Goal: Contribute content: Contribute content

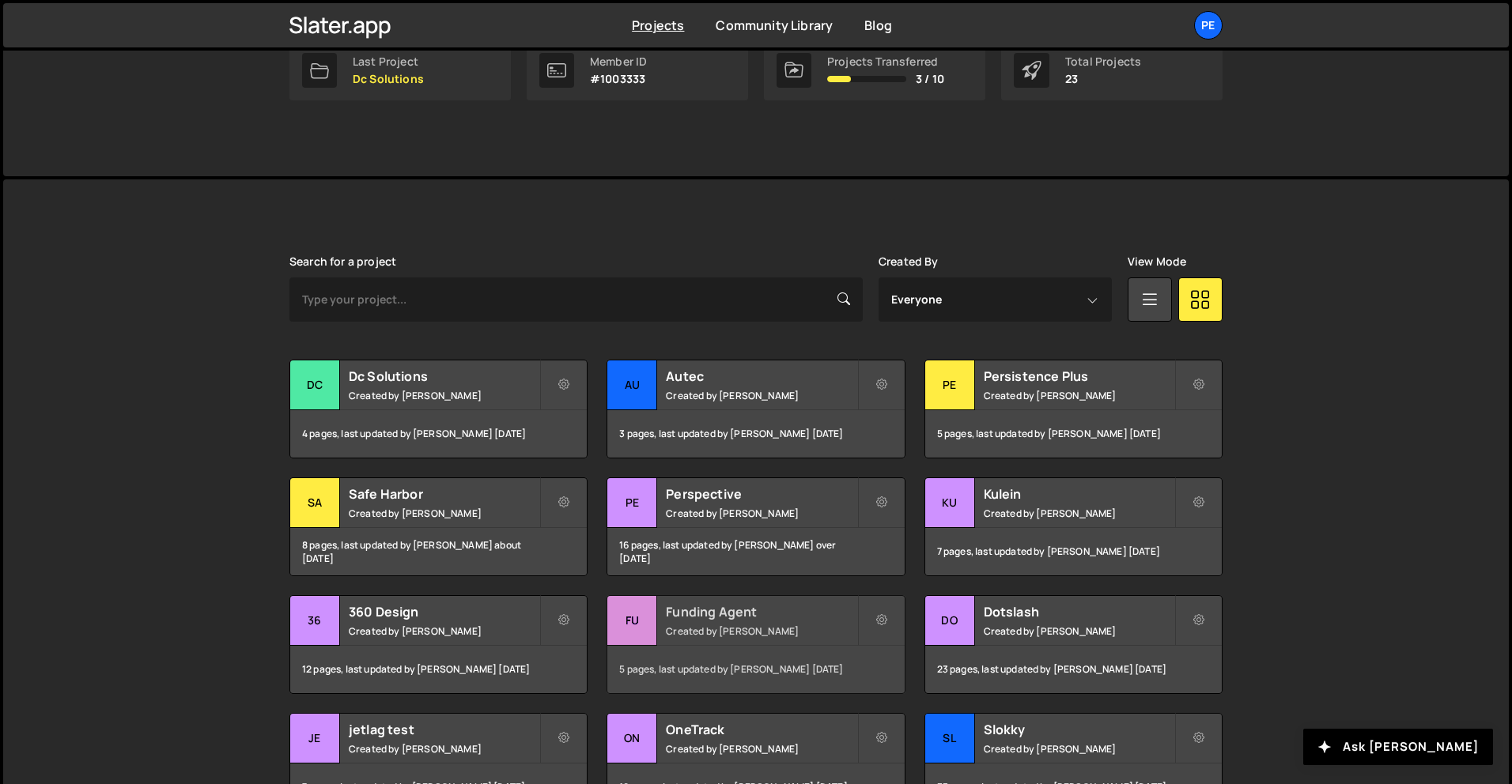
scroll to position [430, 0]
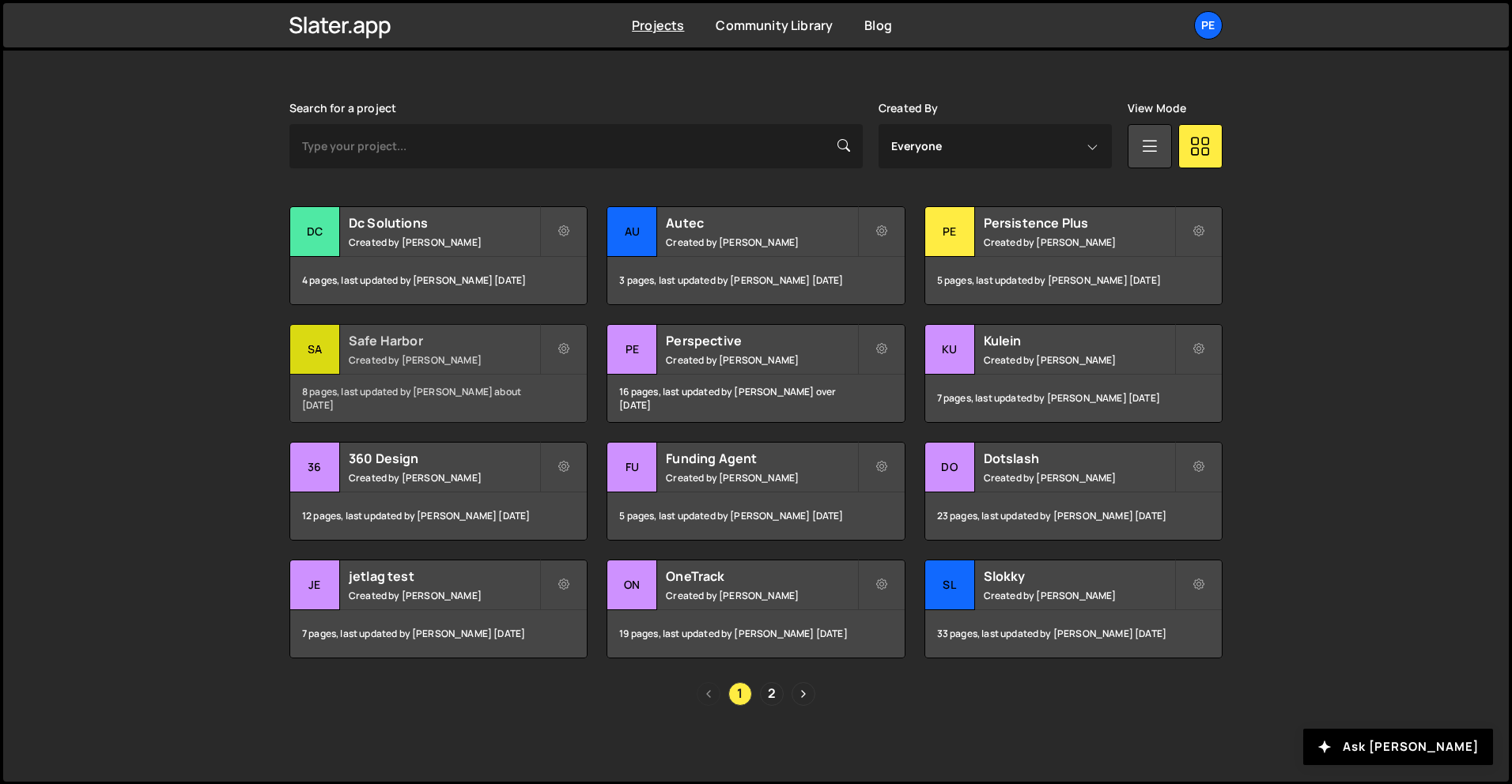
click at [444, 341] on h2 "Safe Harbor" at bounding box center [443, 340] width 190 height 17
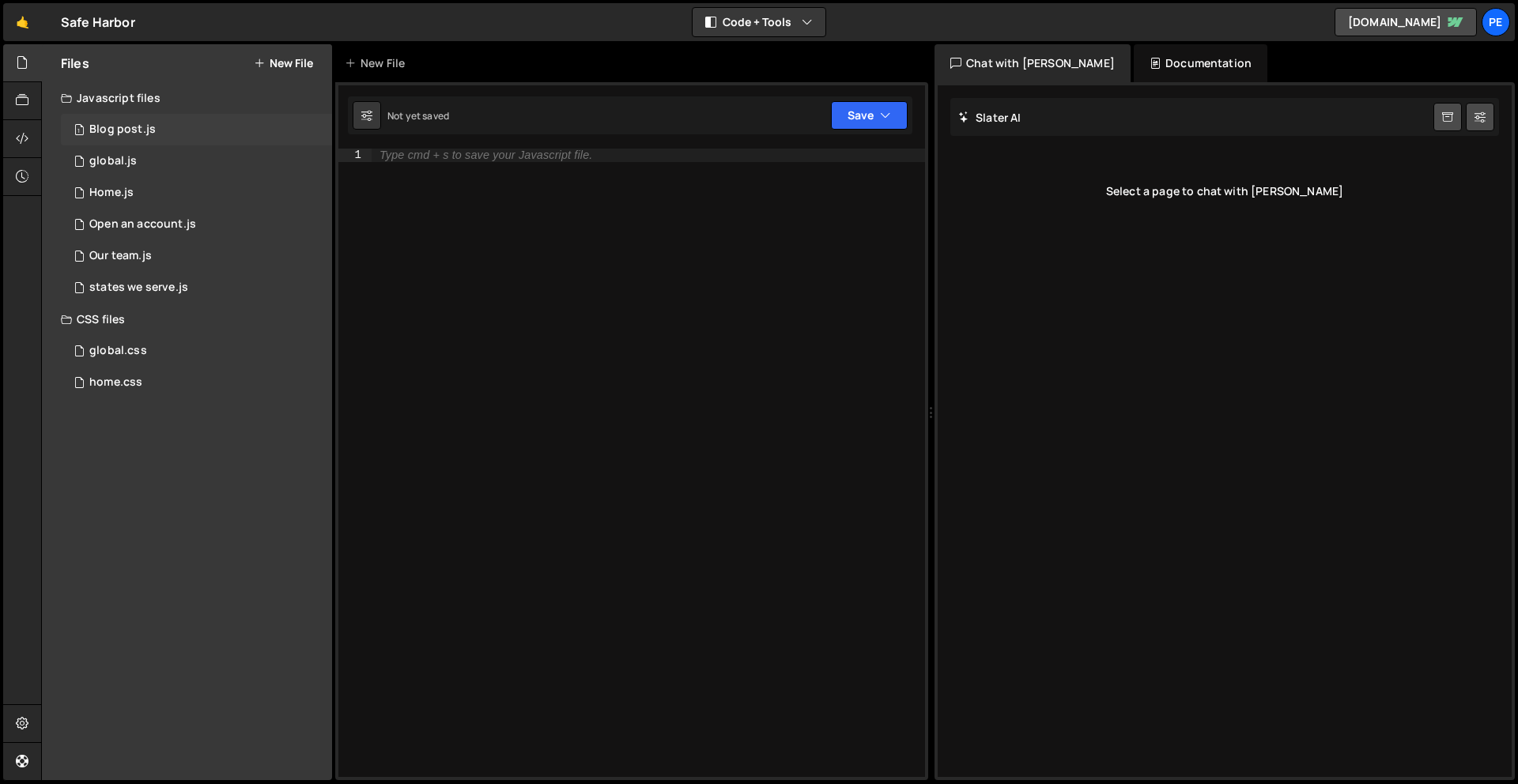
click at [155, 124] on div "1 Blog post.js 0" at bounding box center [196, 130] width 271 height 32
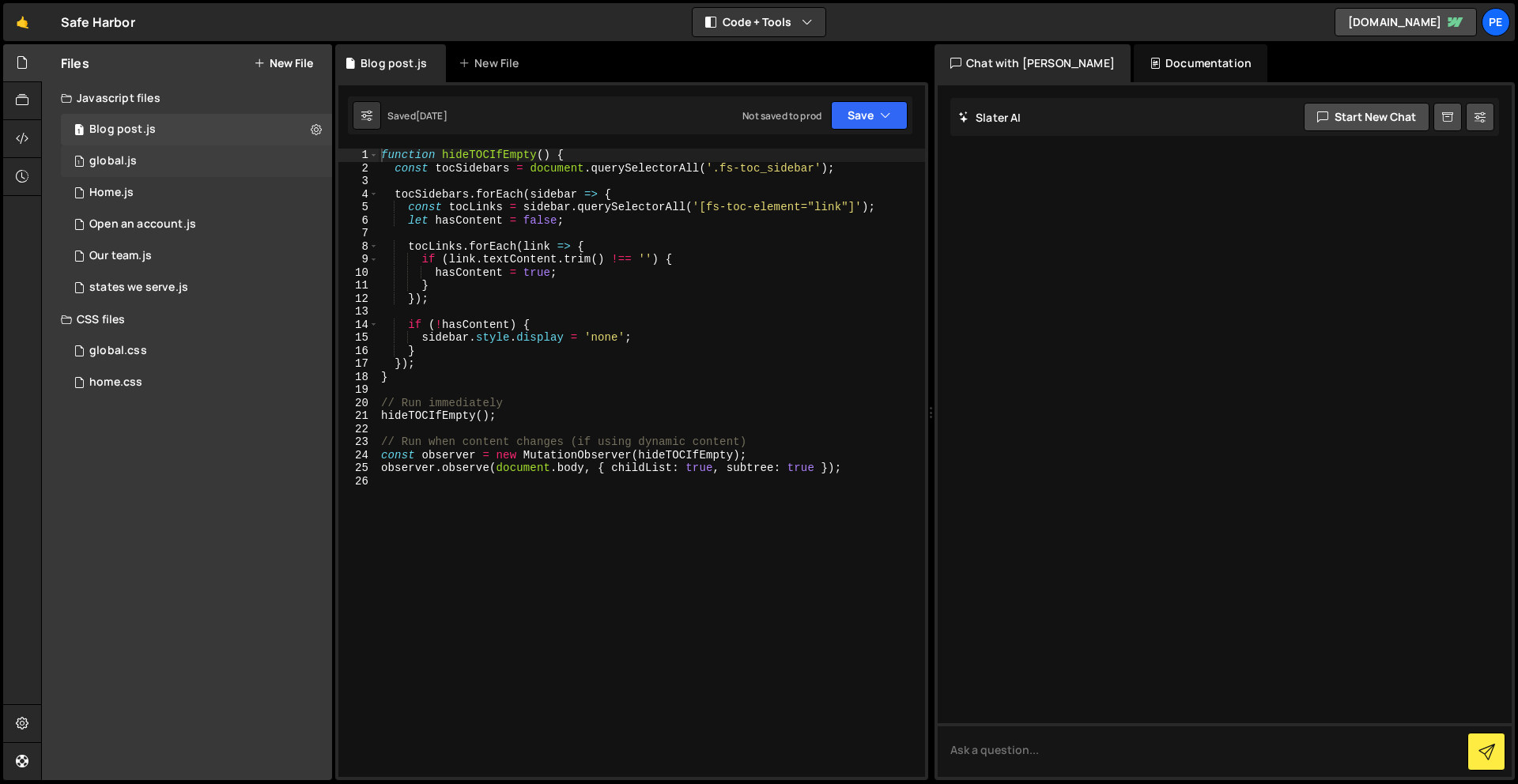
click at [133, 147] on div "1 global.js 0" at bounding box center [196, 161] width 271 height 32
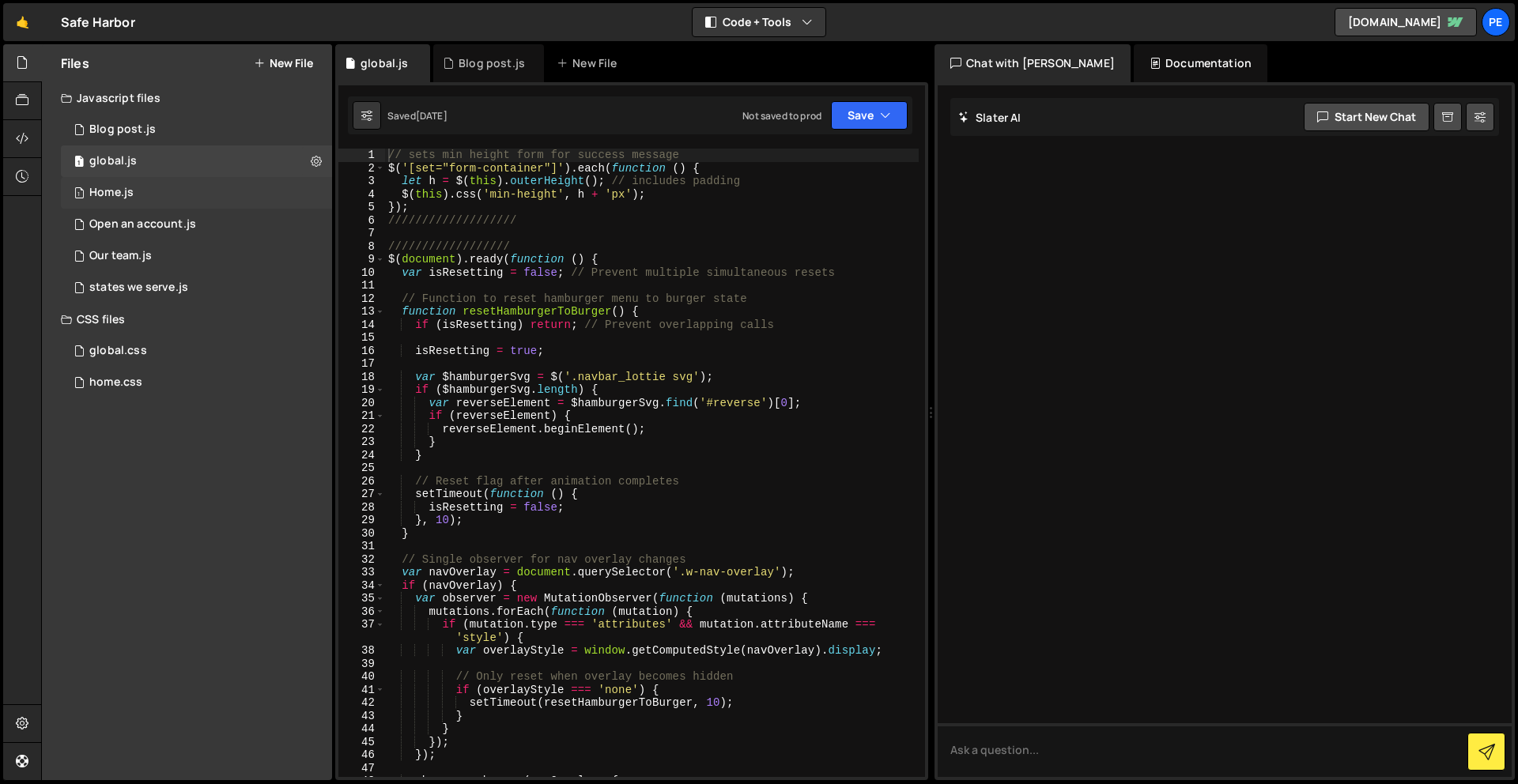
click at [155, 196] on div "1 Home.js 0" at bounding box center [196, 193] width 271 height 32
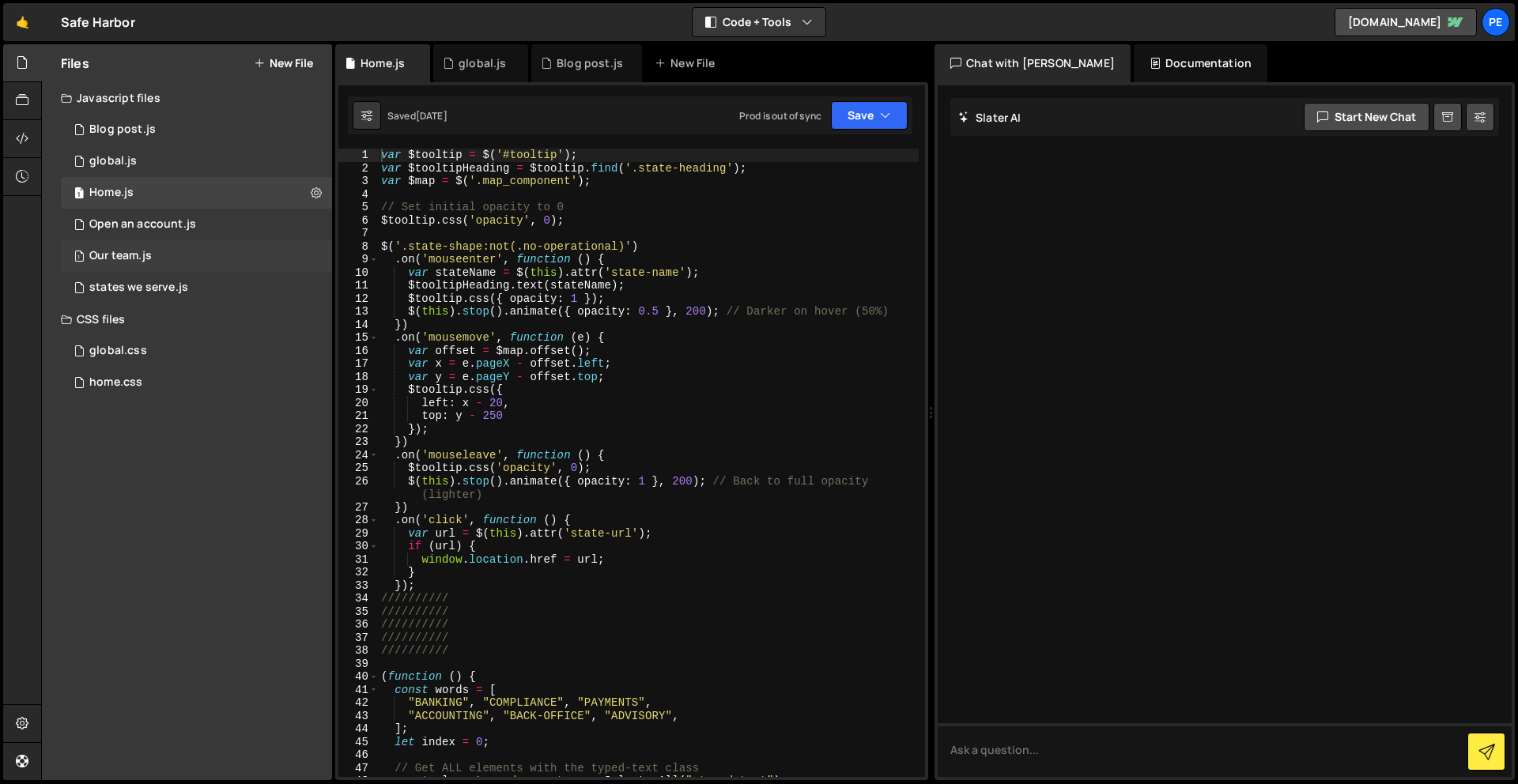
click at [159, 243] on div "1 Our team.js 0" at bounding box center [196, 256] width 271 height 32
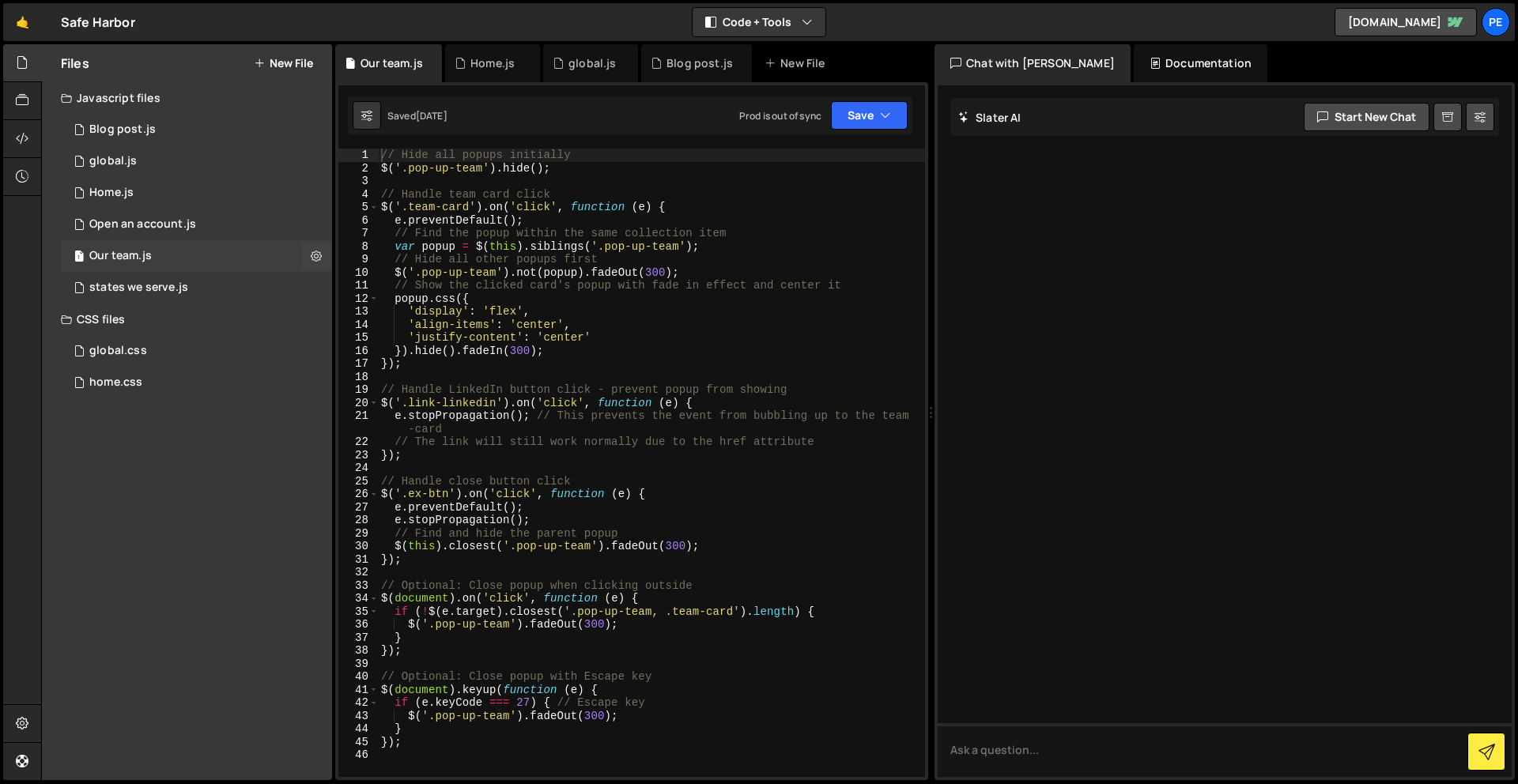
click at [153, 258] on div "1 Our team.js 0" at bounding box center [196, 256] width 271 height 32
click at [150, 281] on div "states we serve.js" at bounding box center [139, 288] width 99 height 15
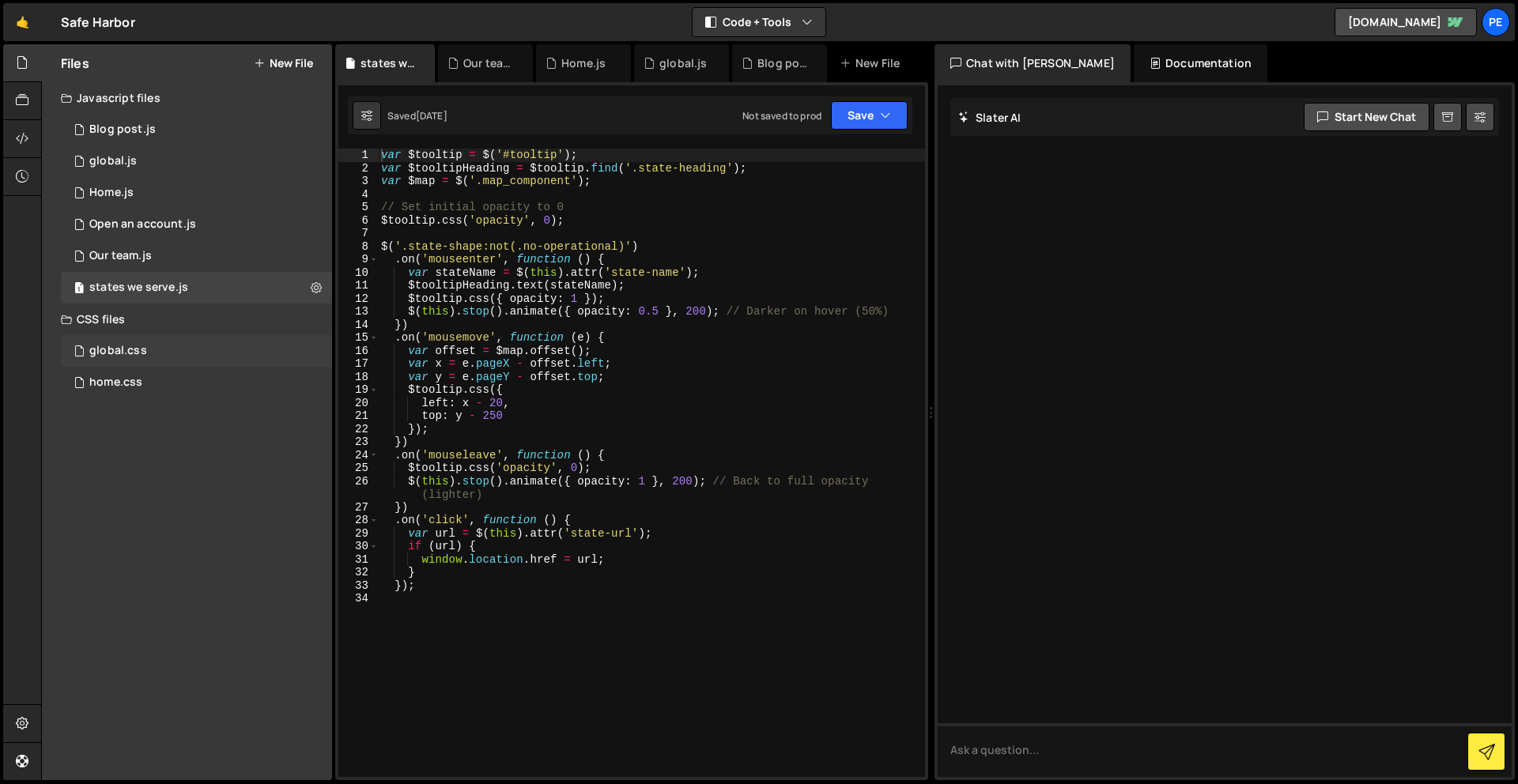
click at [120, 363] on div "global.css 0" at bounding box center [196, 351] width 271 height 32
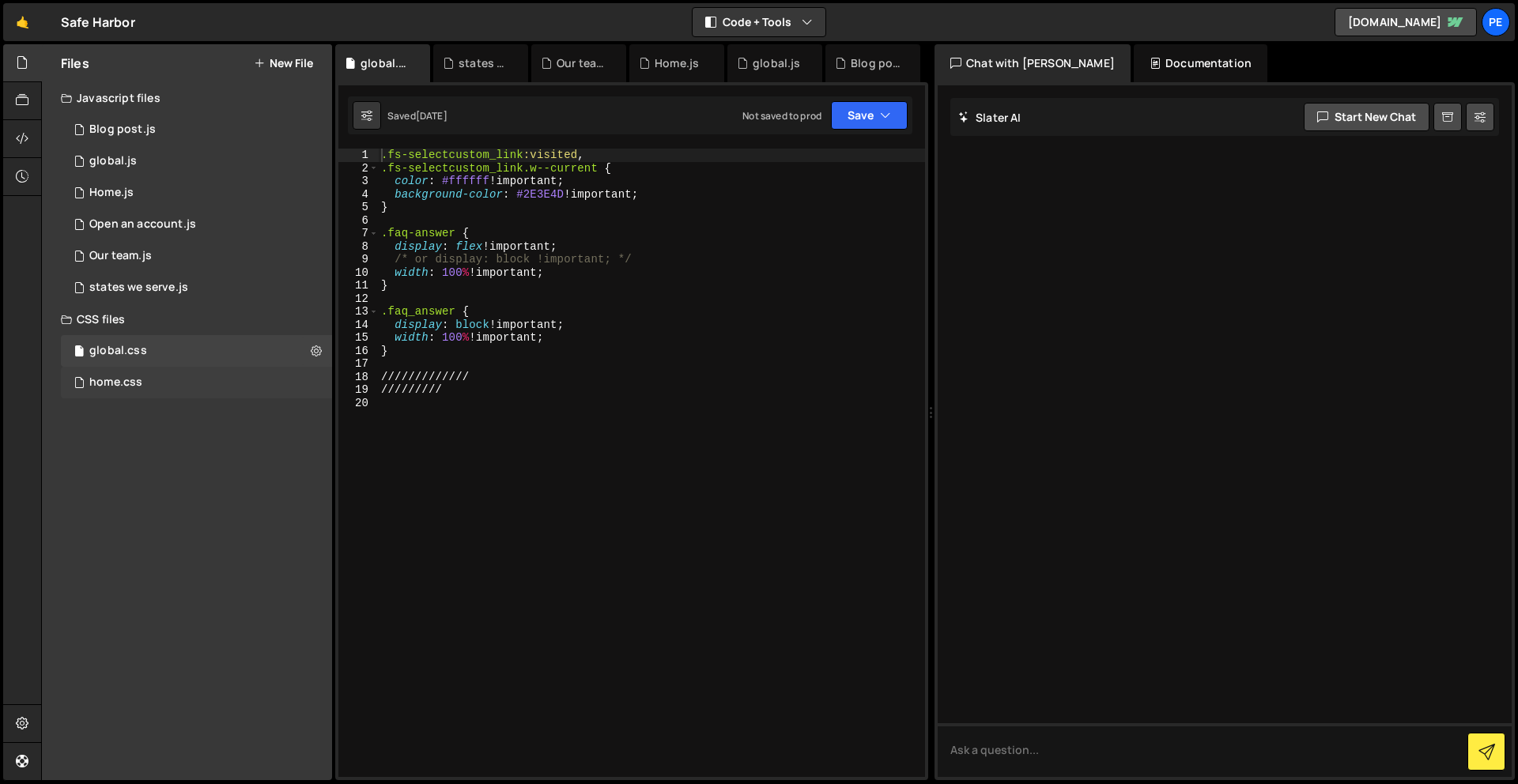
click at [126, 385] on div "home.css" at bounding box center [116, 383] width 53 height 15
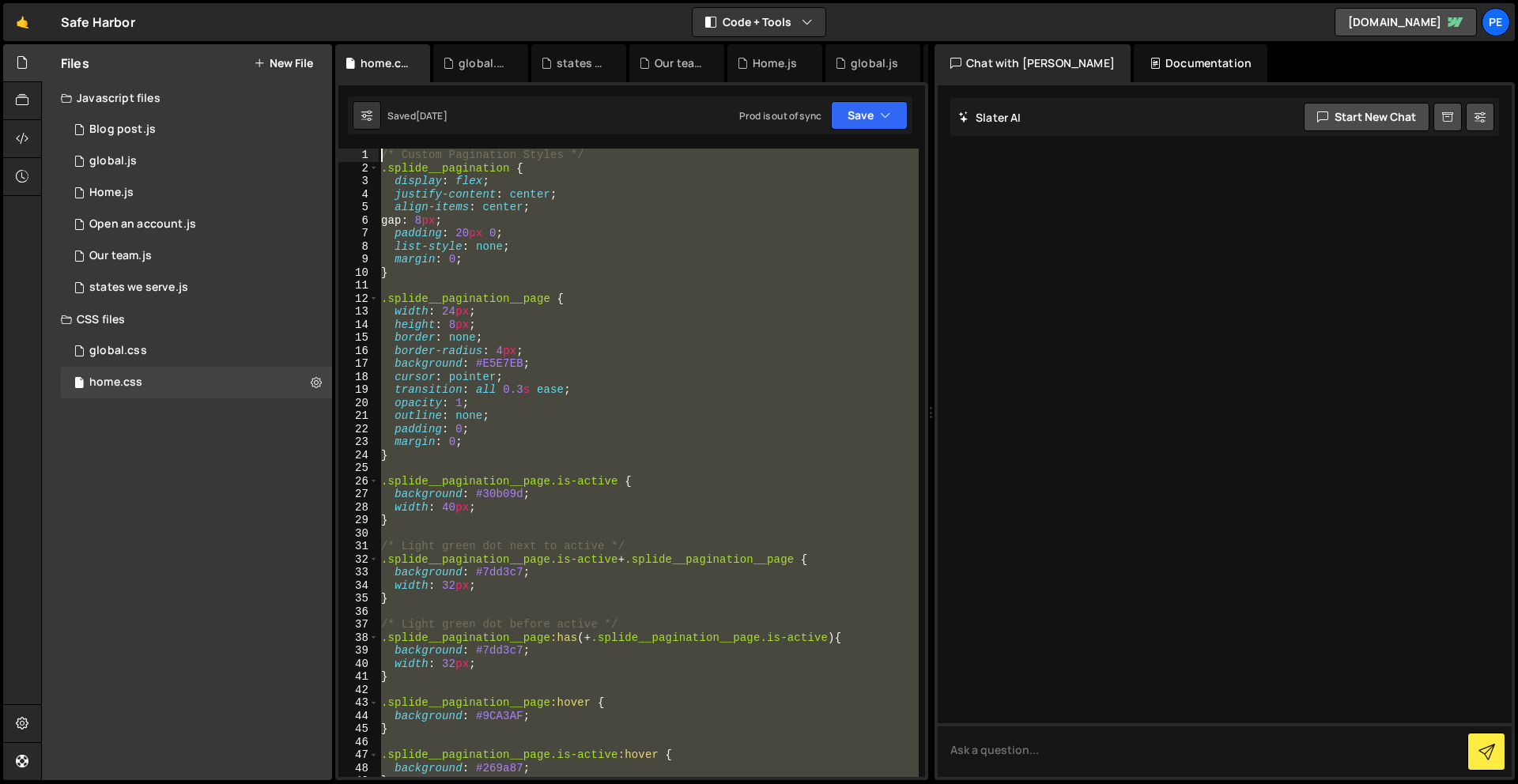
drag, startPoint x: 440, startPoint y: 244, endPoint x: 377, endPoint y: -69, distance: 319.3
click at [377, 0] on html "Projects [GEOGRAPHIC_DATA] Blog Pe Your current team is Perspective 1 Projects …" at bounding box center [759, 392] width 1518 height 784
type textarea "/* Custom Pagination Styles */ .splide__pagination {"
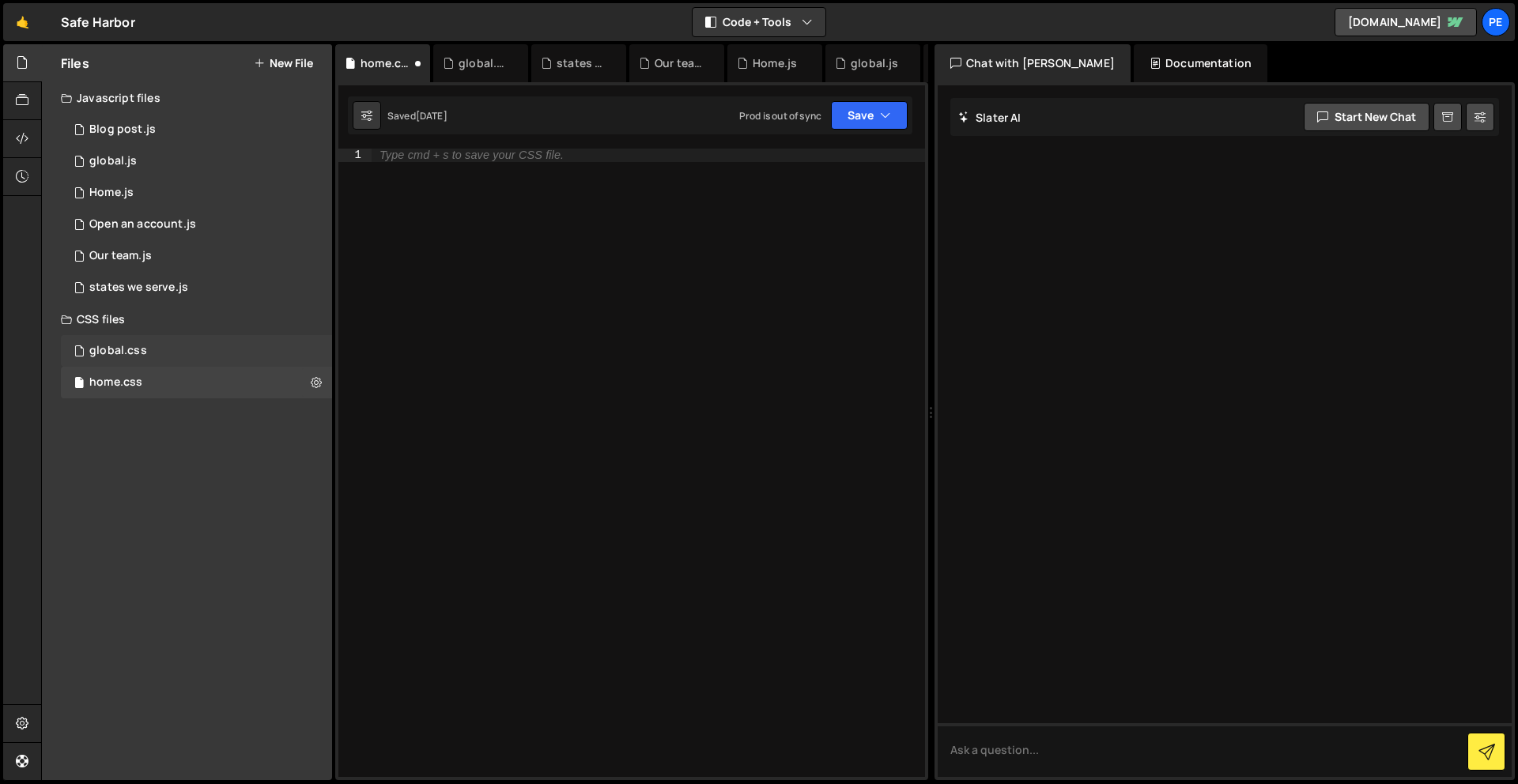
click at [207, 347] on div "global.css 0" at bounding box center [196, 351] width 271 height 32
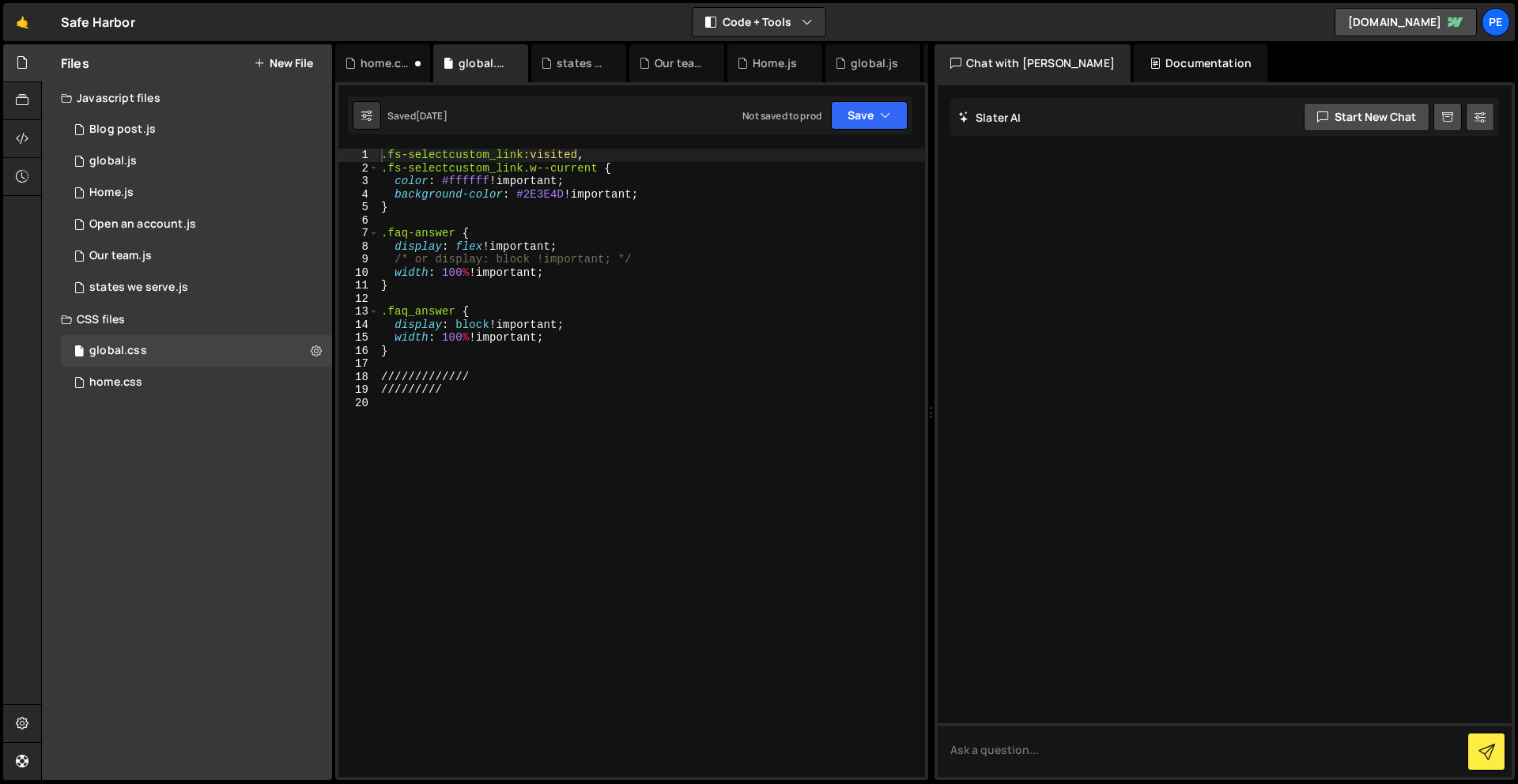
click at [501, 461] on div ".fs-selectcustom_link :visited , .fs-selectcustom_link.w--current { color : #ff…" at bounding box center [651, 476] width 547 height 654
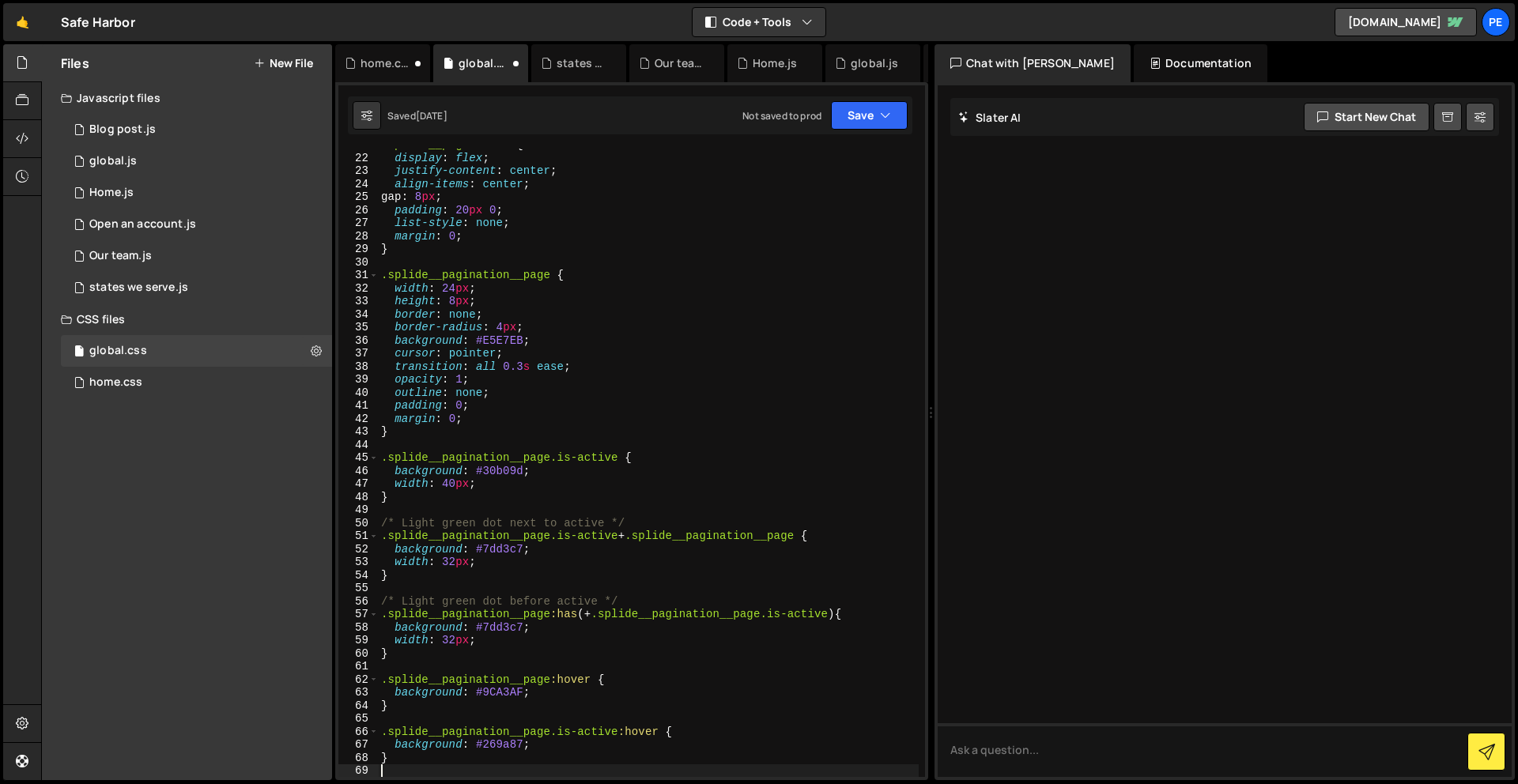
scroll to position [271, 0]
click at [852, 116] on button "Save" at bounding box center [869, 115] width 77 height 28
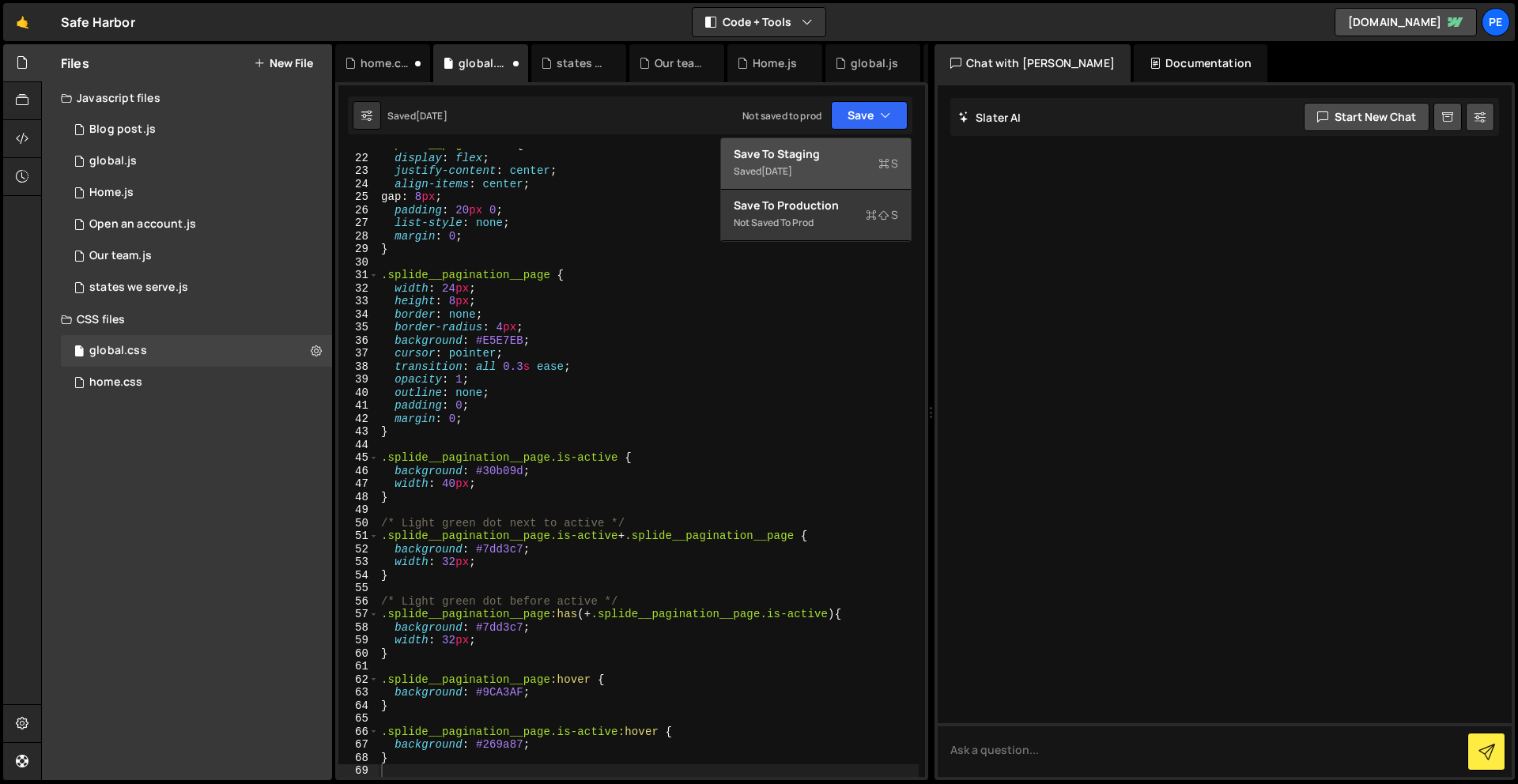
click at [856, 160] on div "Save to Staging S" at bounding box center [816, 154] width 165 height 16
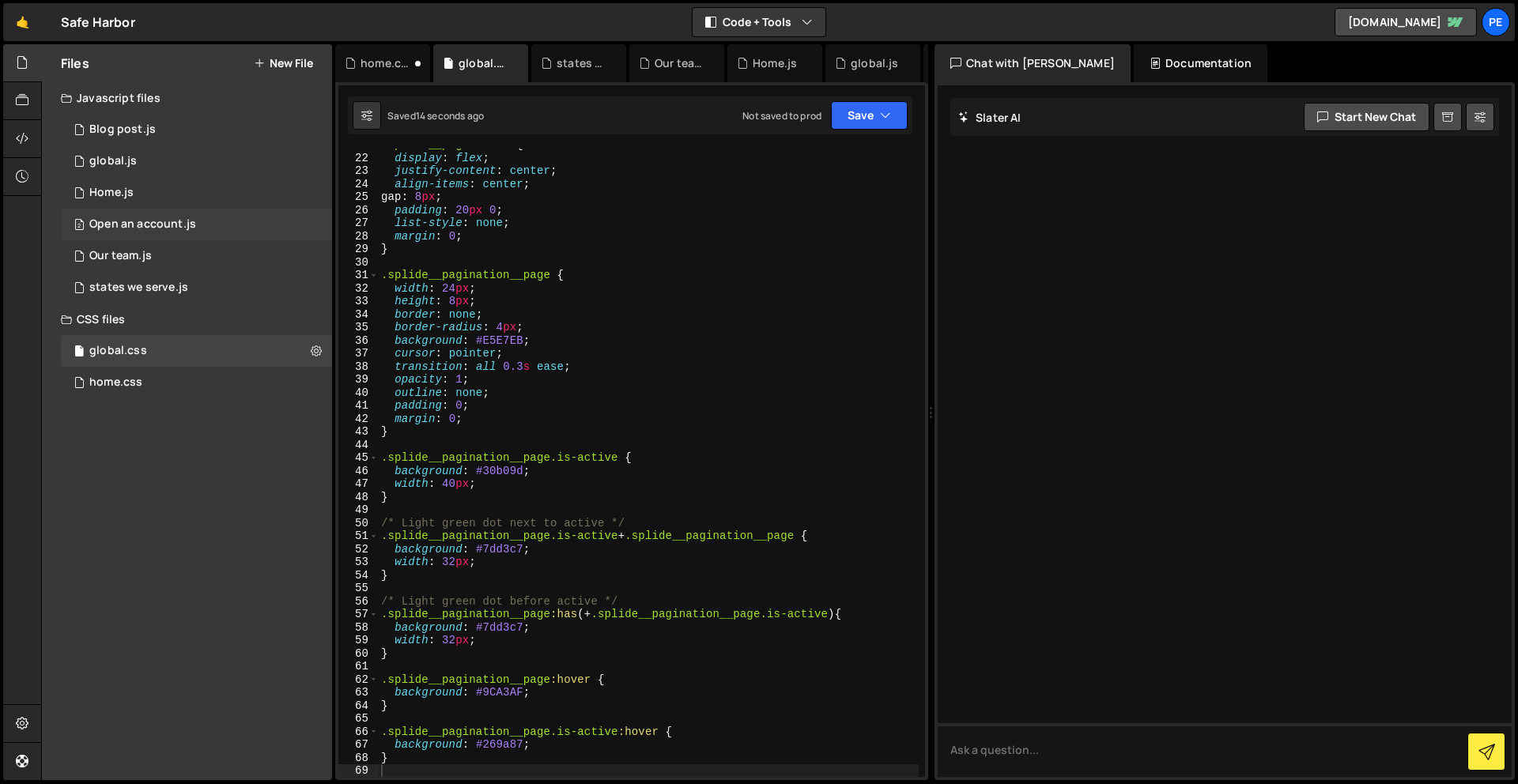
click at [166, 219] on div "Open an account.js" at bounding box center [143, 225] width 107 height 15
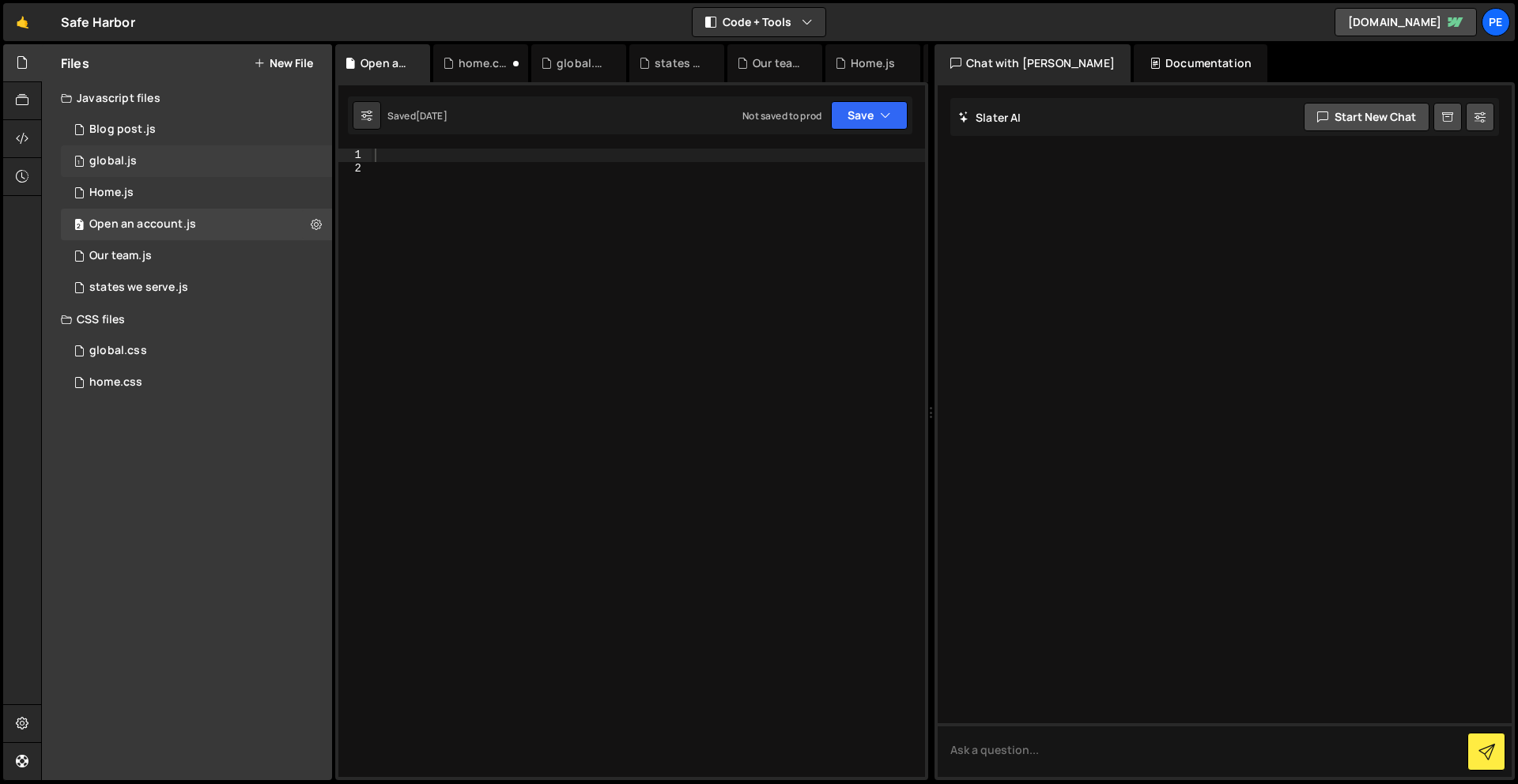
click at [134, 164] on div "global.js" at bounding box center [113, 162] width 48 height 15
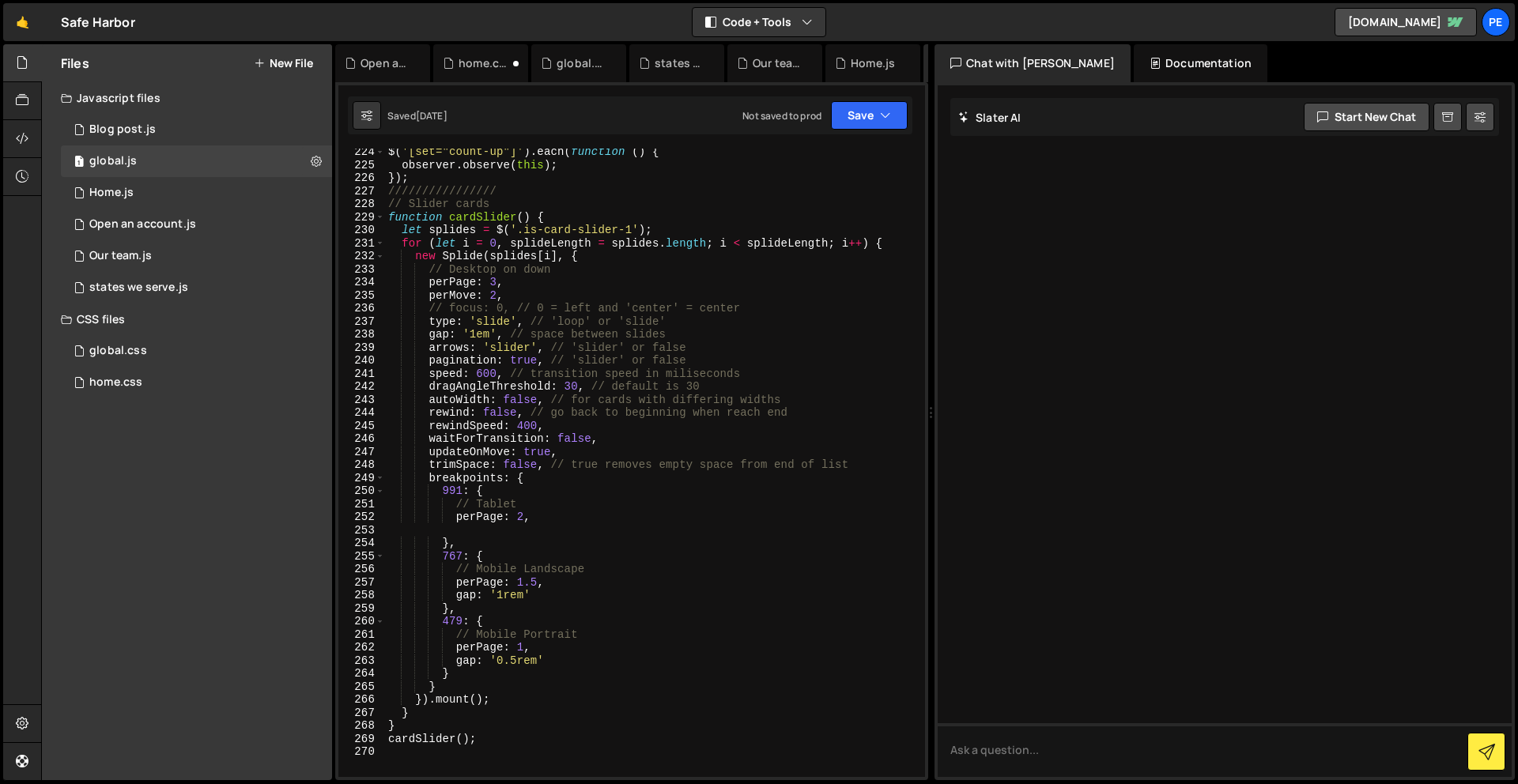
scroll to position [2901, 0]
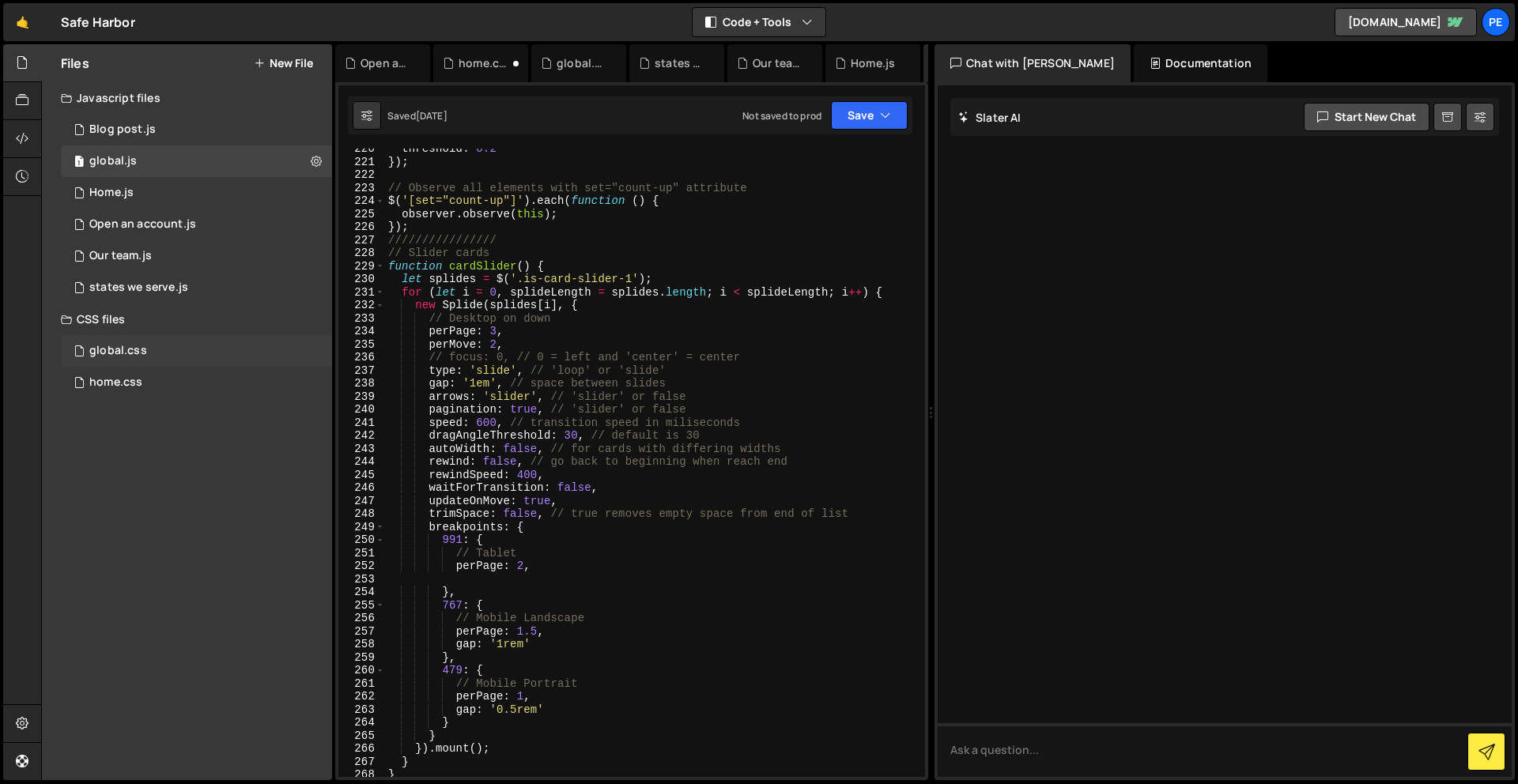
click at [149, 355] on div "global.css 0" at bounding box center [196, 351] width 271 height 32
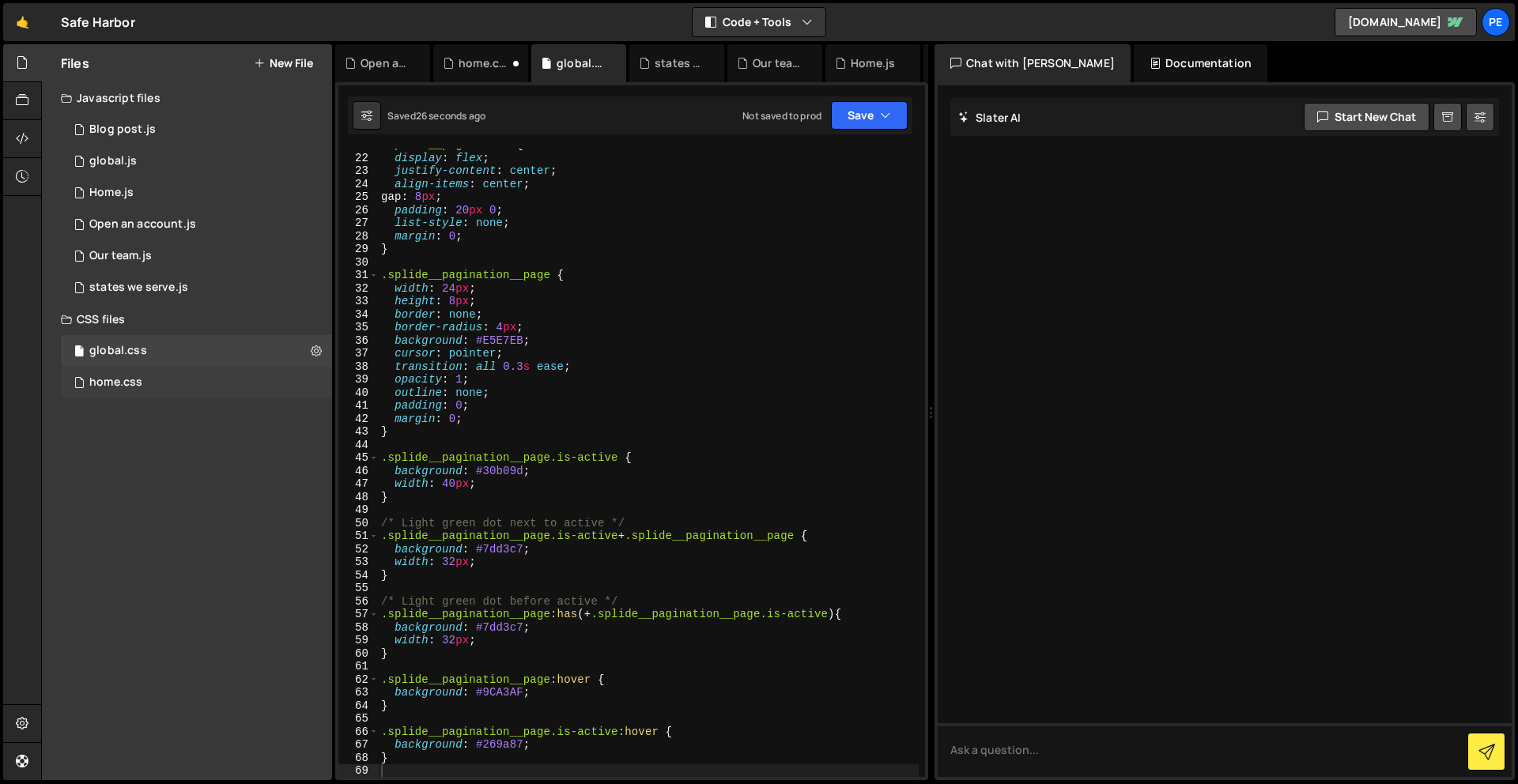
click at [148, 389] on div "home.css 0" at bounding box center [196, 382] width 271 height 32
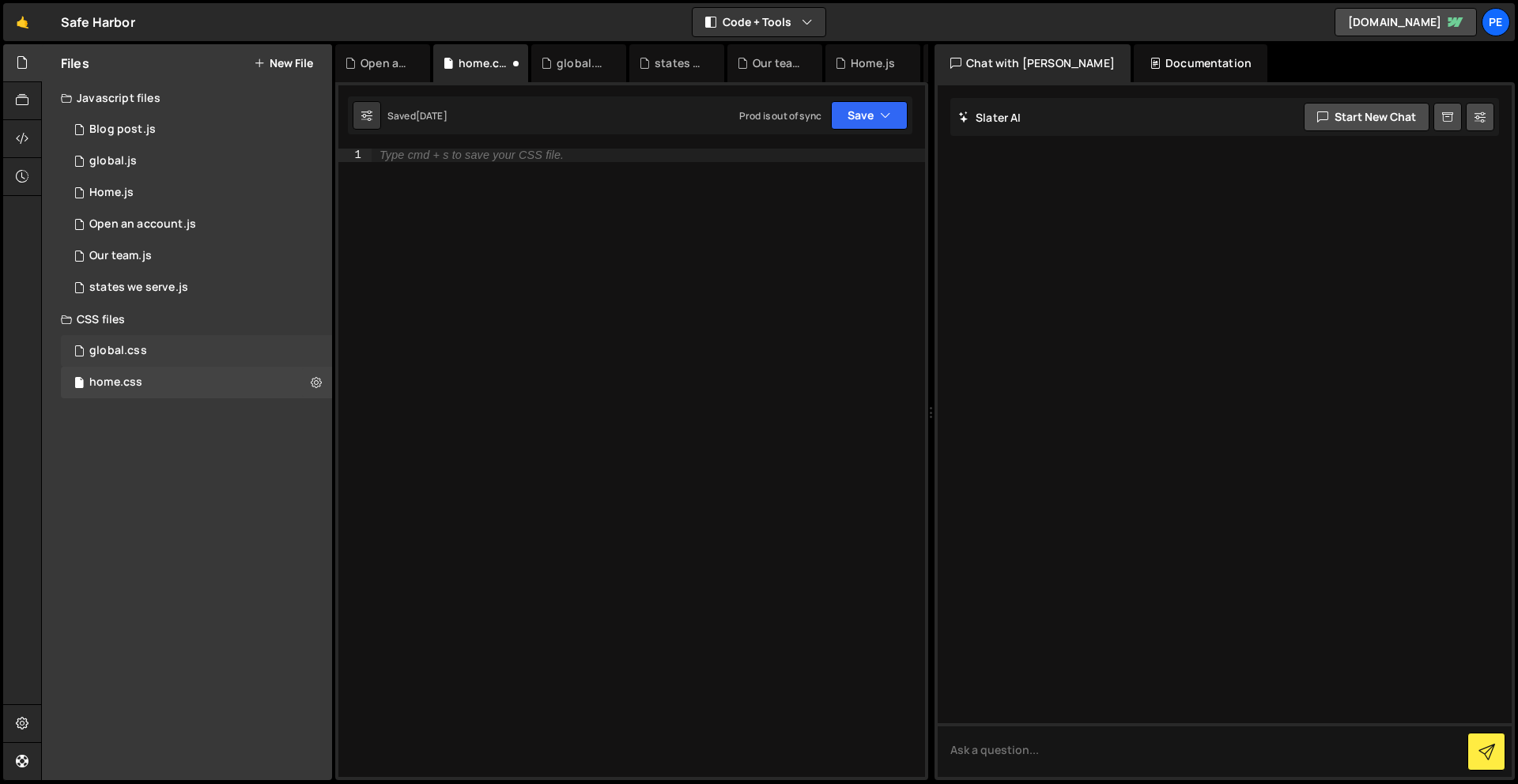
click at [151, 354] on div "global.css 0" at bounding box center [196, 351] width 271 height 32
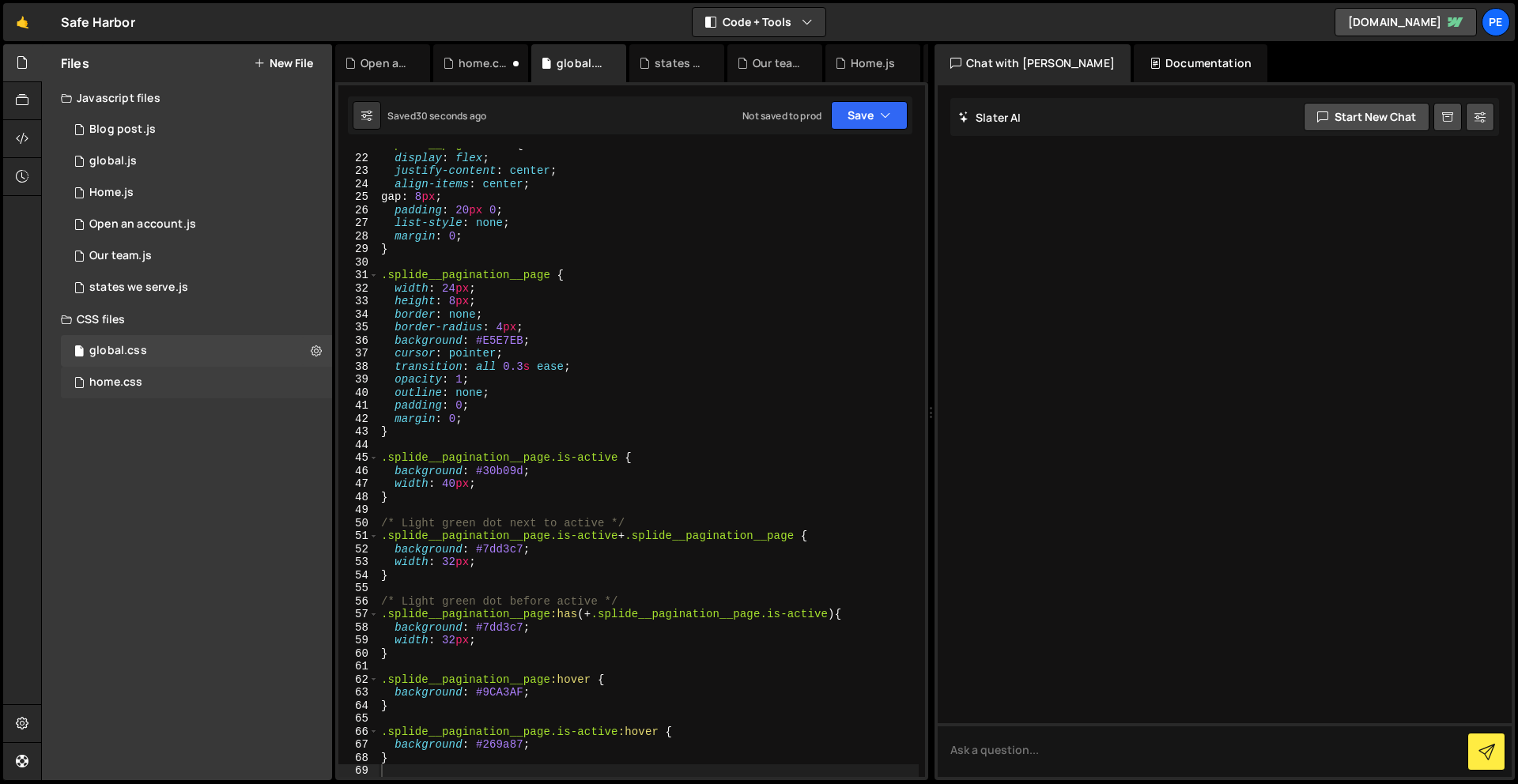
click at [98, 381] on div "home.css" at bounding box center [116, 383] width 53 height 15
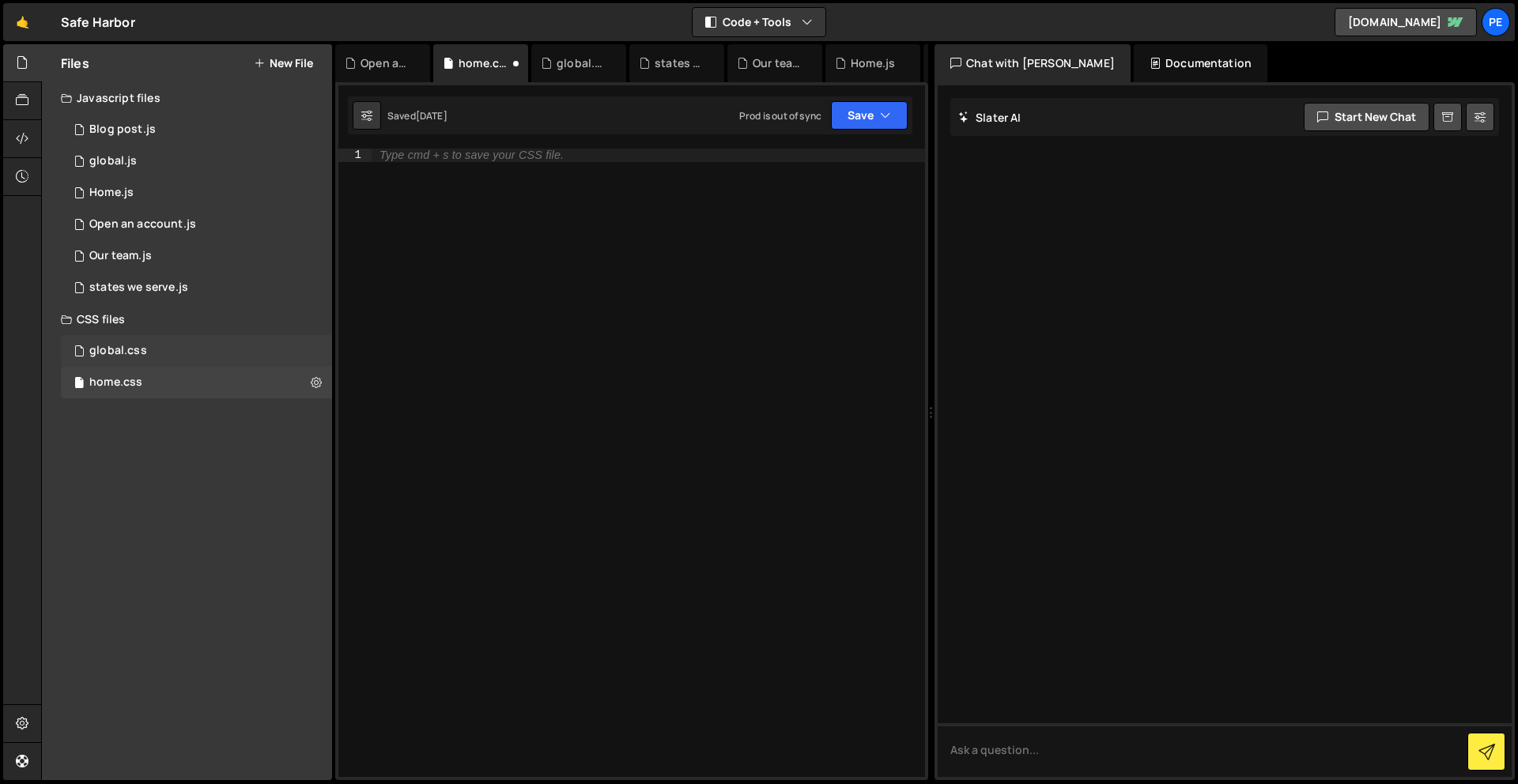
click at [117, 351] on div "global.css" at bounding box center [118, 351] width 58 height 15
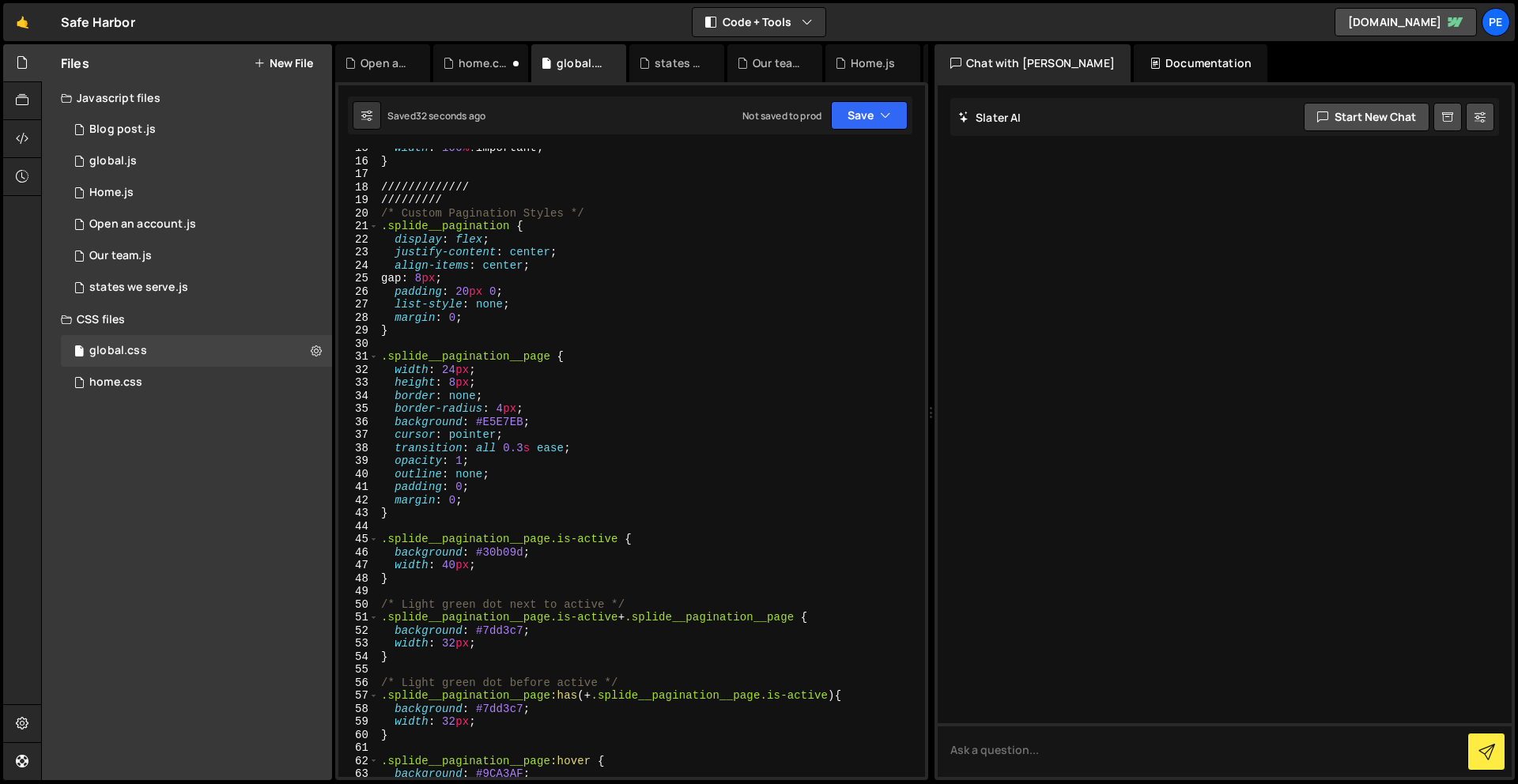
scroll to position [0, 0]
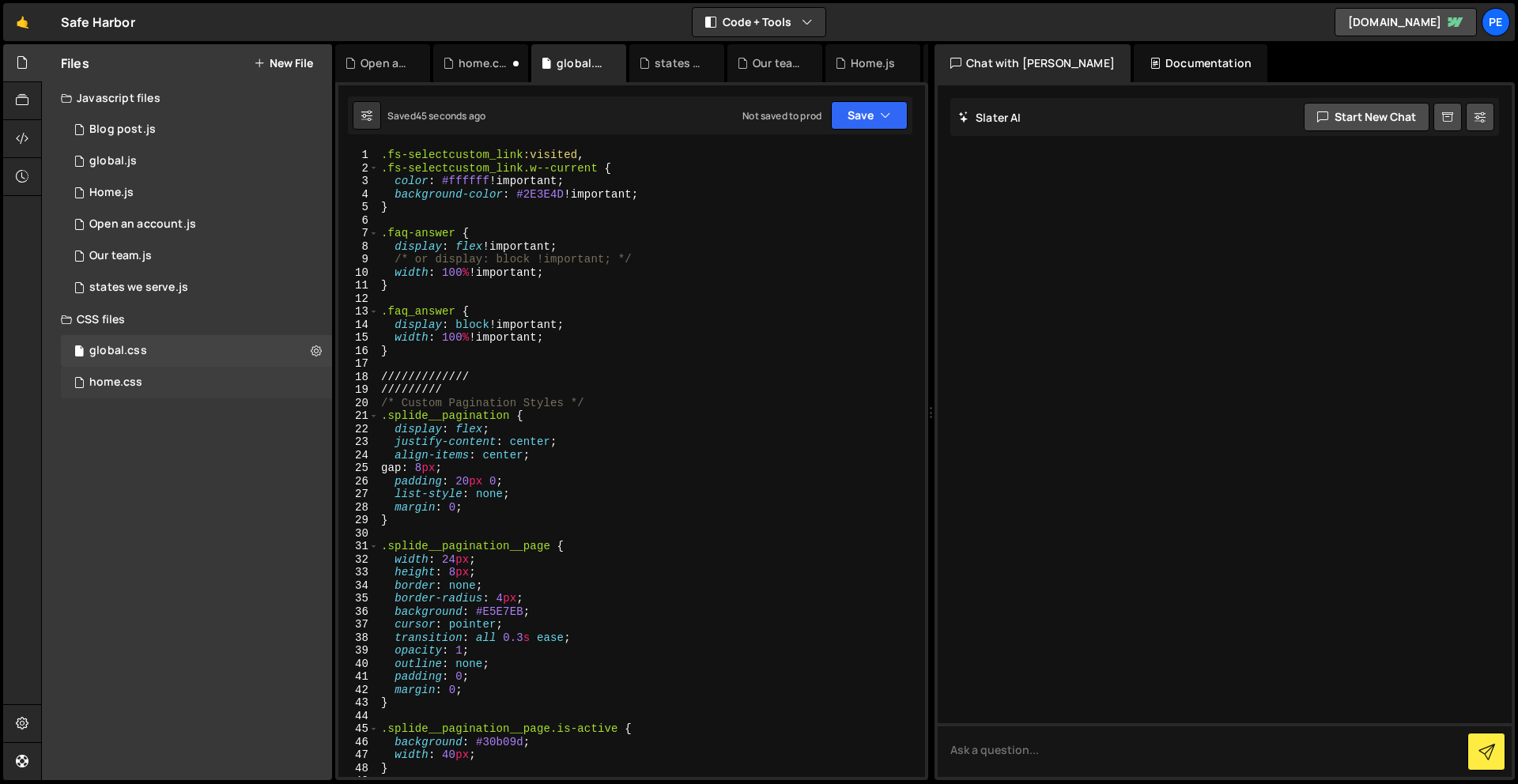
click at [129, 377] on div "home.css" at bounding box center [116, 383] width 53 height 15
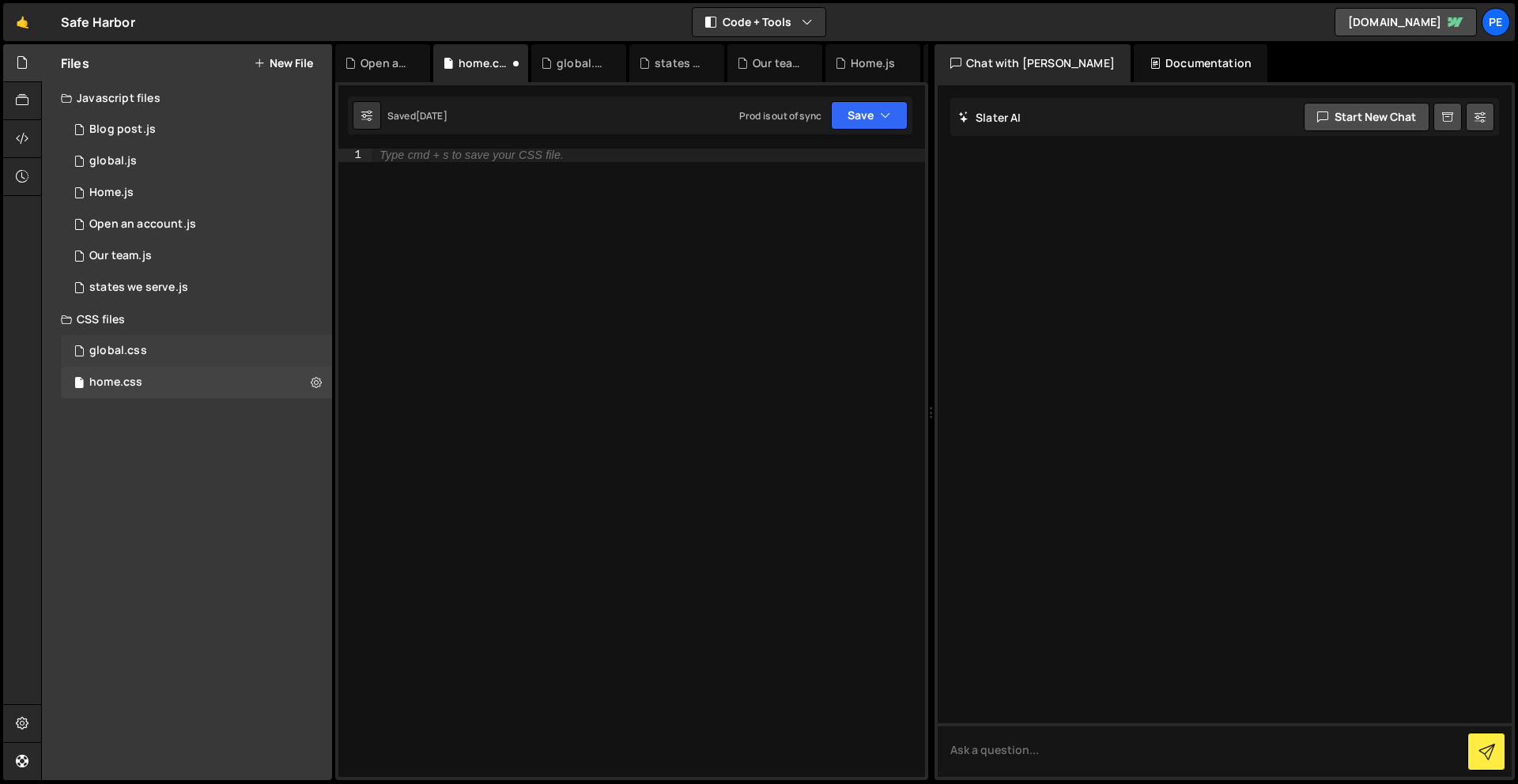
click at [135, 355] on div "global.css" at bounding box center [118, 351] width 58 height 15
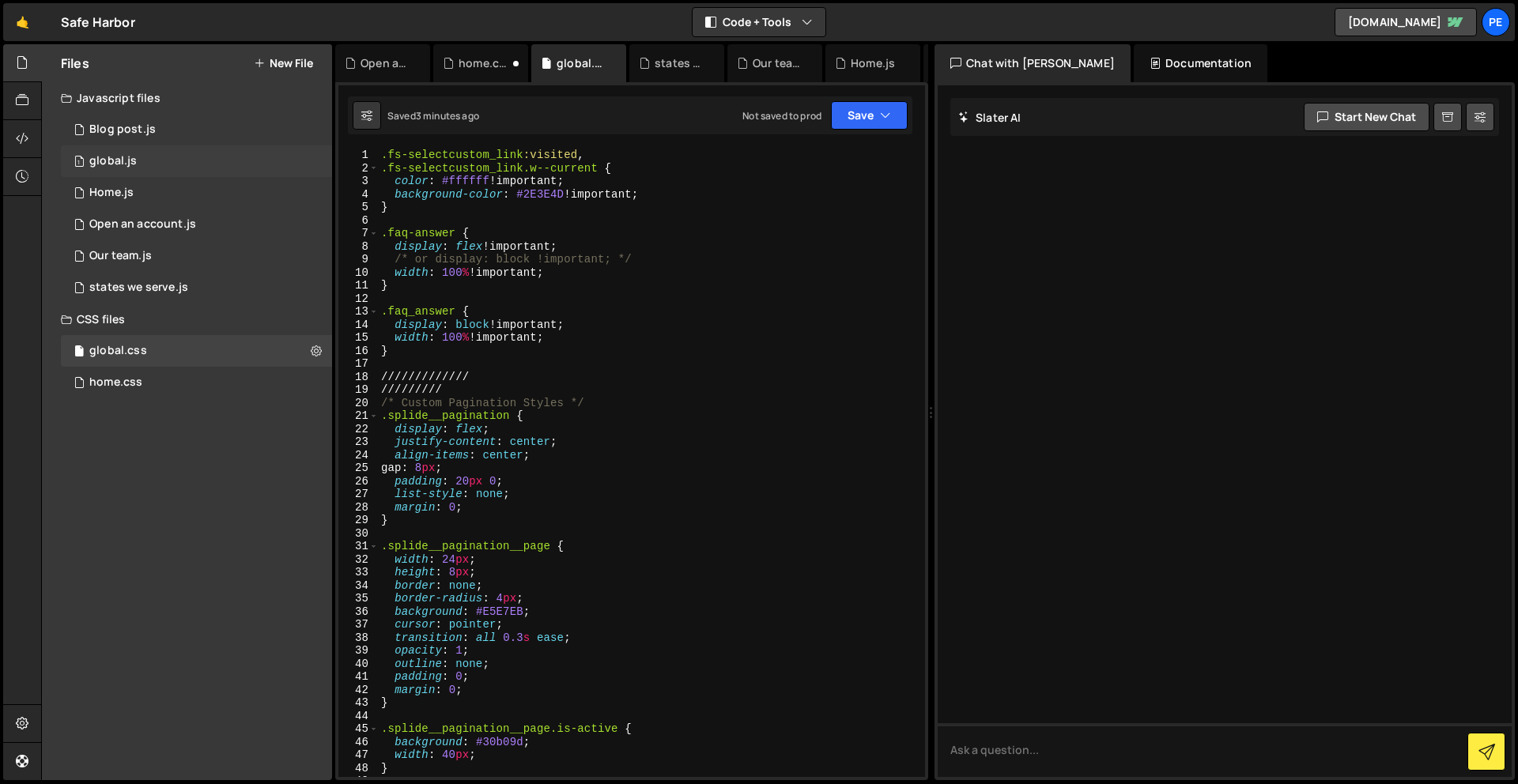
click at [175, 157] on div "1 global.js 0" at bounding box center [196, 161] width 271 height 32
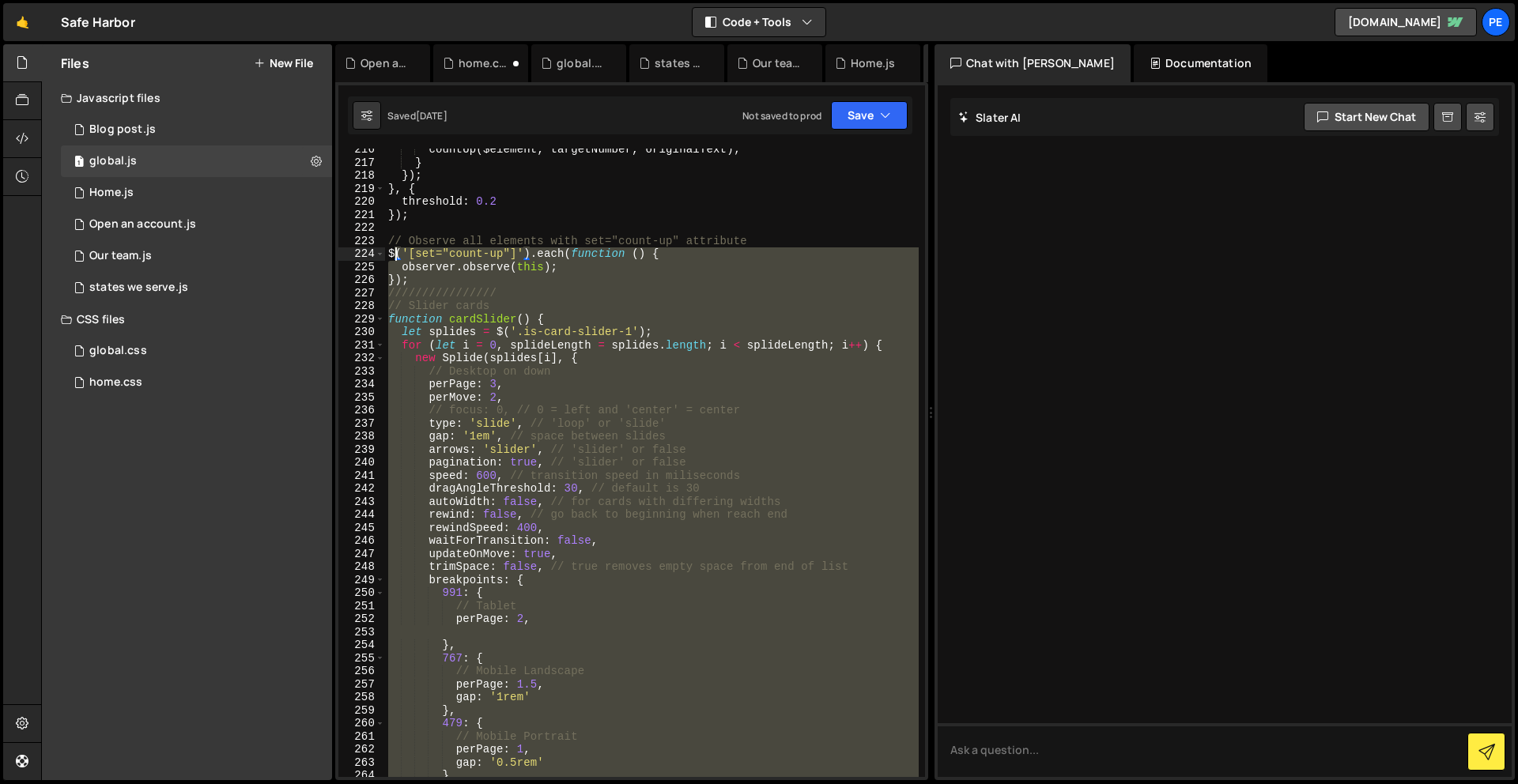
scroll to position [2848, 0]
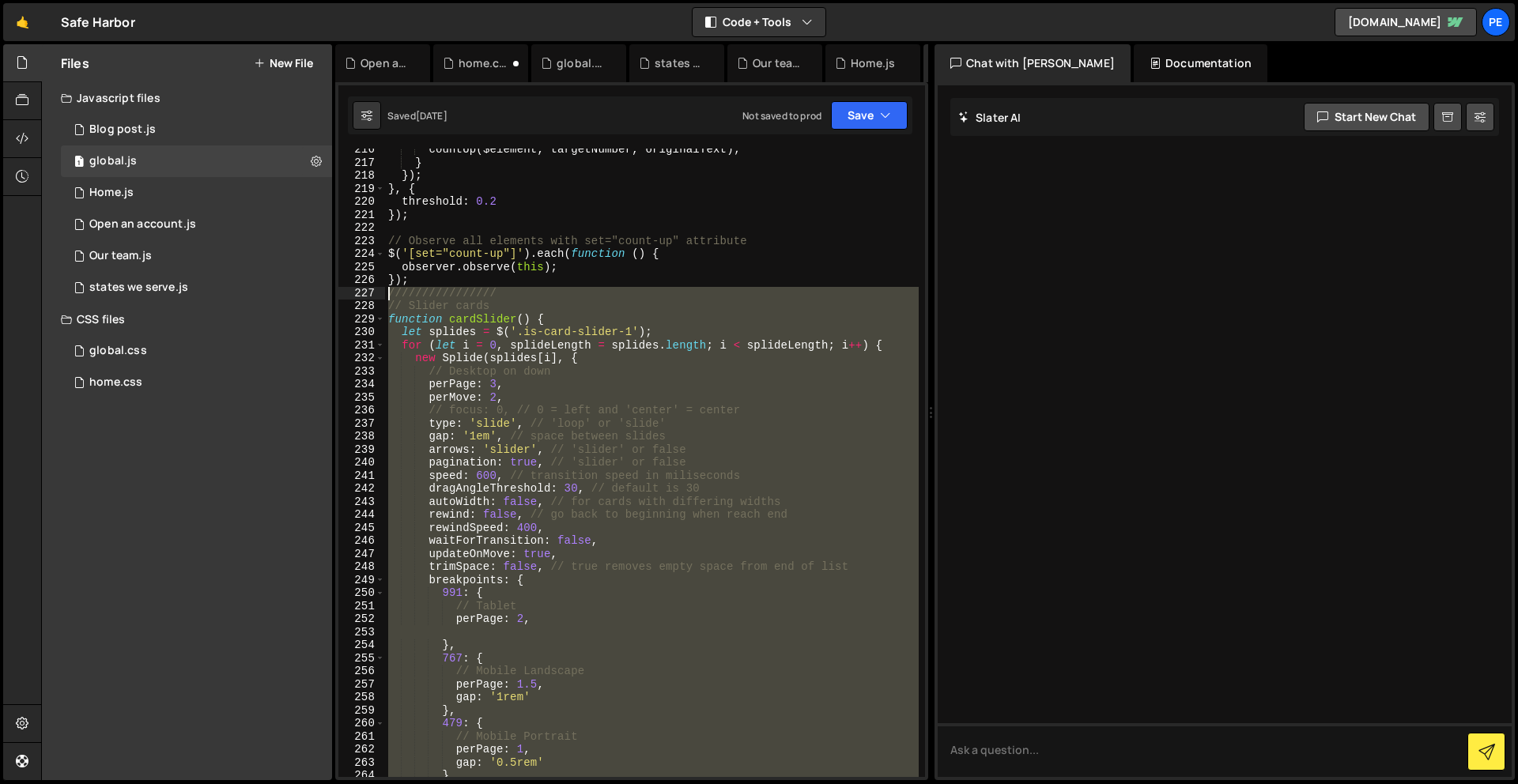
drag, startPoint x: 498, startPoint y: 552, endPoint x: 380, endPoint y: 300, distance: 278.3
click at [380, 300] on div "216 217 218 219 220 221 222 223 224 225 226 227 228 229 230 231 232 233 234 235…" at bounding box center [632, 463] width 587 height 629
type textarea "//////////////// // Slider cards"
click at [198, 350] on div "global.css 0" at bounding box center [196, 351] width 271 height 32
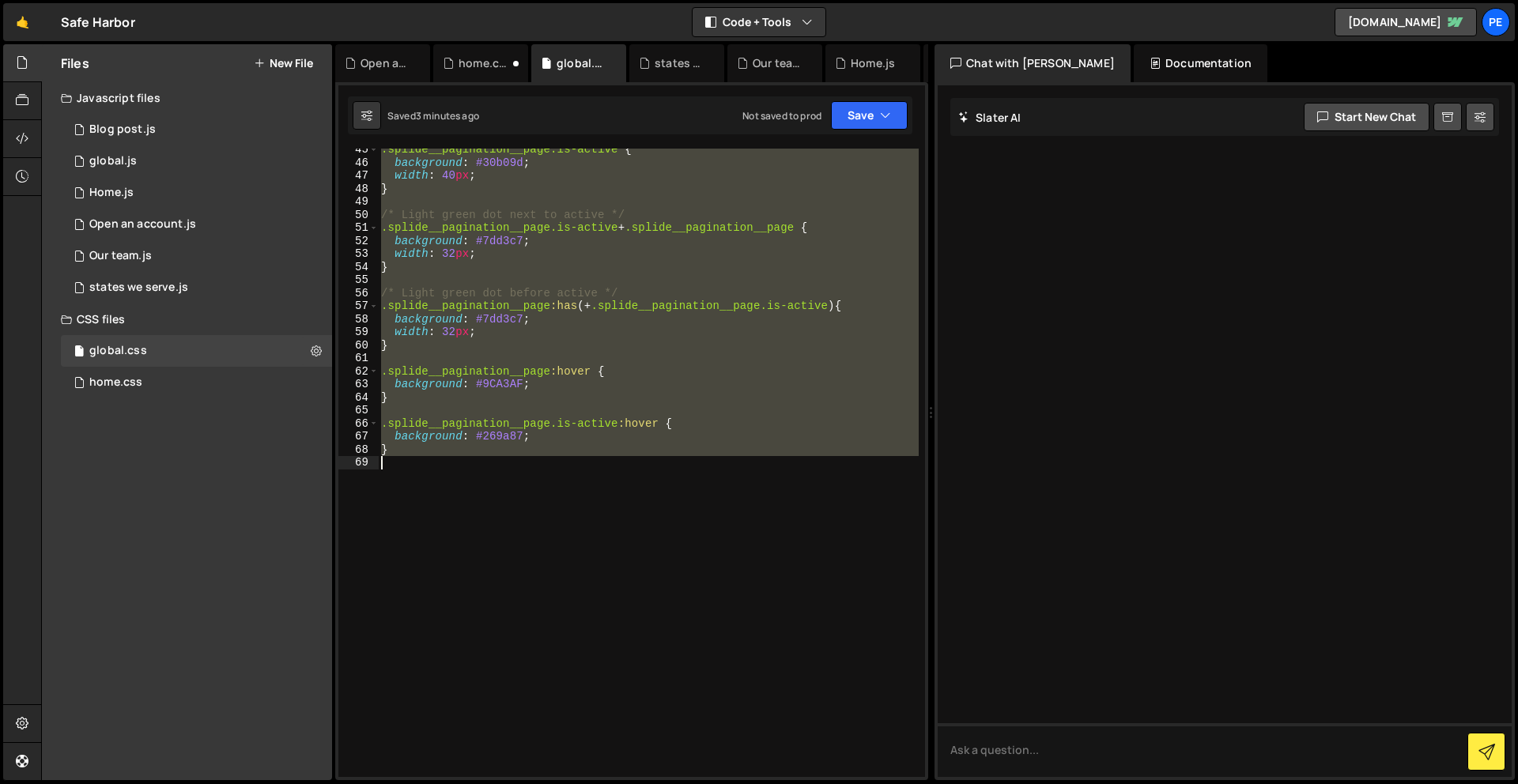
scroll to position [579, 0]
drag, startPoint x: 380, startPoint y: 402, endPoint x: 646, endPoint y: 570, distance: 314.6
click at [646, 570] on div ".splide__pagination__page.is-active { background : #30b09d ; width : 40 px ; } …" at bounding box center [648, 471] width 541 height 654
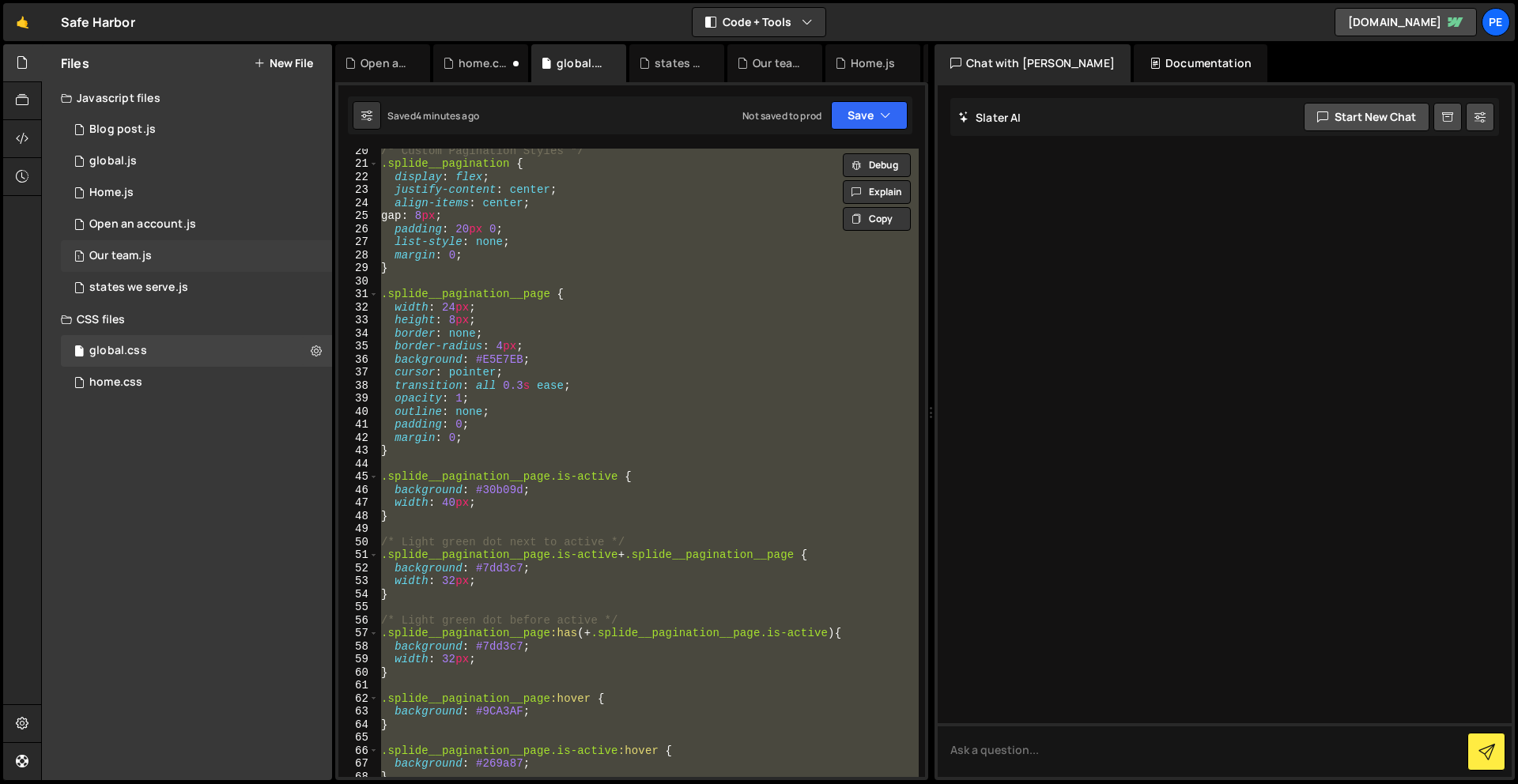
scroll to position [252, 0]
click at [589, 668] on div "/* Custom Pagination Styles */ .splide__pagination { display : flex ; justify-c…" at bounding box center [648, 463] width 541 height 629
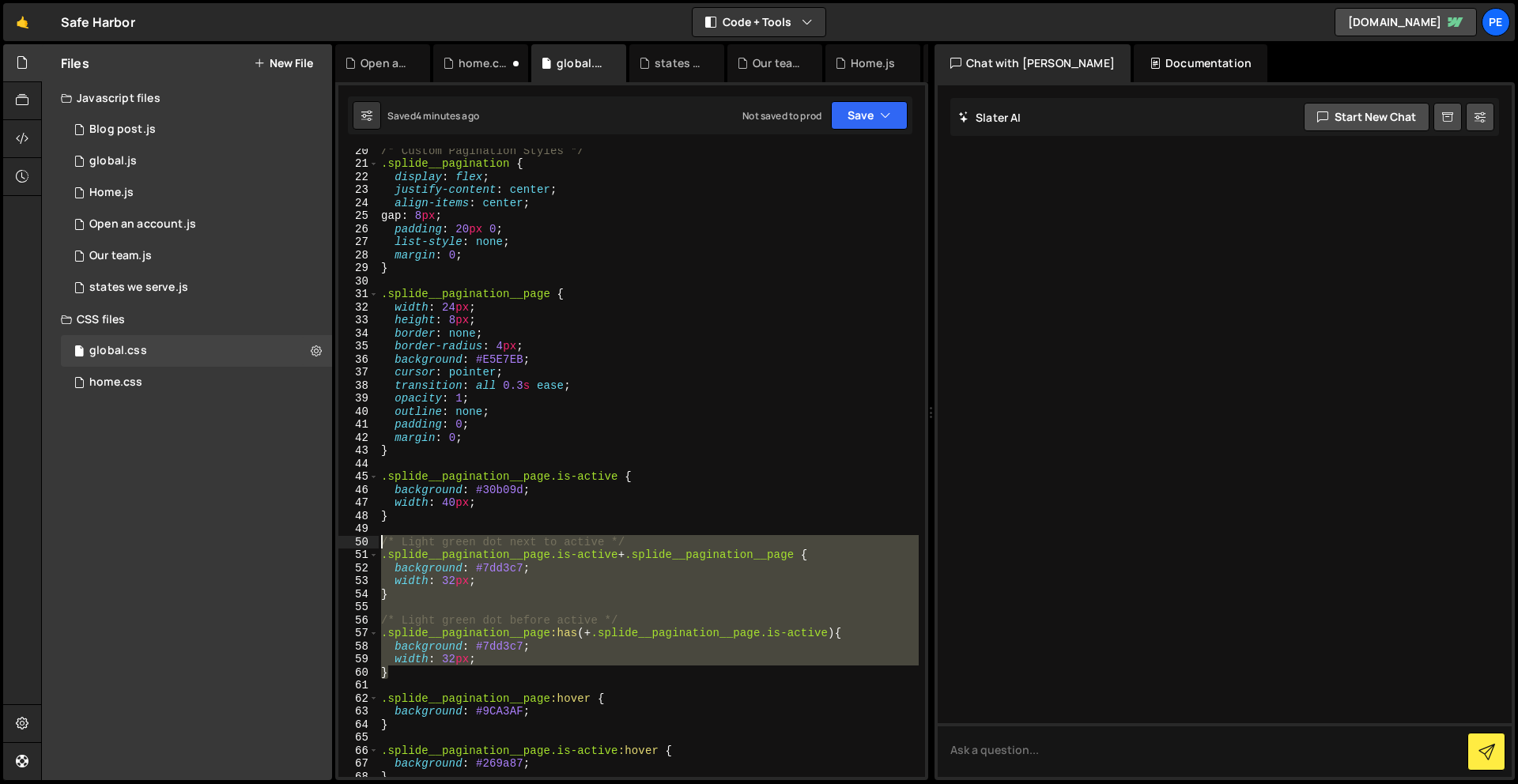
drag, startPoint x: 555, startPoint y: 675, endPoint x: 383, endPoint y: 545, distance: 215.6
click at [383, 545] on div "/* Custom Pagination Styles */ .splide__pagination { display : flex ; justify-c…" at bounding box center [648, 471] width 541 height 654
paste textarea "}"
type textarea "}"
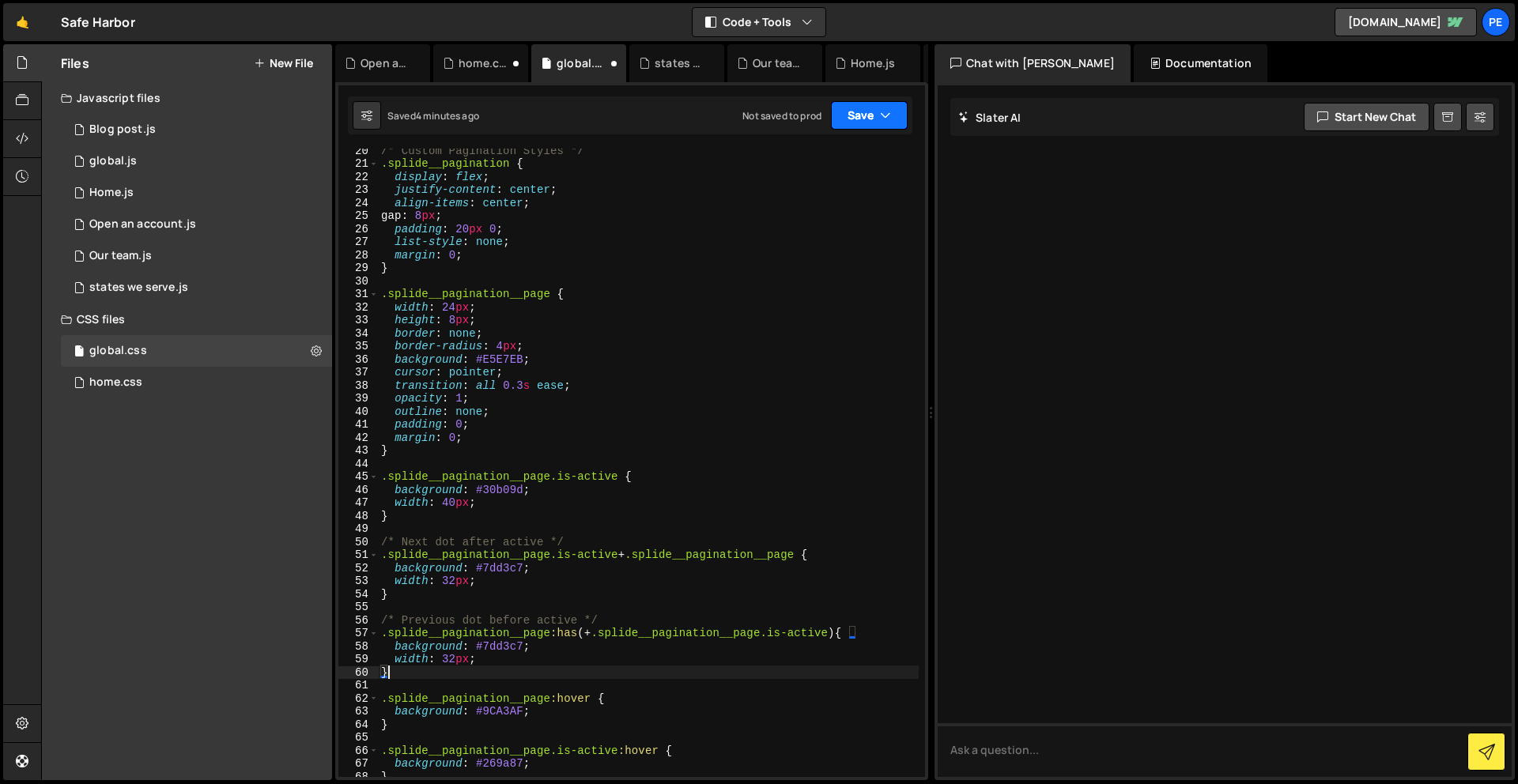
click at [845, 108] on button "Save" at bounding box center [869, 115] width 77 height 28
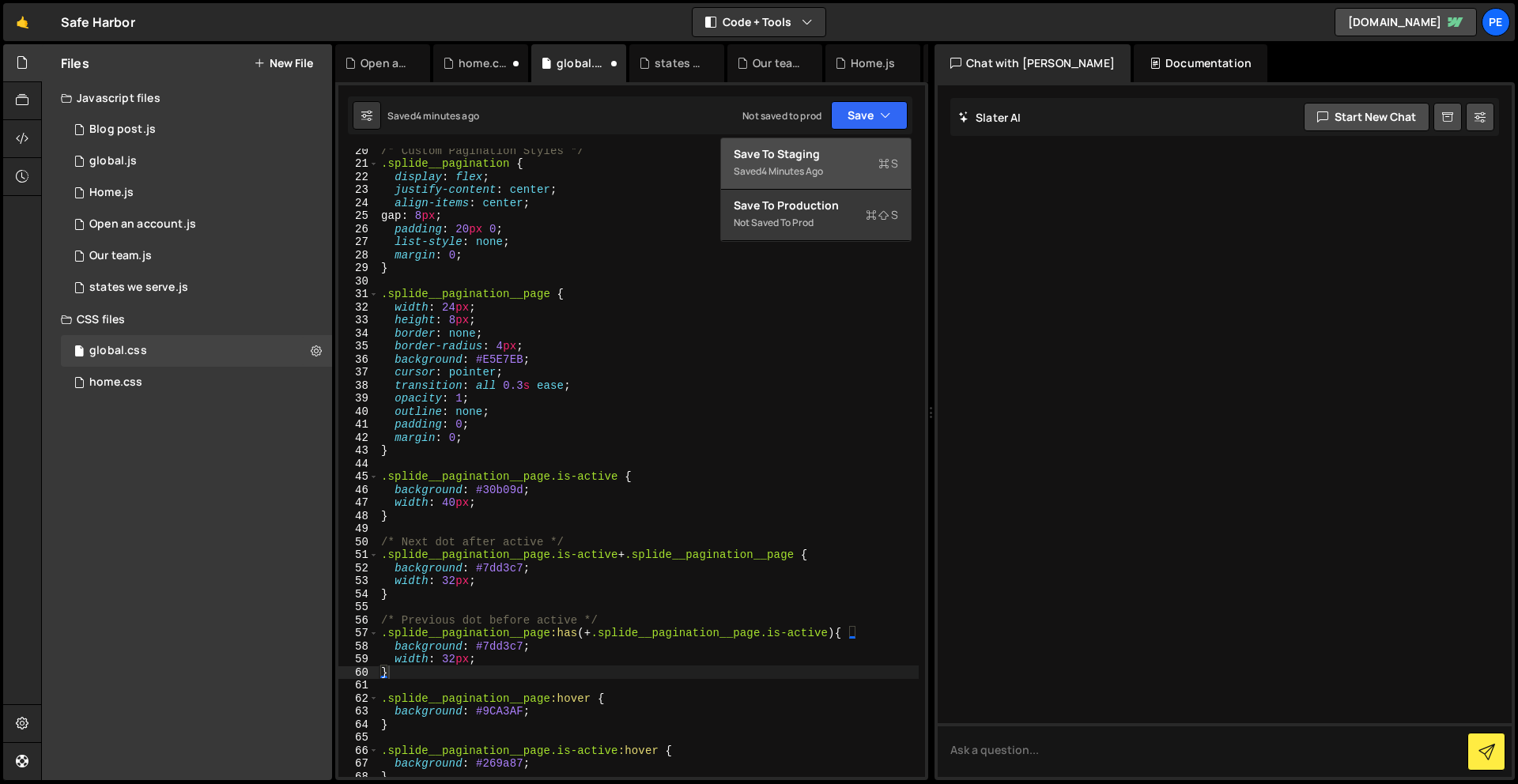
click at [831, 161] on div "Save to Staging S" at bounding box center [816, 154] width 165 height 16
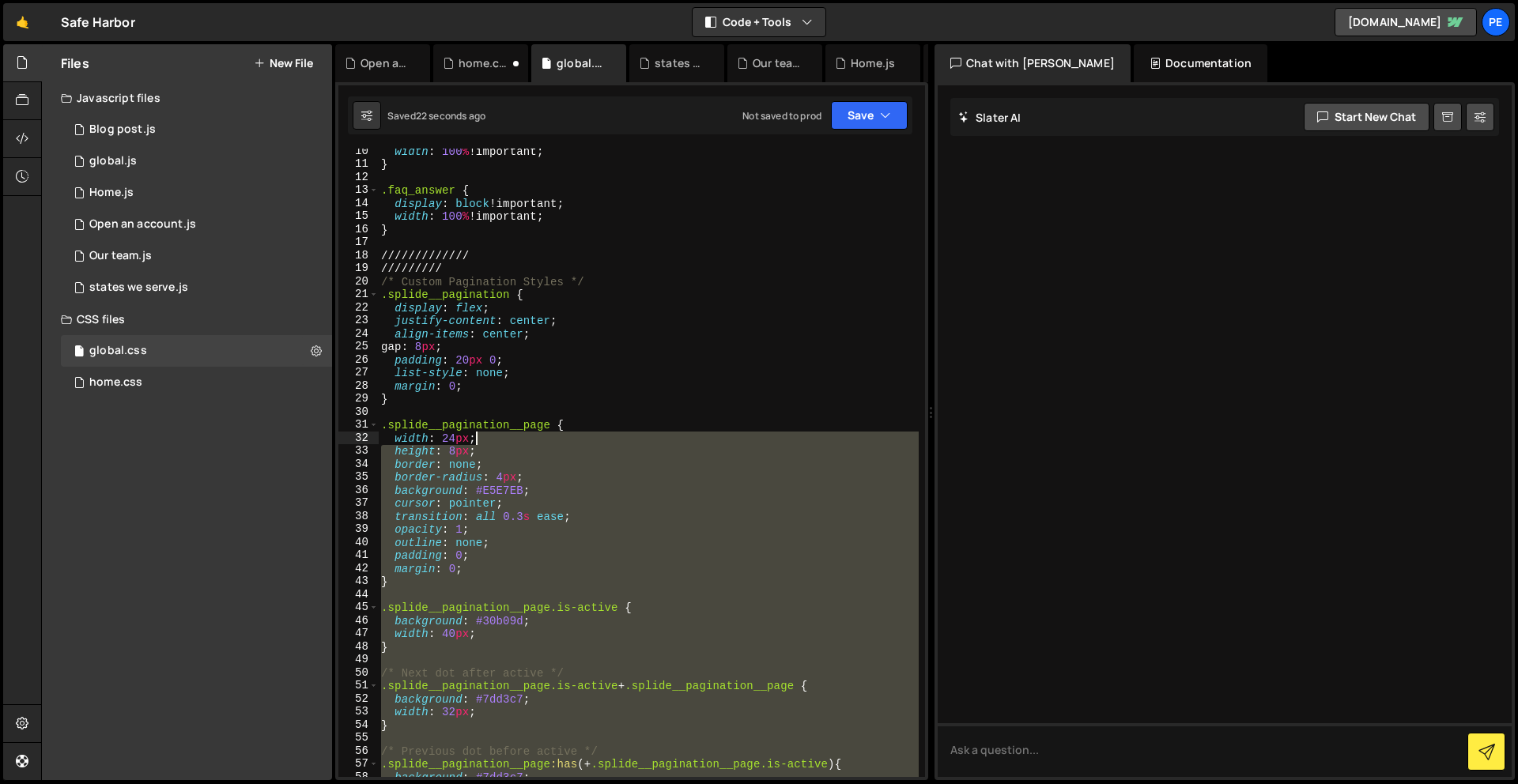
scroll to position [73, 0]
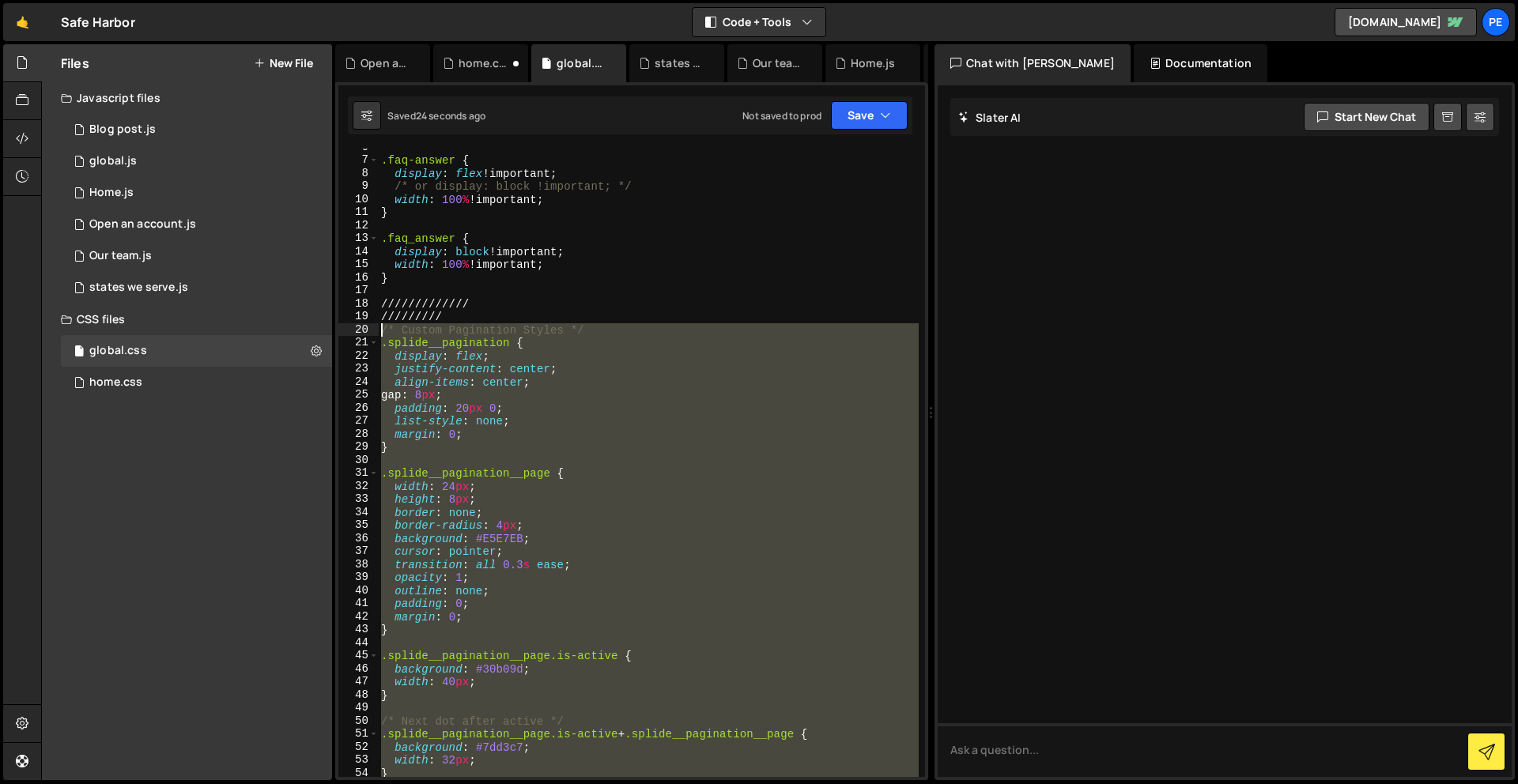
drag, startPoint x: 501, startPoint y: 494, endPoint x: 372, endPoint y: 328, distance: 210.2
click at [372, 328] on div "6 7 8 9 10 11 12 13 14 15 16 17 18 19 20 21 22 23 24 25 26 27 28 29 30 31 32 33…" at bounding box center [632, 463] width 587 height 629
type textarea "/* Custom Pagination Styles */ .splide__pagination {"
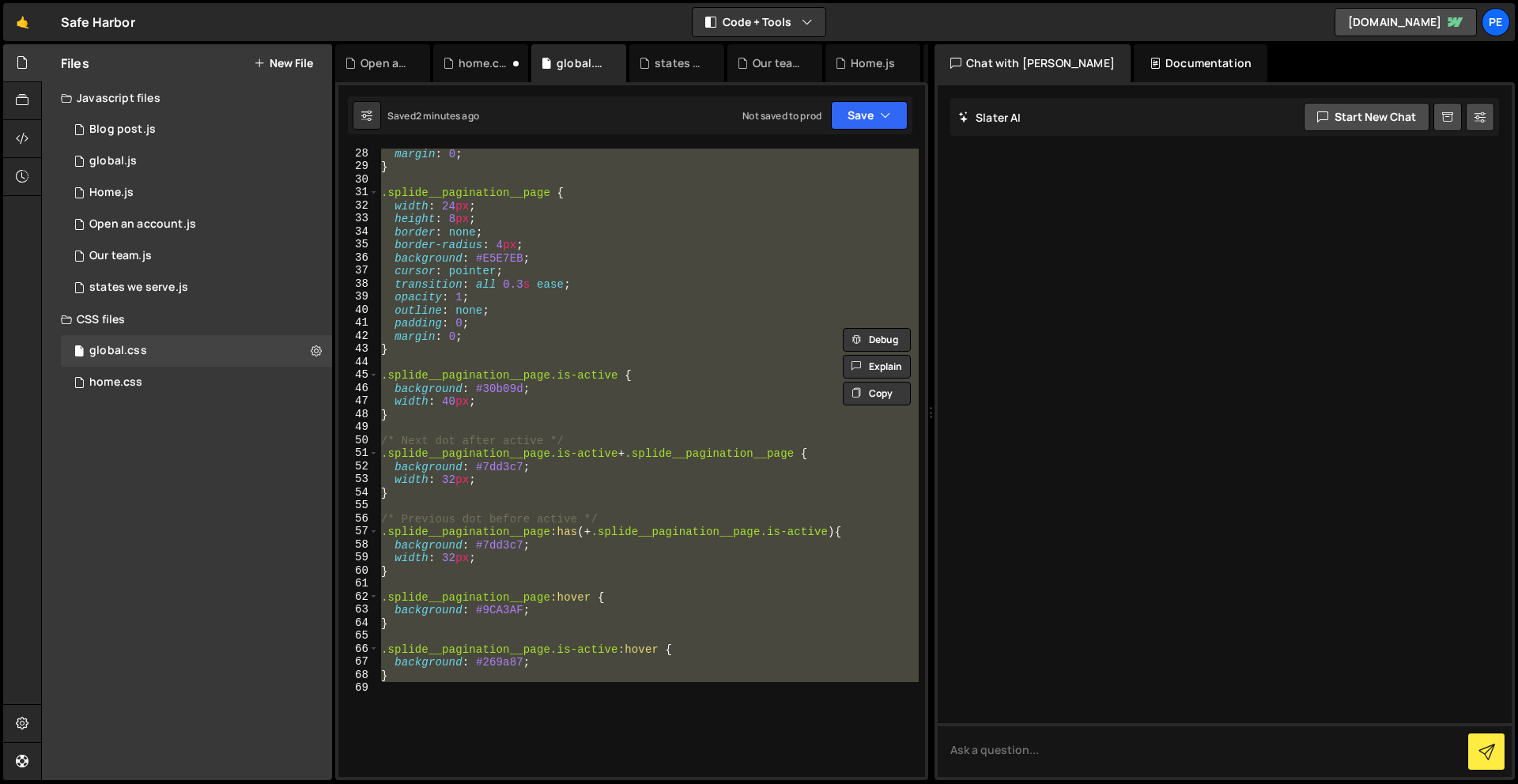
scroll to position [366, 0]
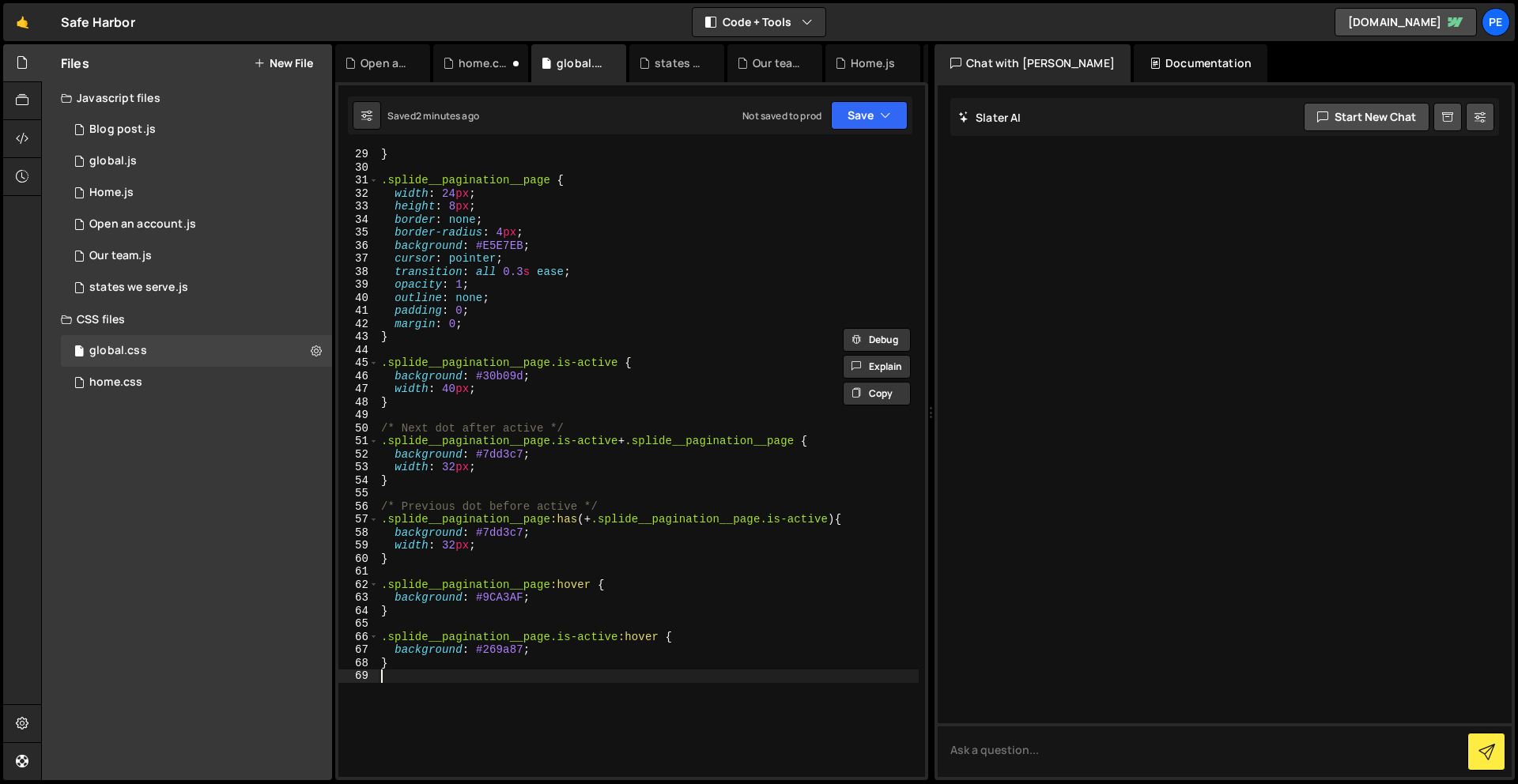
click at [421, 680] on div "} .splide__pagination__page { width : 24 px ; height : 8 px ; border : none ; b…" at bounding box center [648, 475] width 541 height 654
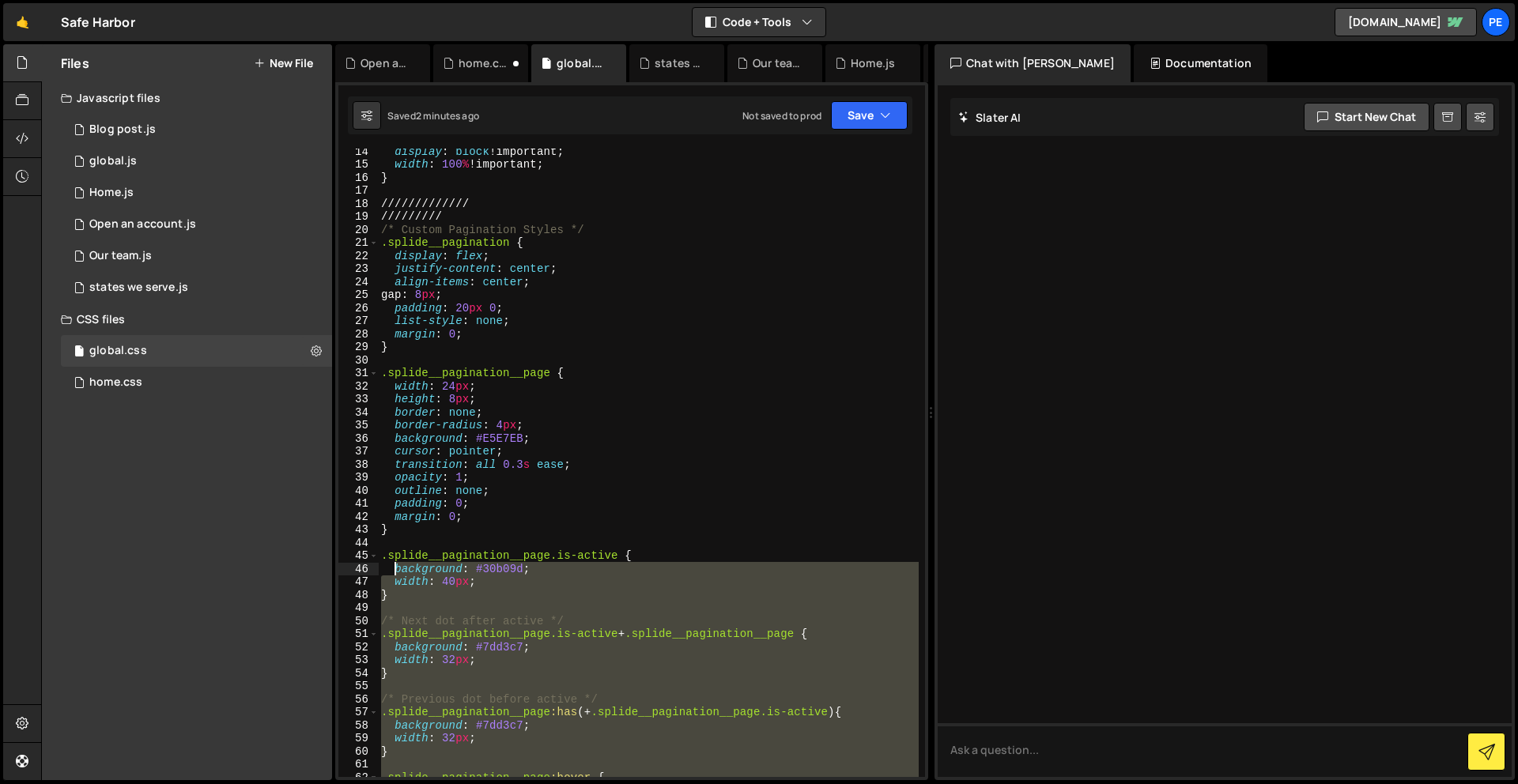
scroll to position [173, 0]
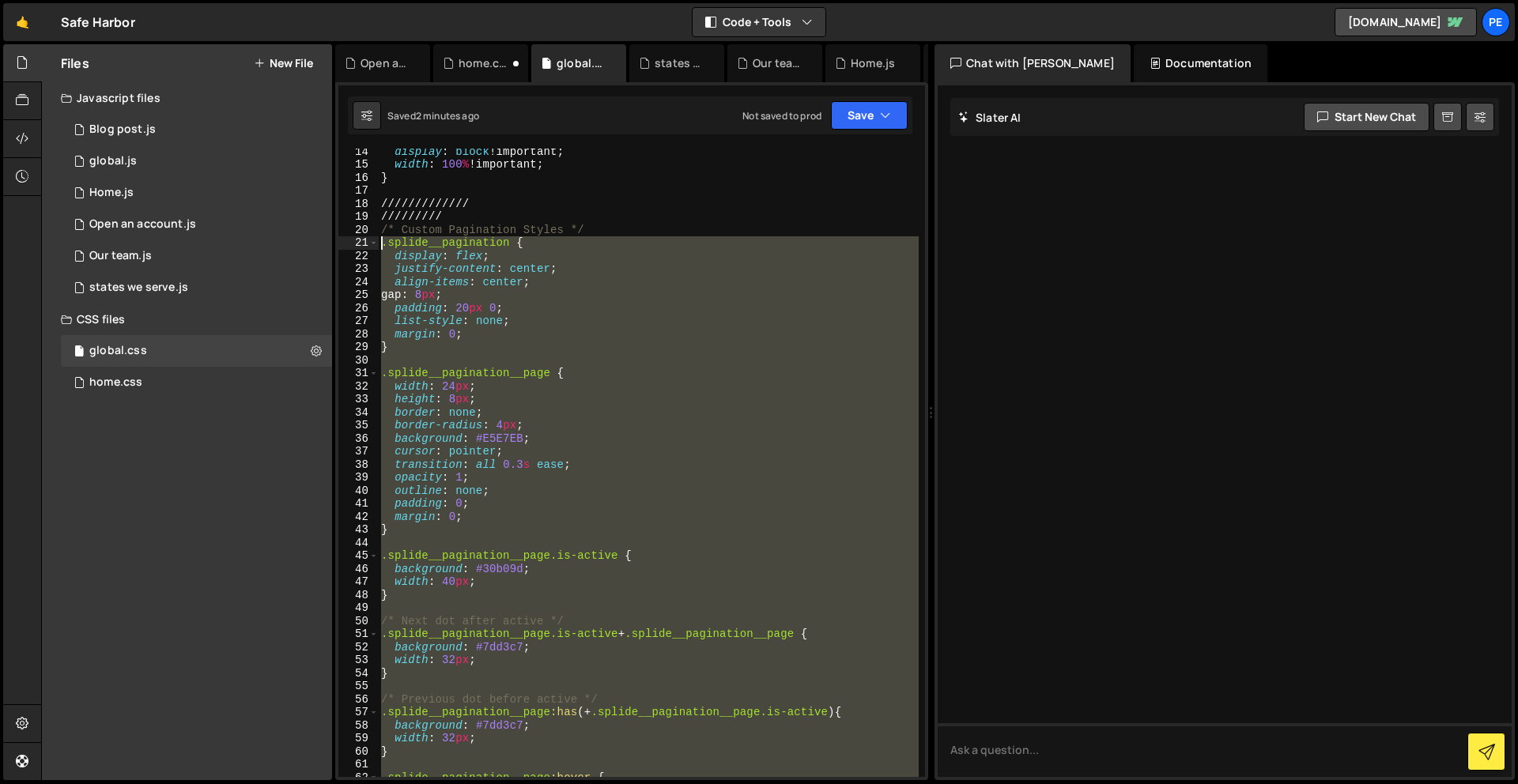
drag, startPoint x: 421, startPoint y: 680, endPoint x: 363, endPoint y: 241, distance: 442.8
click at [363, 241] on div "14 15 16 17 18 19 20 21 22 23 24 25 26 27 28 29 30 31 32 33 34 35 36 37 38 39 4…" at bounding box center [632, 463] width 587 height 629
paste textarea "}"
type textarea "}"
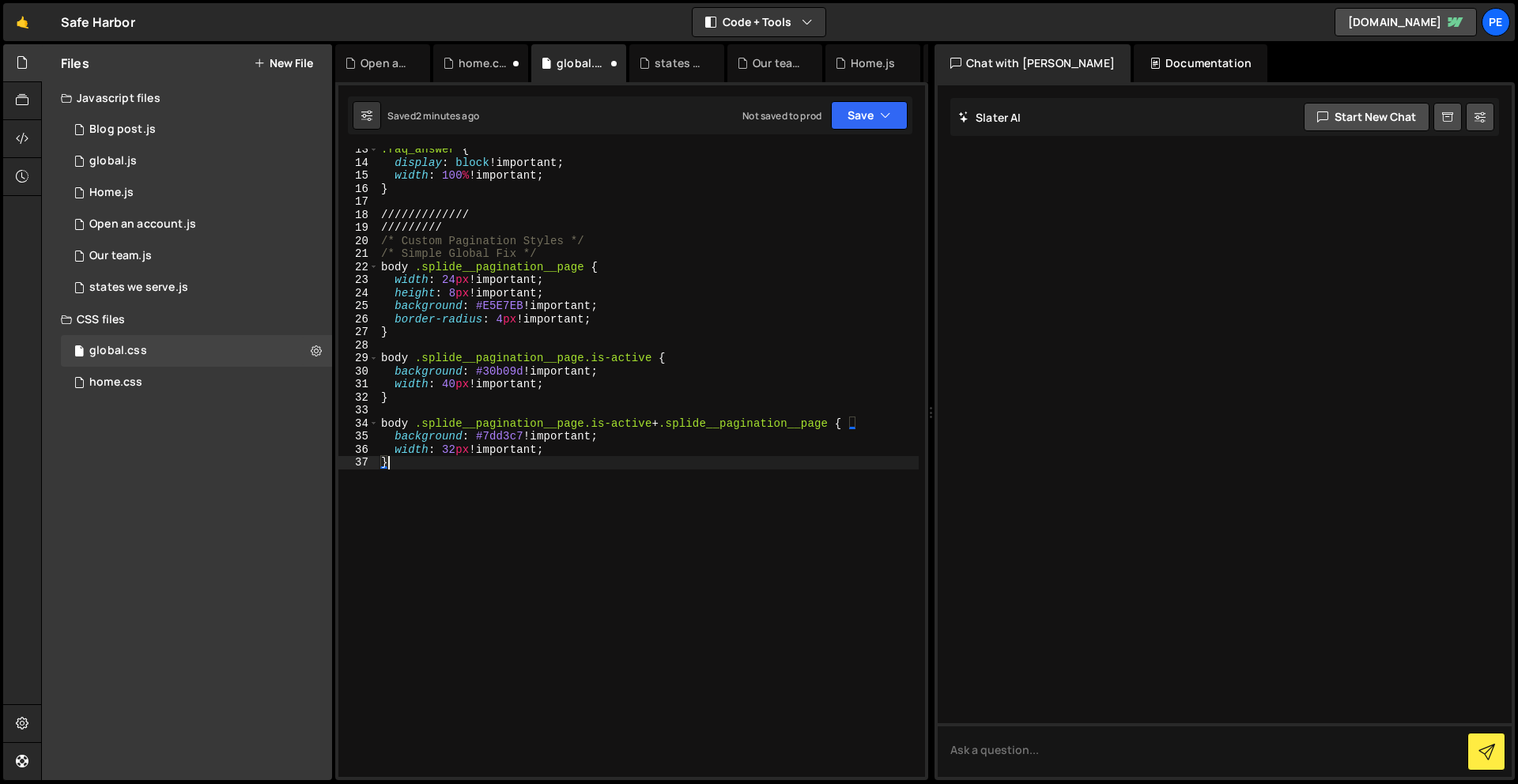
scroll to position [162, 0]
click at [852, 112] on button "Save" at bounding box center [869, 115] width 77 height 28
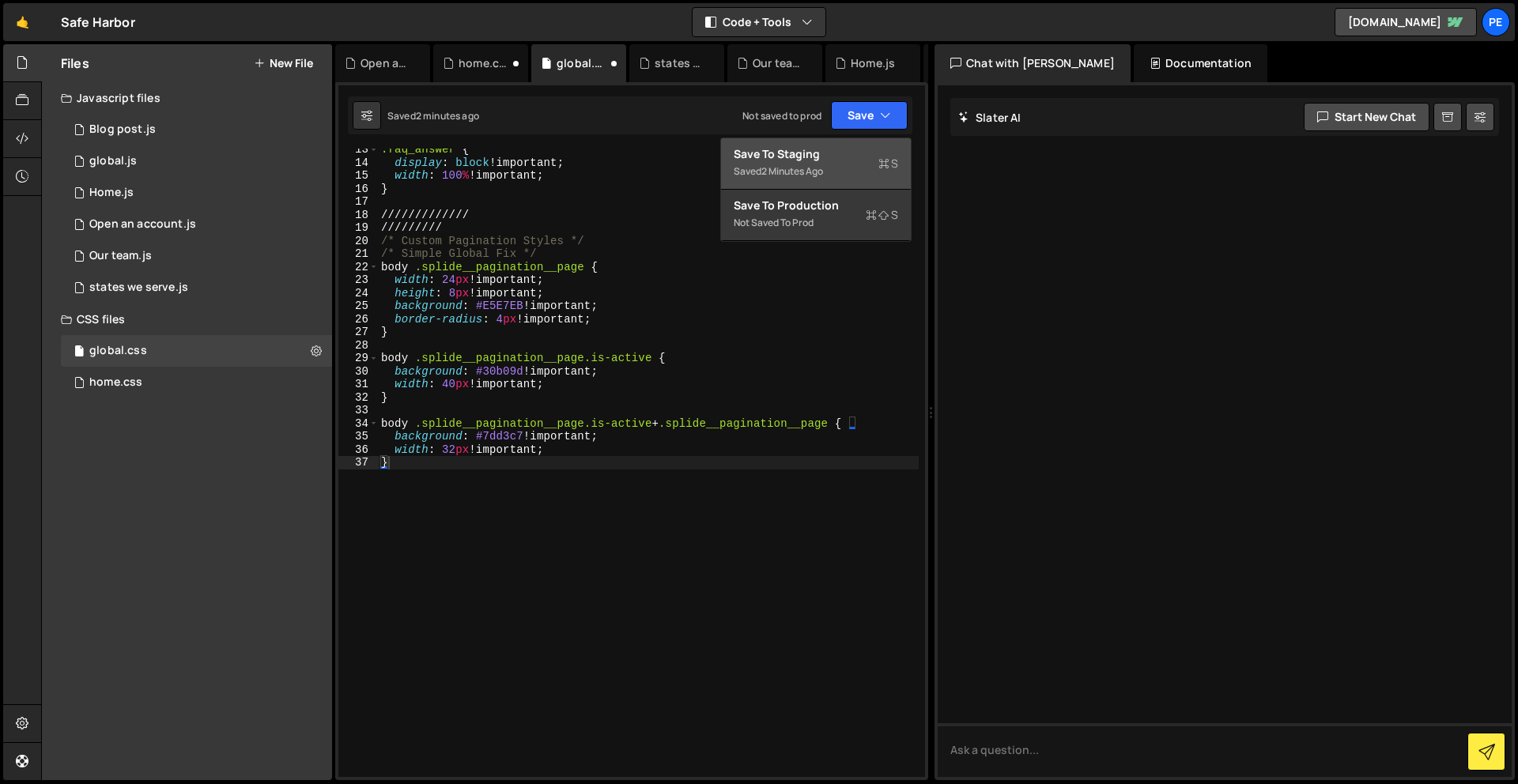
click at [846, 168] on div "Saved 2 minutes ago" at bounding box center [816, 171] width 165 height 19
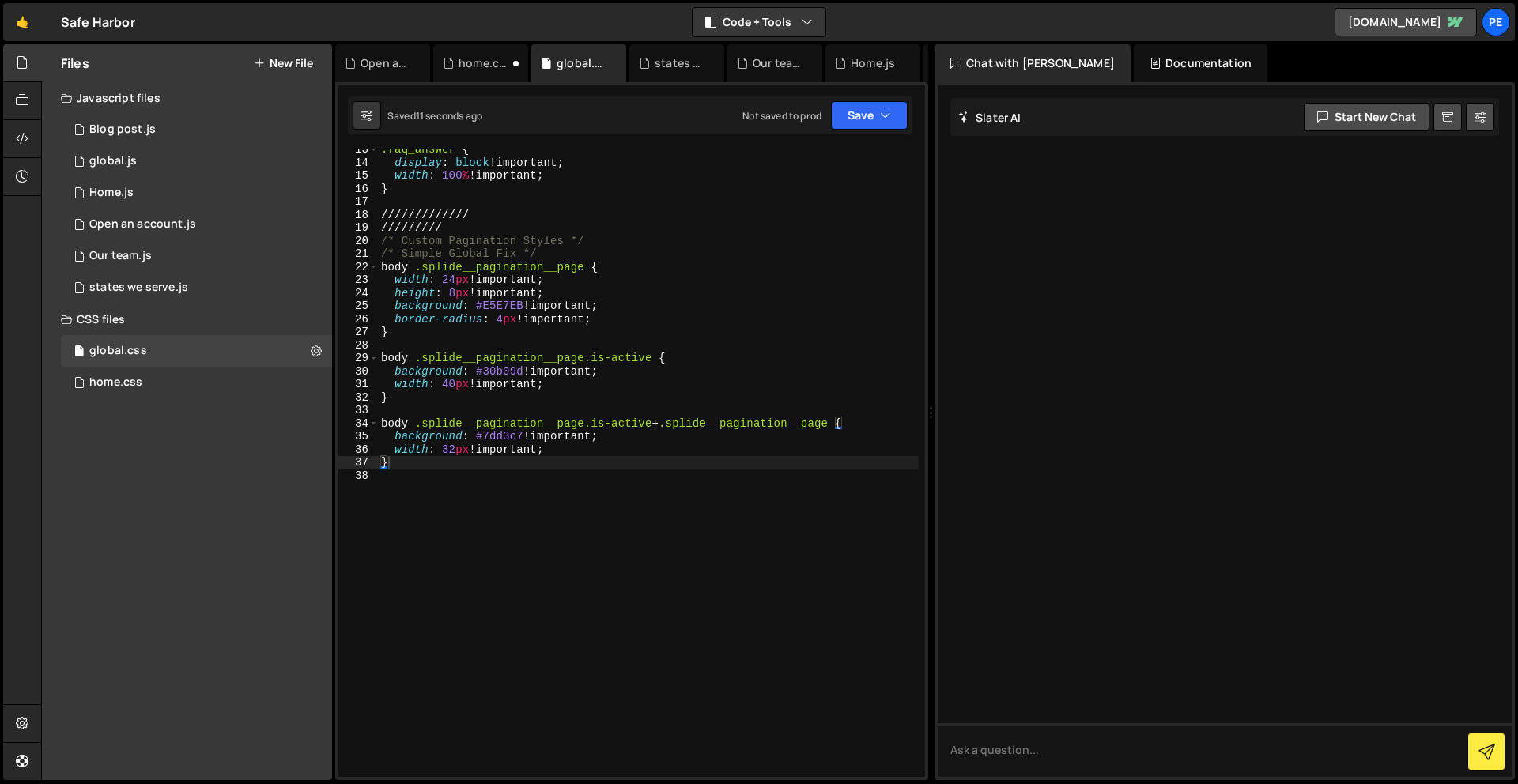
click at [675, 557] on div ".faq_answer { display : block !important ; width : 100 % !important ; } ///////…" at bounding box center [648, 471] width 541 height 654
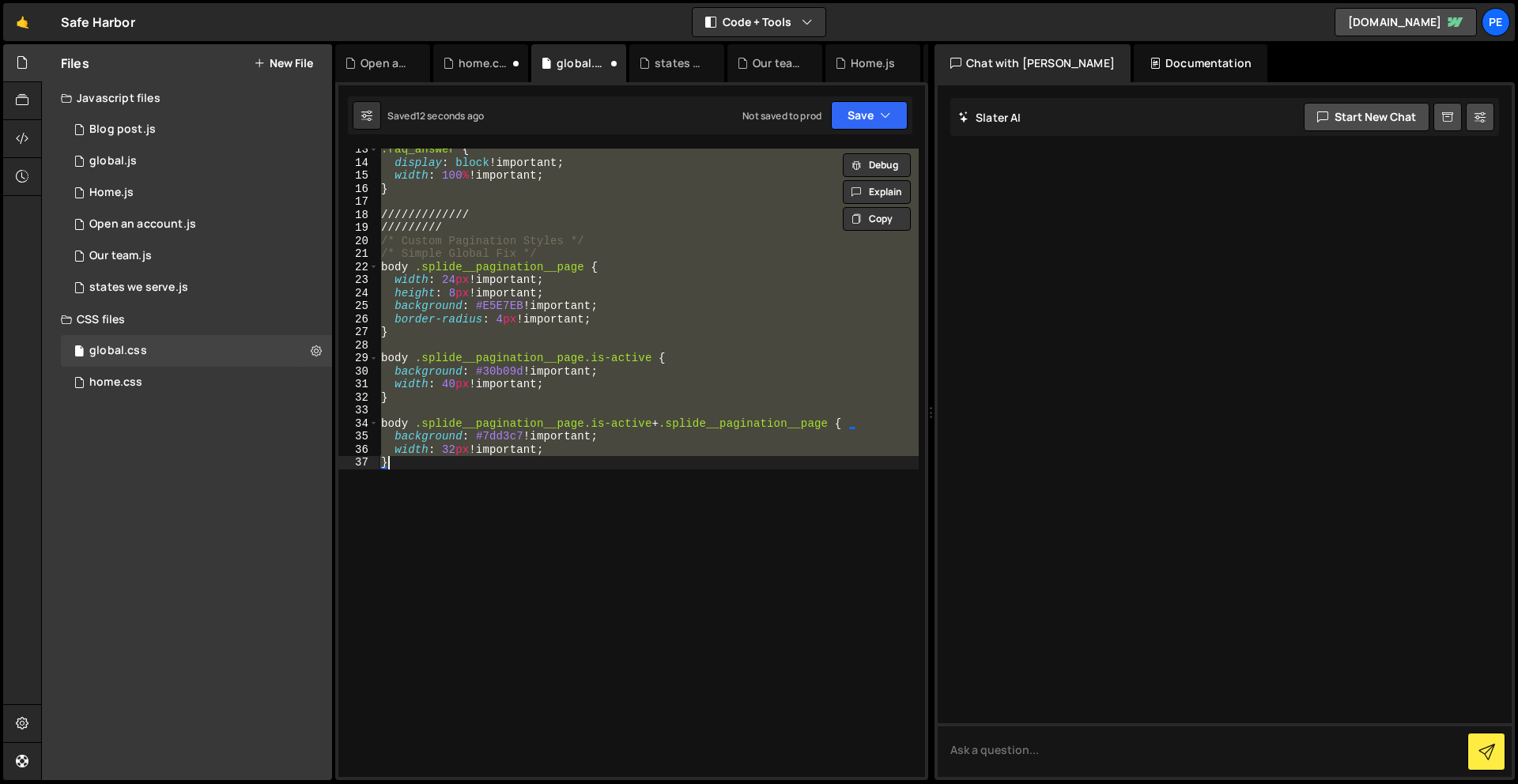
scroll to position [579, 0]
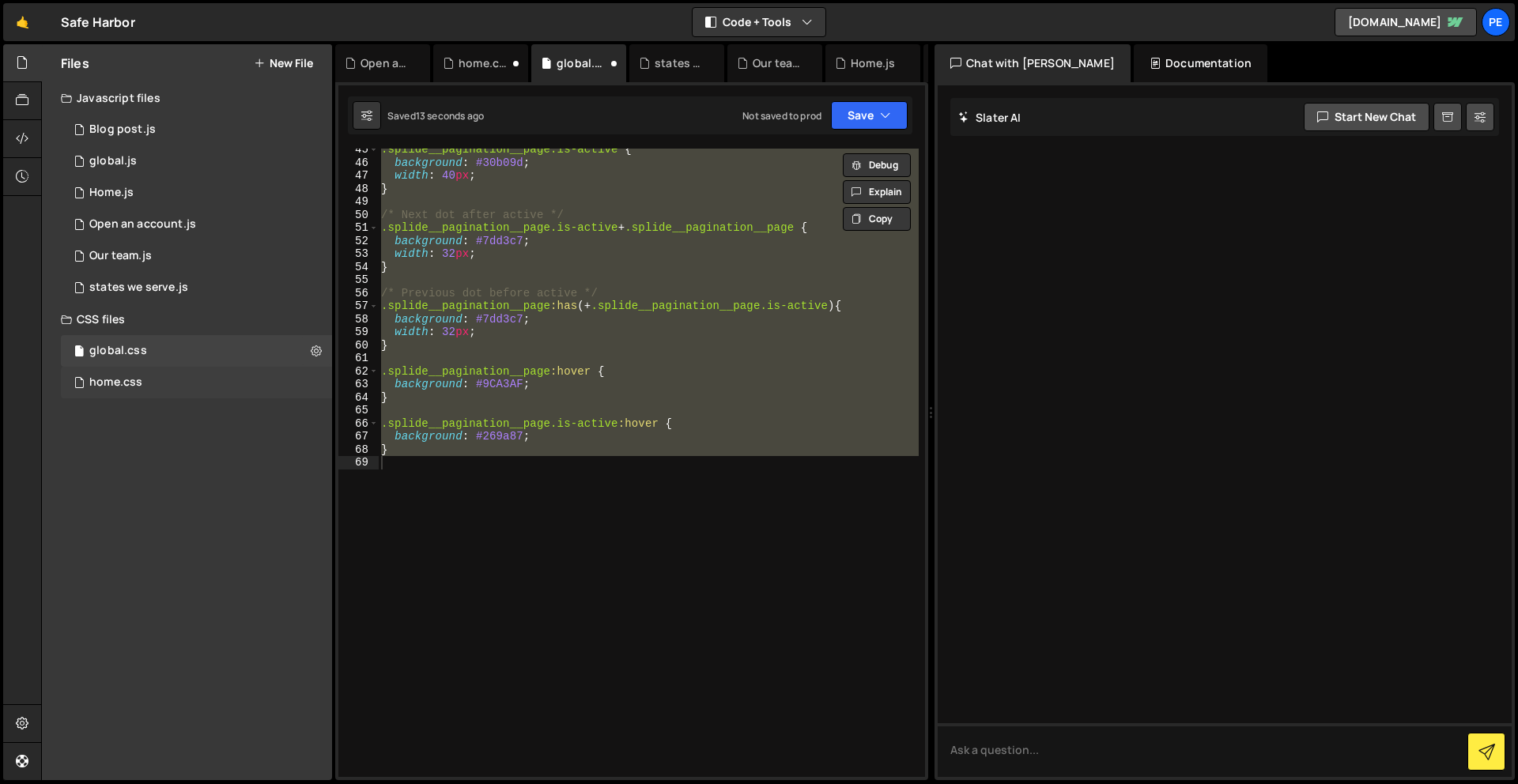
click at [174, 380] on div "home.css 0" at bounding box center [196, 382] width 271 height 32
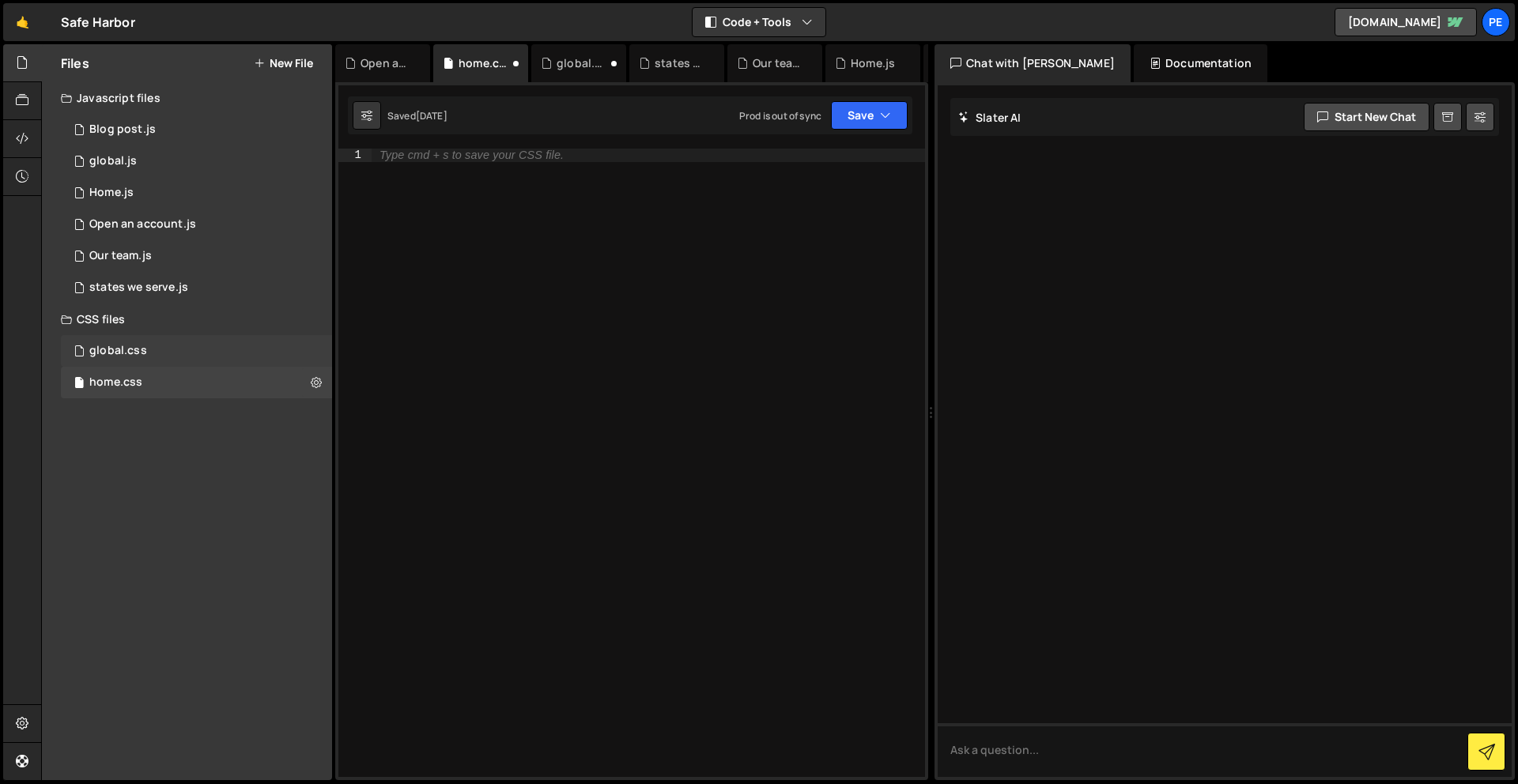
click at [190, 348] on div "global.css 0" at bounding box center [196, 351] width 271 height 32
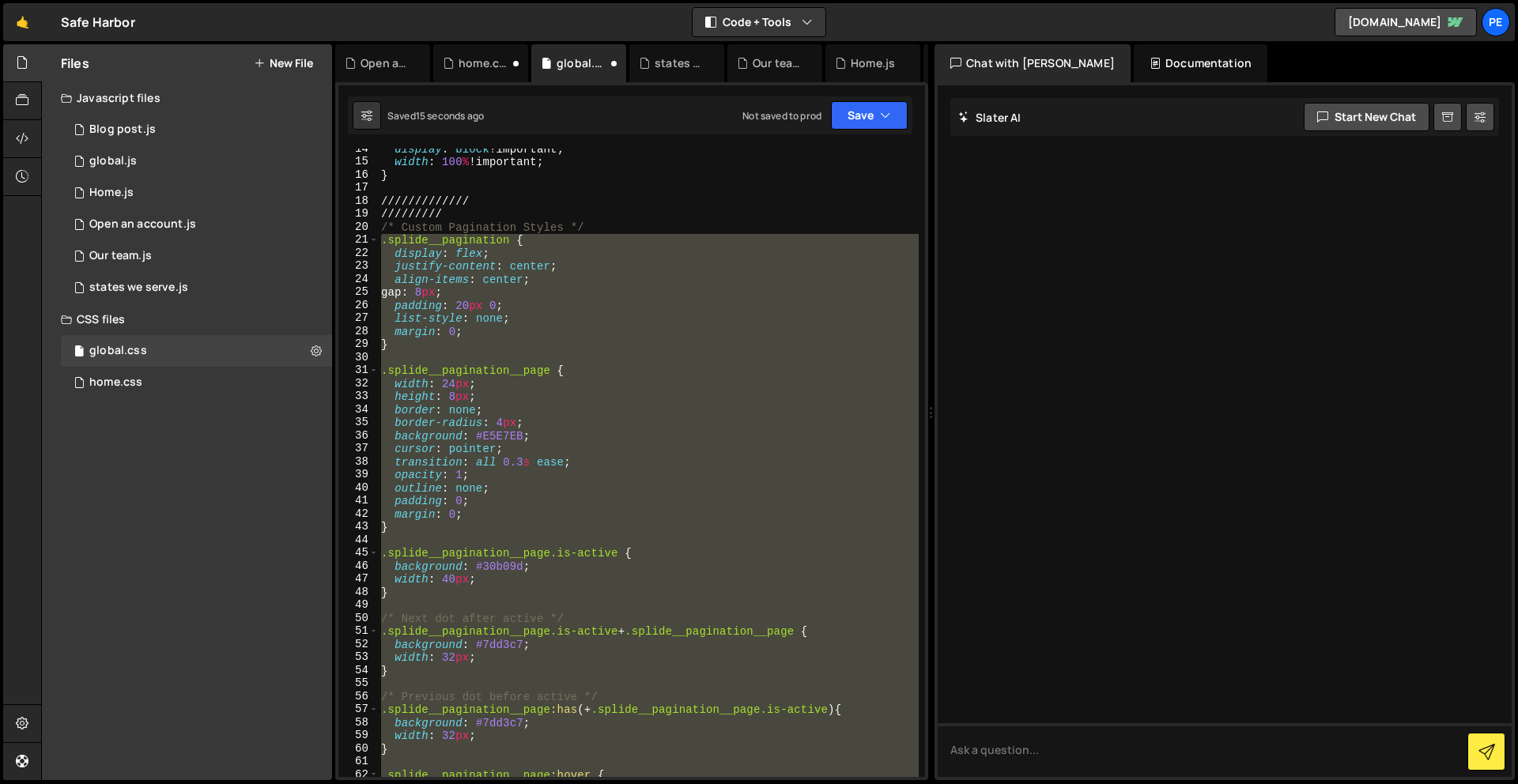
scroll to position [176, 0]
click at [653, 477] on div "display : block !important ; width : 100 % !important ; } ///////////// ///////…" at bounding box center [648, 463] width 541 height 629
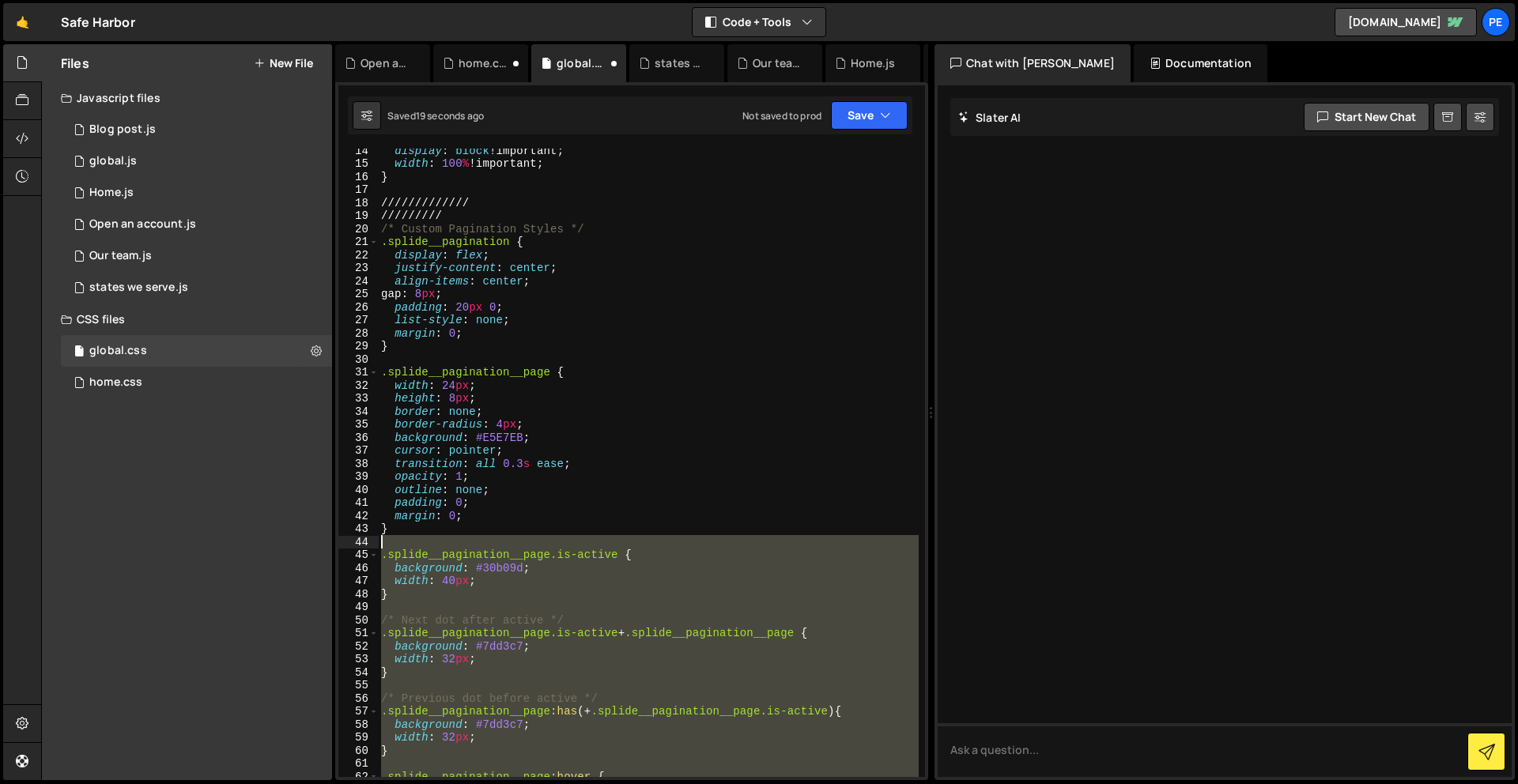
scroll to position [174, 0]
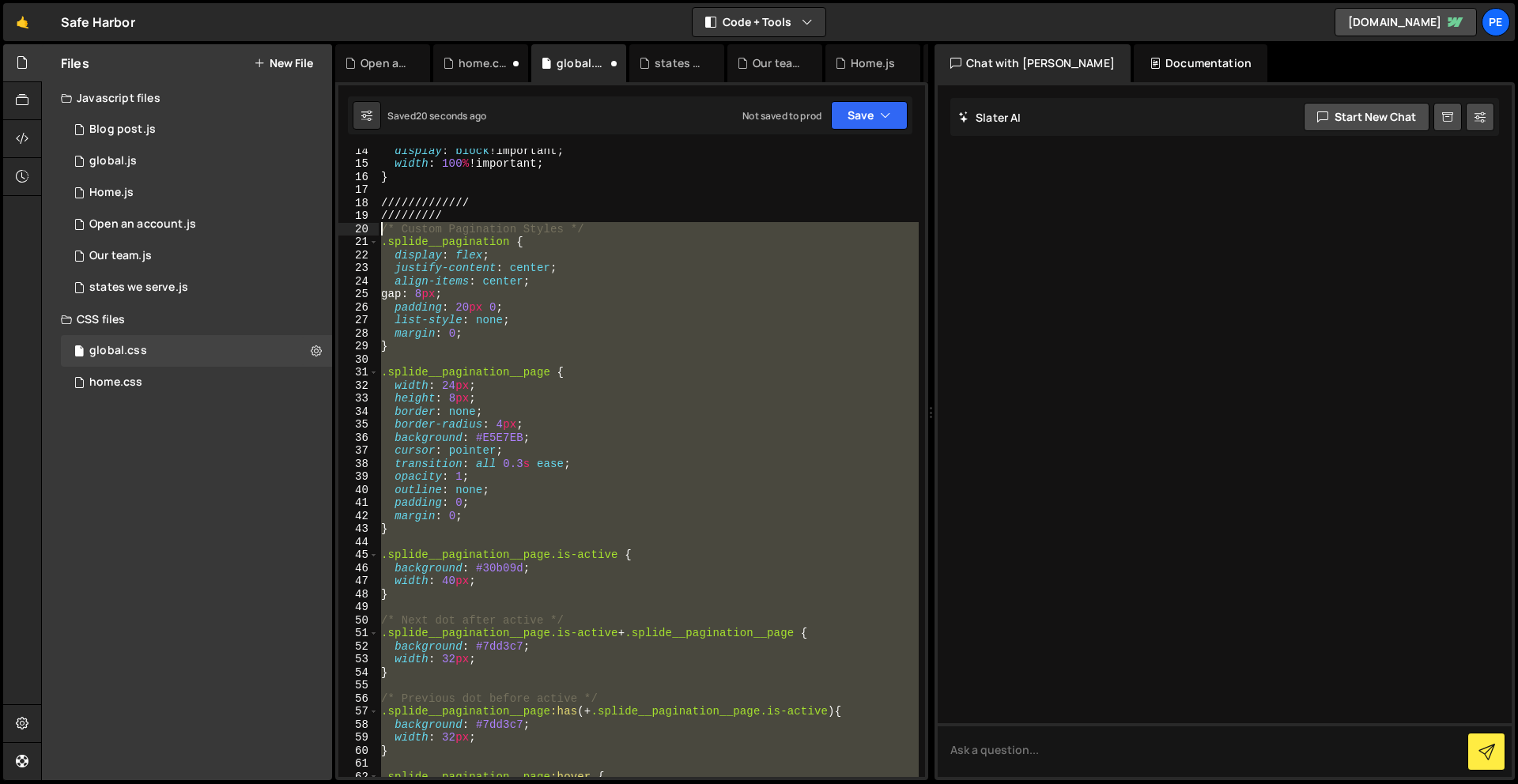
drag, startPoint x: 468, startPoint y: 658, endPoint x: 374, endPoint y: 226, distance: 442.1
click at [374, 226] on div "opacity: 1; 14 15 16 17 18 19 20 21 22 23 24 25 26 27 28 29 30 31 32 33 34 35 3…" at bounding box center [632, 463] width 587 height 629
type textarea "/* Custom Pagination Styles */ .splide__pagination {"
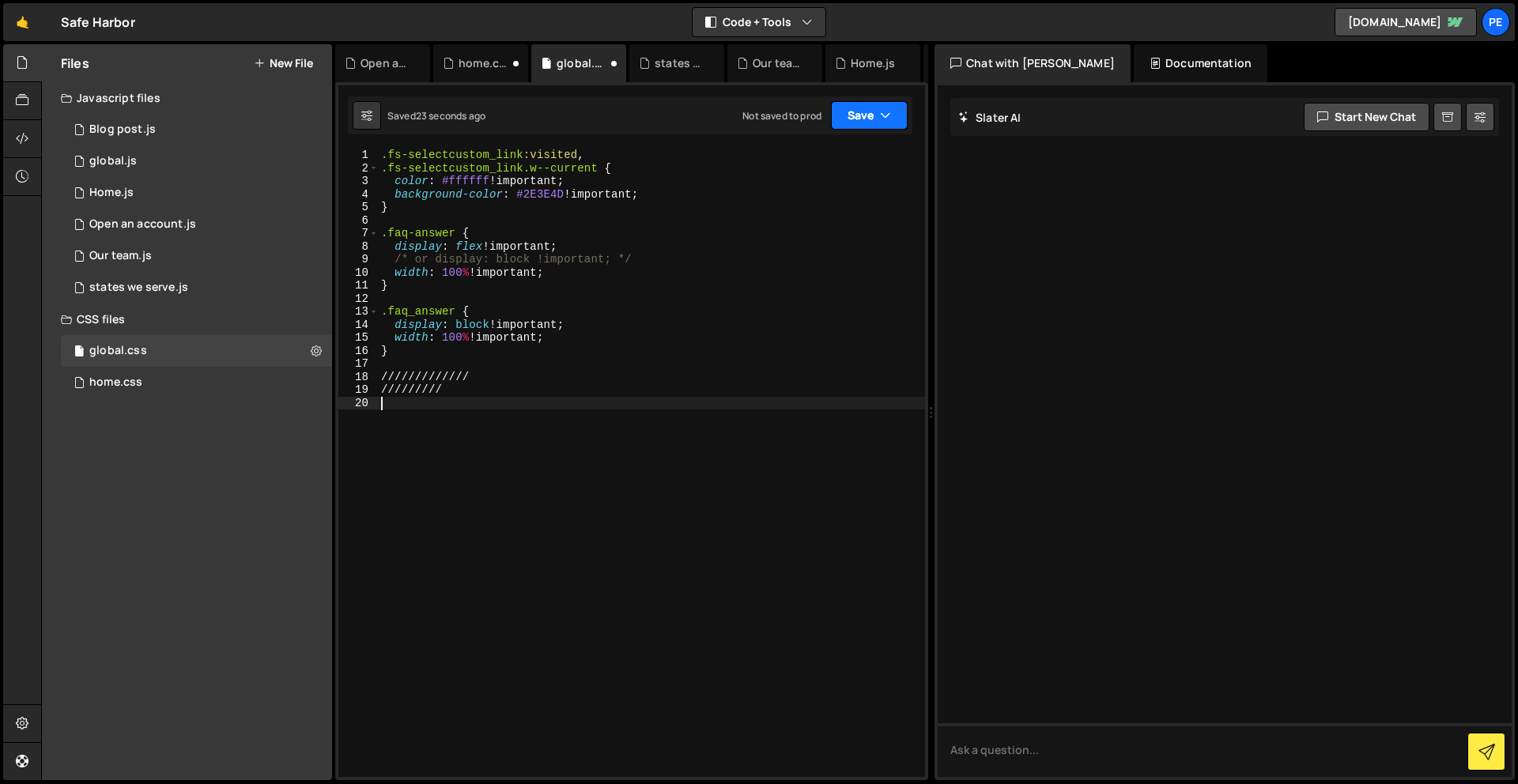
click at [855, 114] on button "Save" at bounding box center [869, 115] width 77 height 28
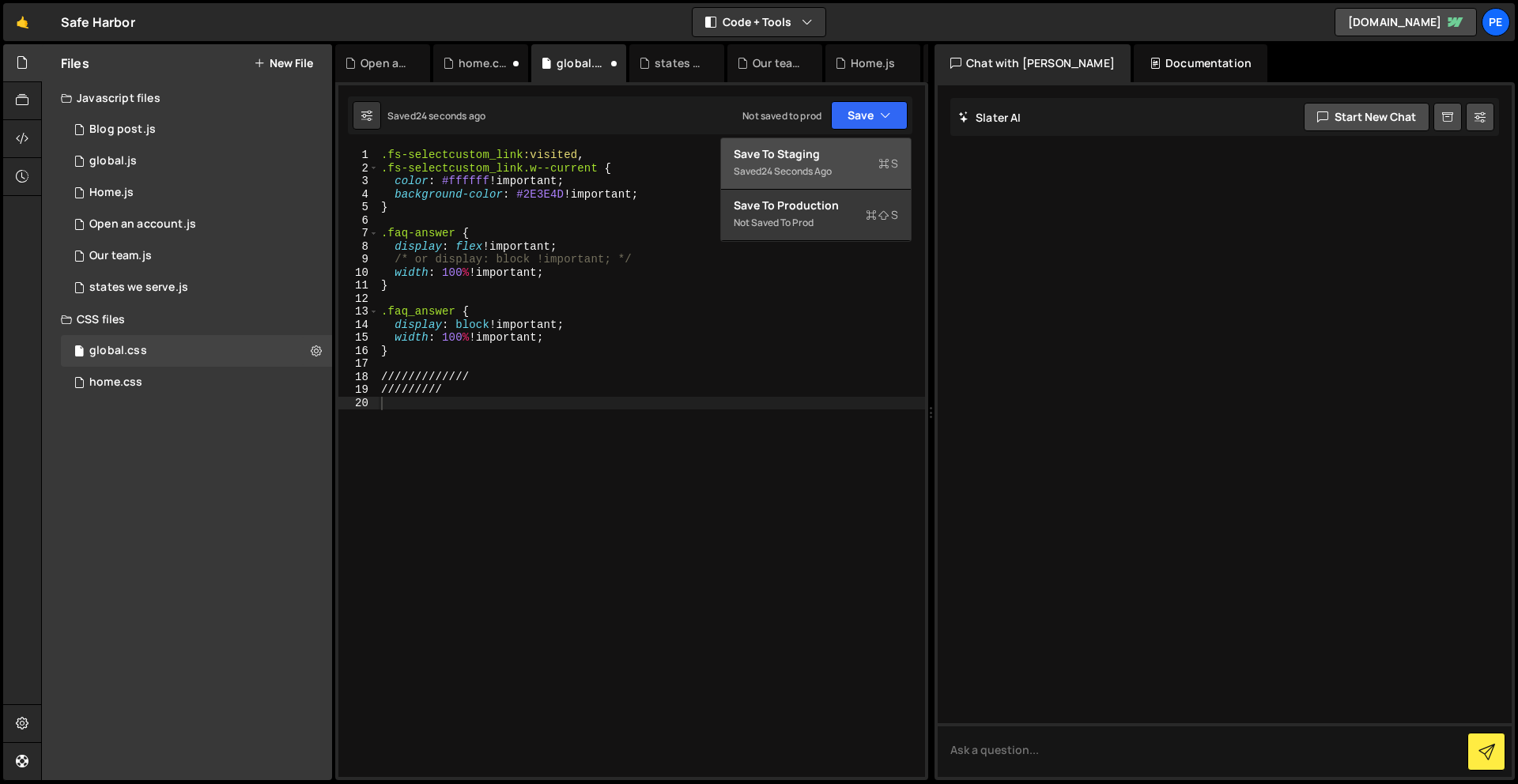
click at [843, 167] on div "Saved 24 seconds ago" at bounding box center [816, 171] width 165 height 19
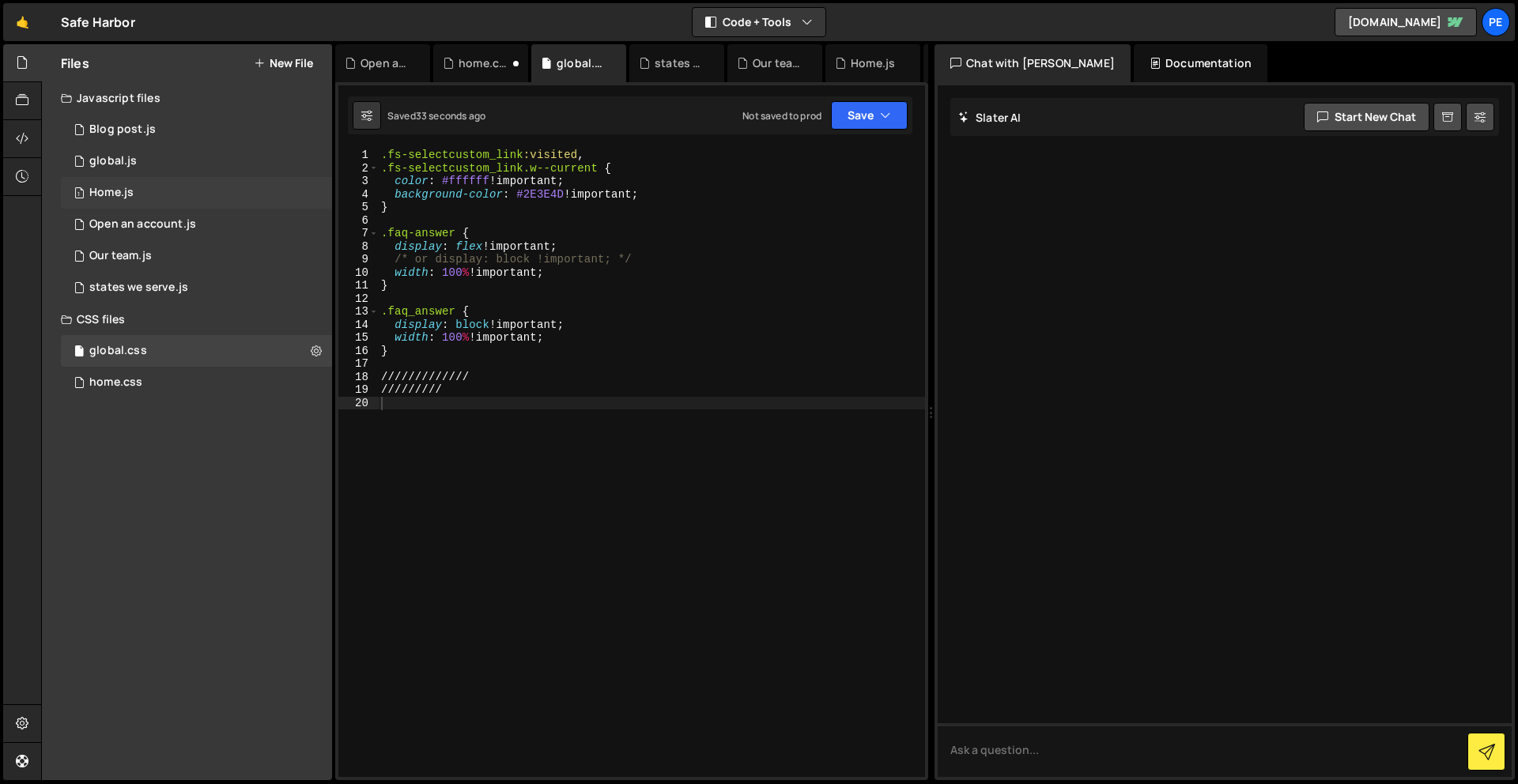
click at [157, 187] on div "1 Home.js 0" at bounding box center [196, 193] width 271 height 32
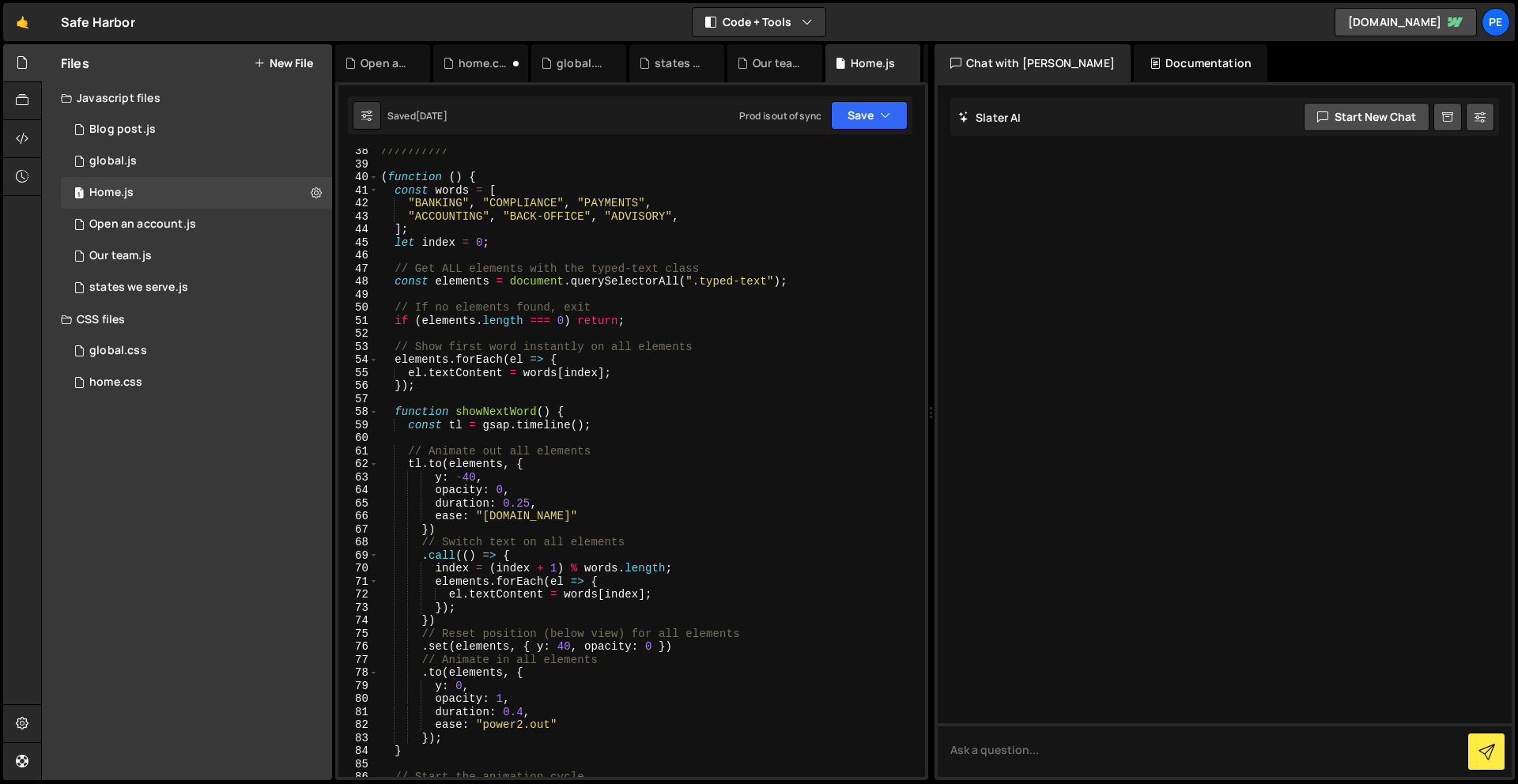
scroll to position [0, 0]
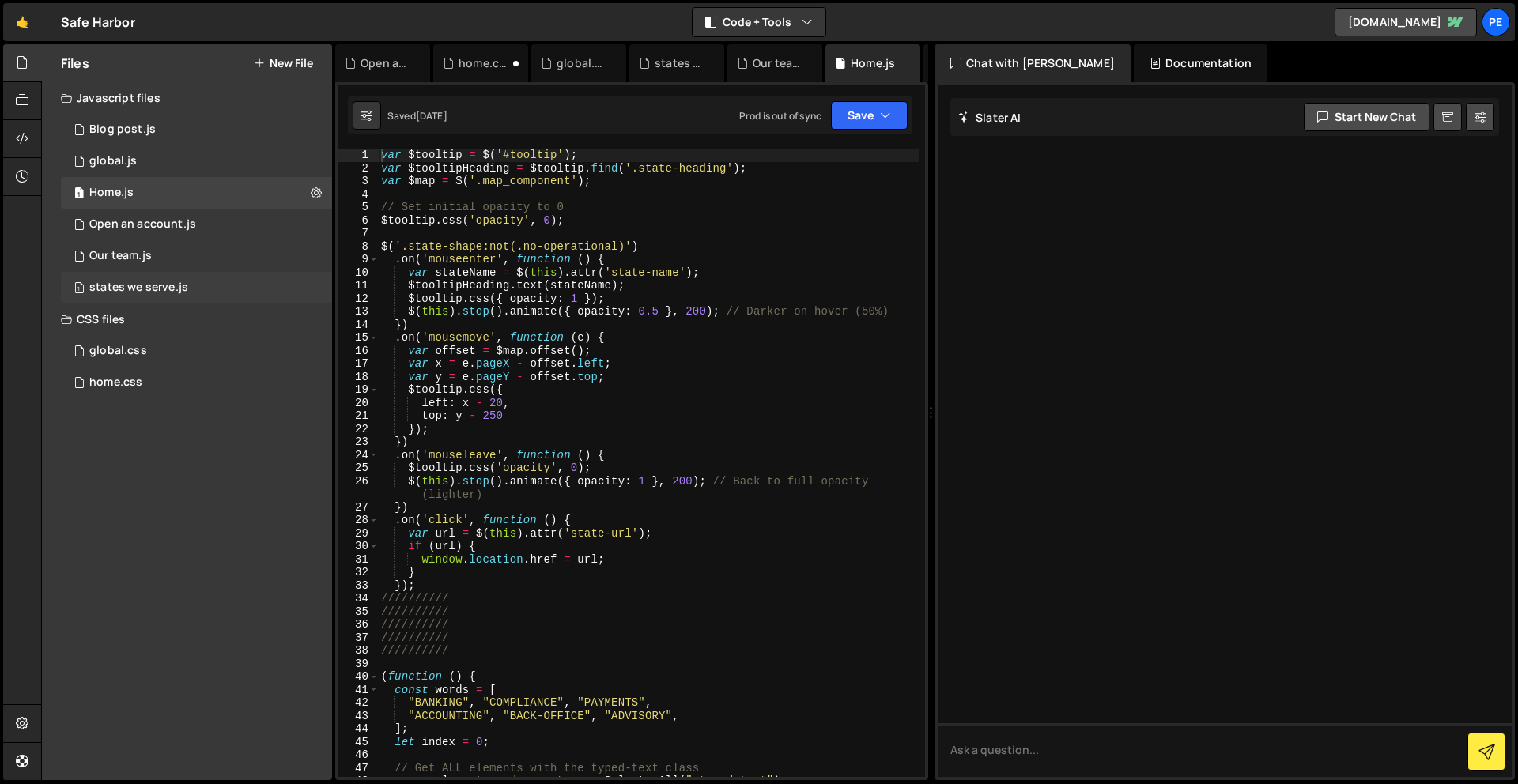
click at [172, 283] on div "states we serve.js" at bounding box center [139, 288] width 99 height 15
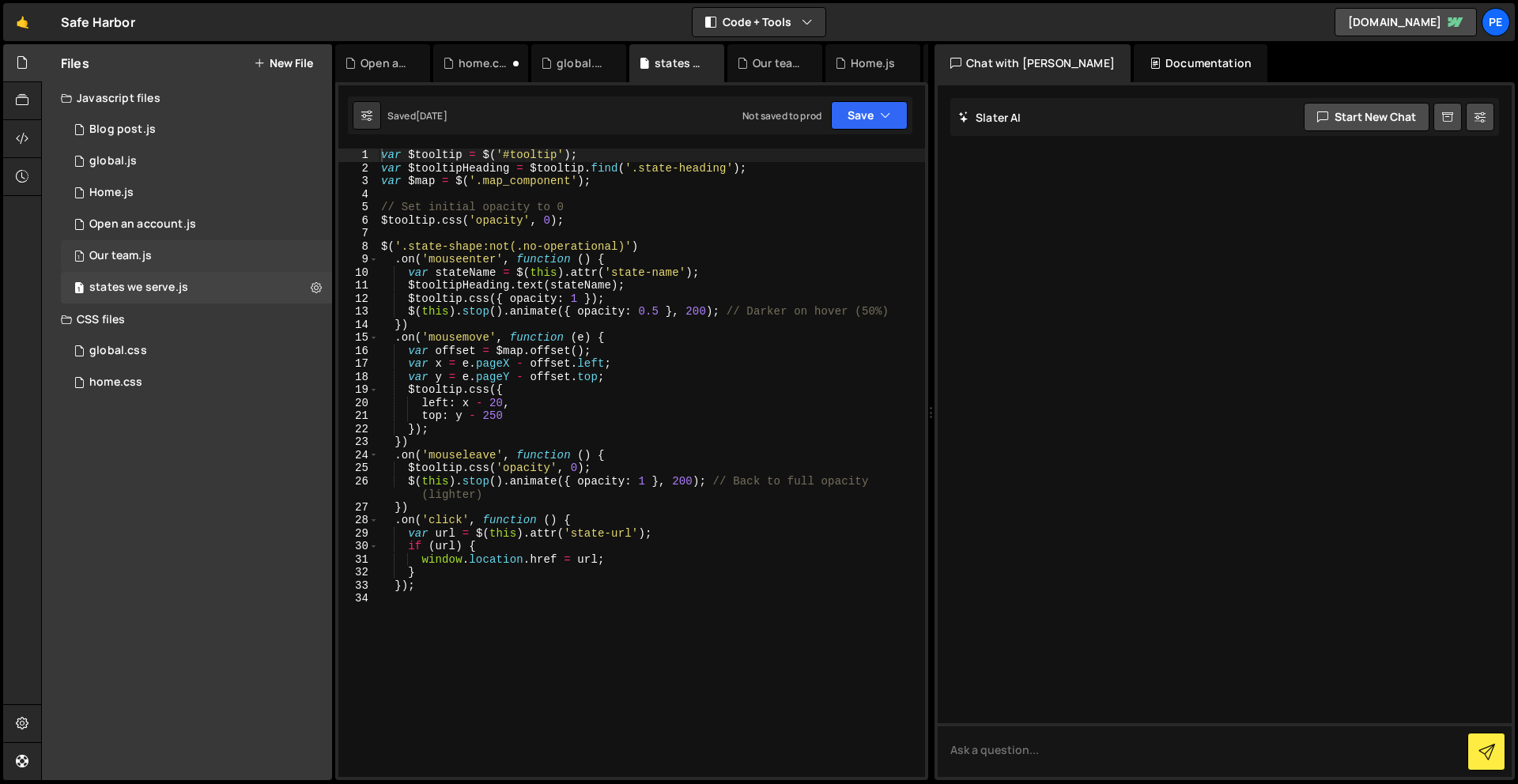
click at [167, 255] on div "1 Our team.js 0" at bounding box center [196, 256] width 271 height 32
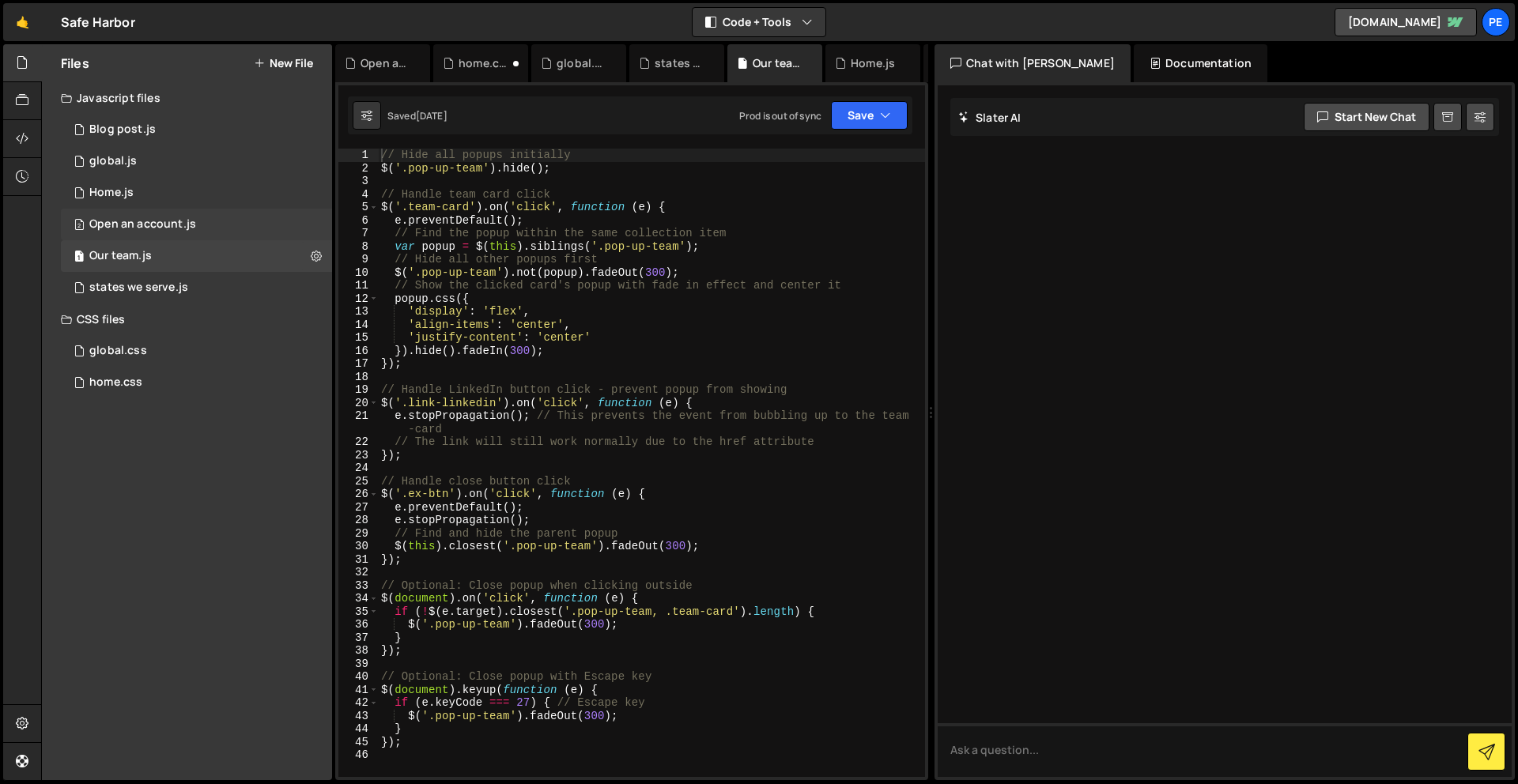
click at [173, 222] on div "Open an account.js" at bounding box center [143, 225] width 107 height 15
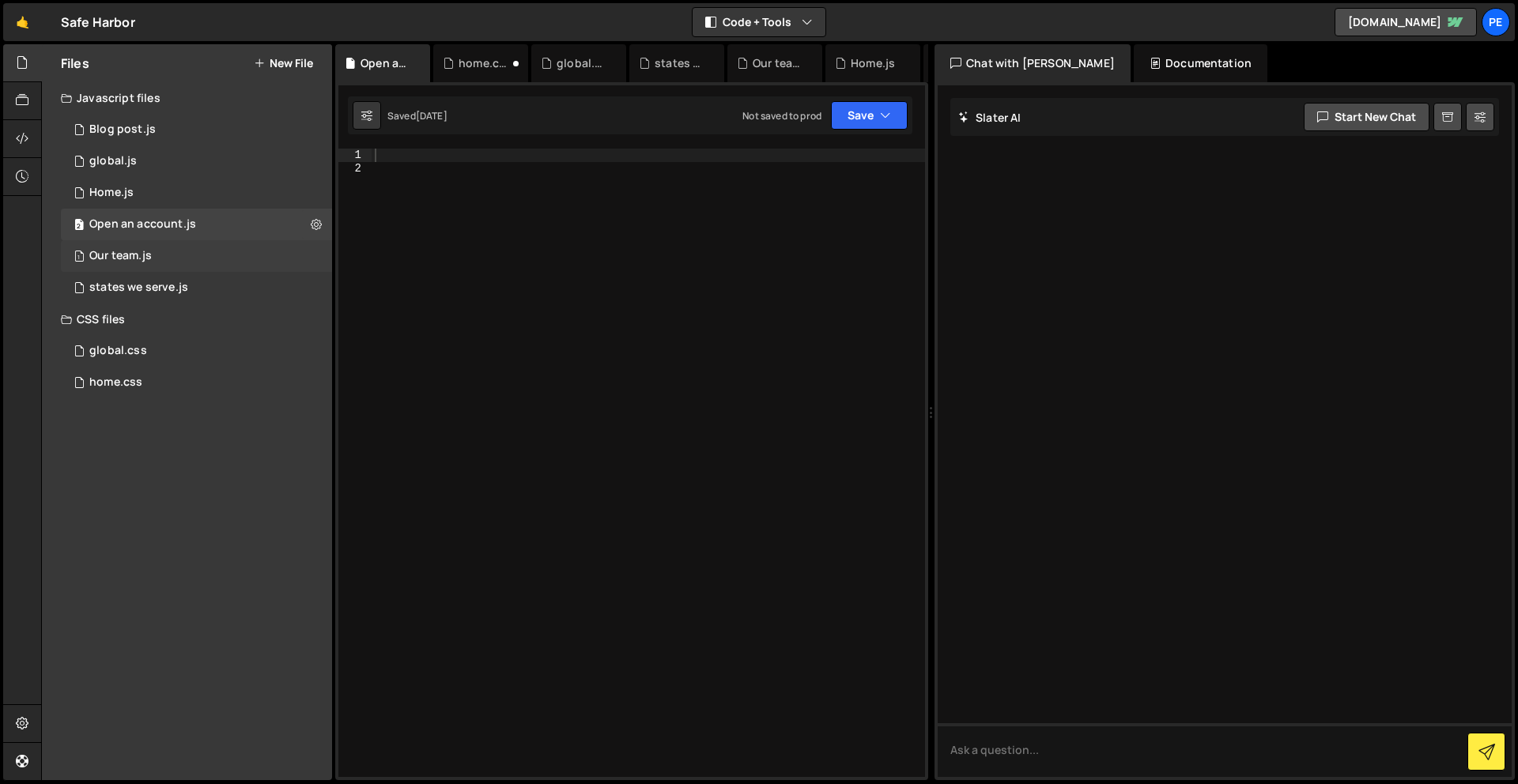
click at [156, 258] on div "1 Our team.js 0" at bounding box center [196, 256] width 271 height 32
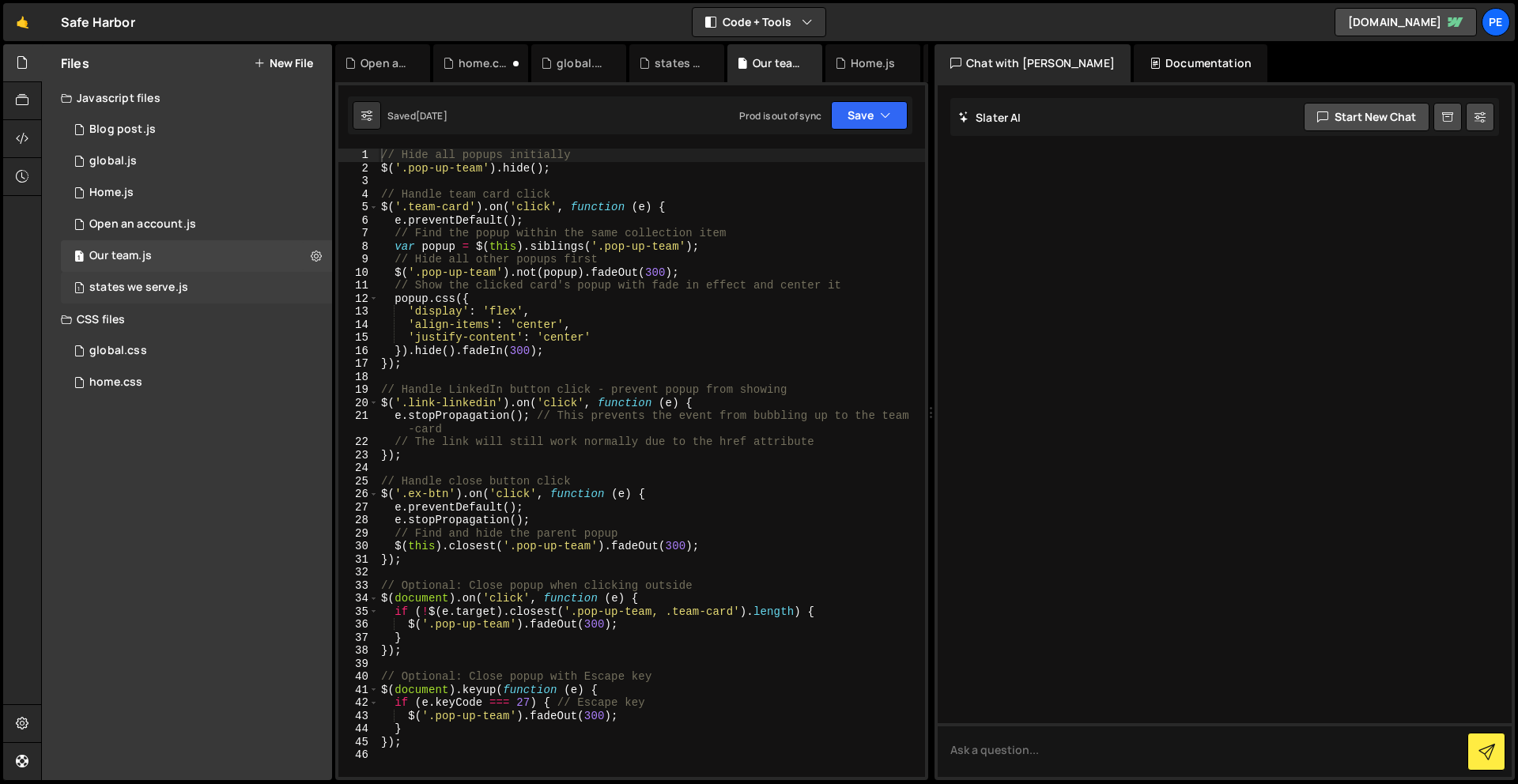
click at [161, 288] on div "states we serve.js" at bounding box center [139, 288] width 99 height 15
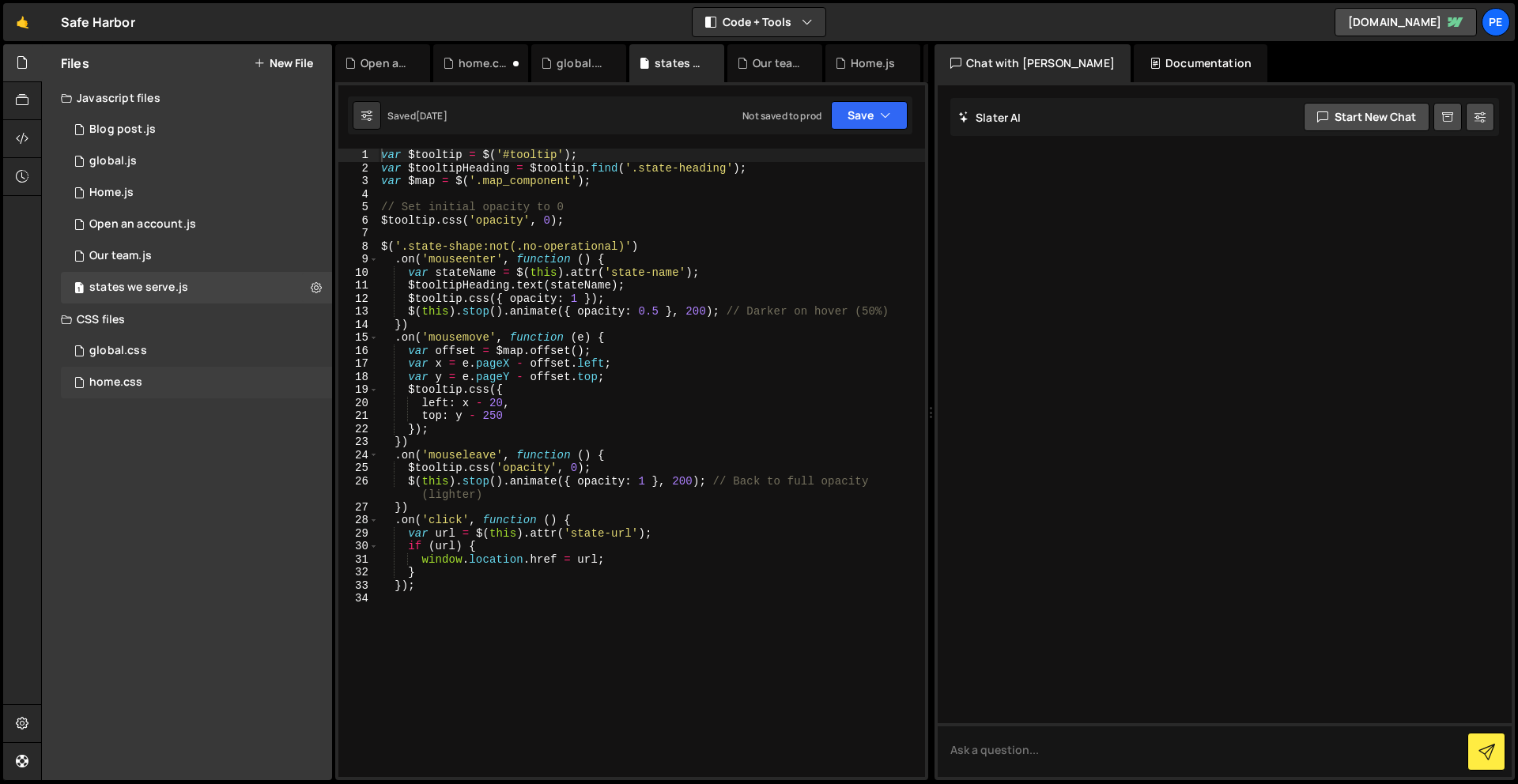
click at [137, 381] on div "home.css" at bounding box center [116, 383] width 53 height 15
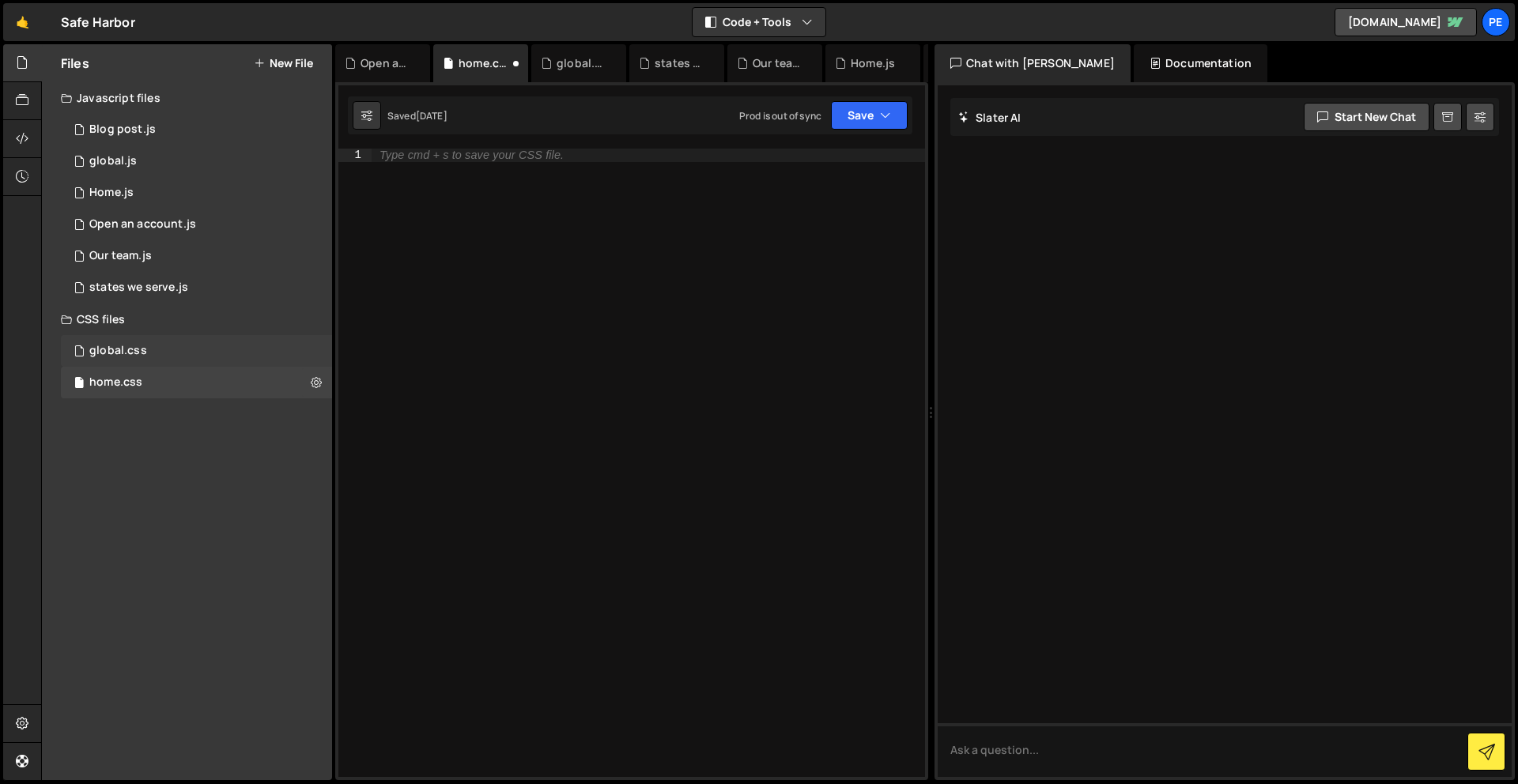
click at [135, 355] on div "global.css" at bounding box center [118, 351] width 58 height 15
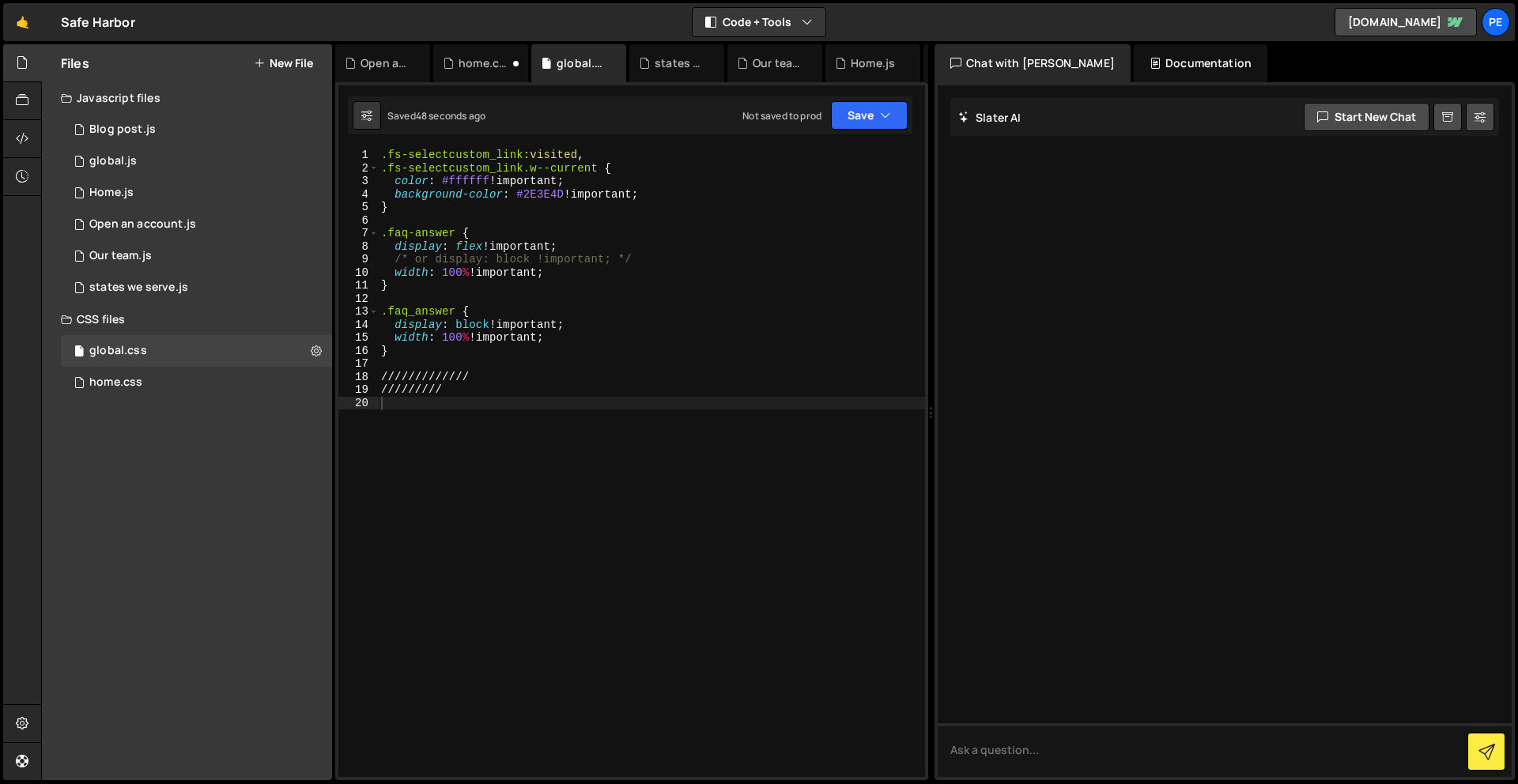
click at [705, 460] on div ".fs-selectcustom_link :visited , .fs-selectcustom_link.w--current { color : #ff…" at bounding box center [651, 476] width 547 height 654
click at [878, 120] on button "Save" at bounding box center [869, 115] width 77 height 28
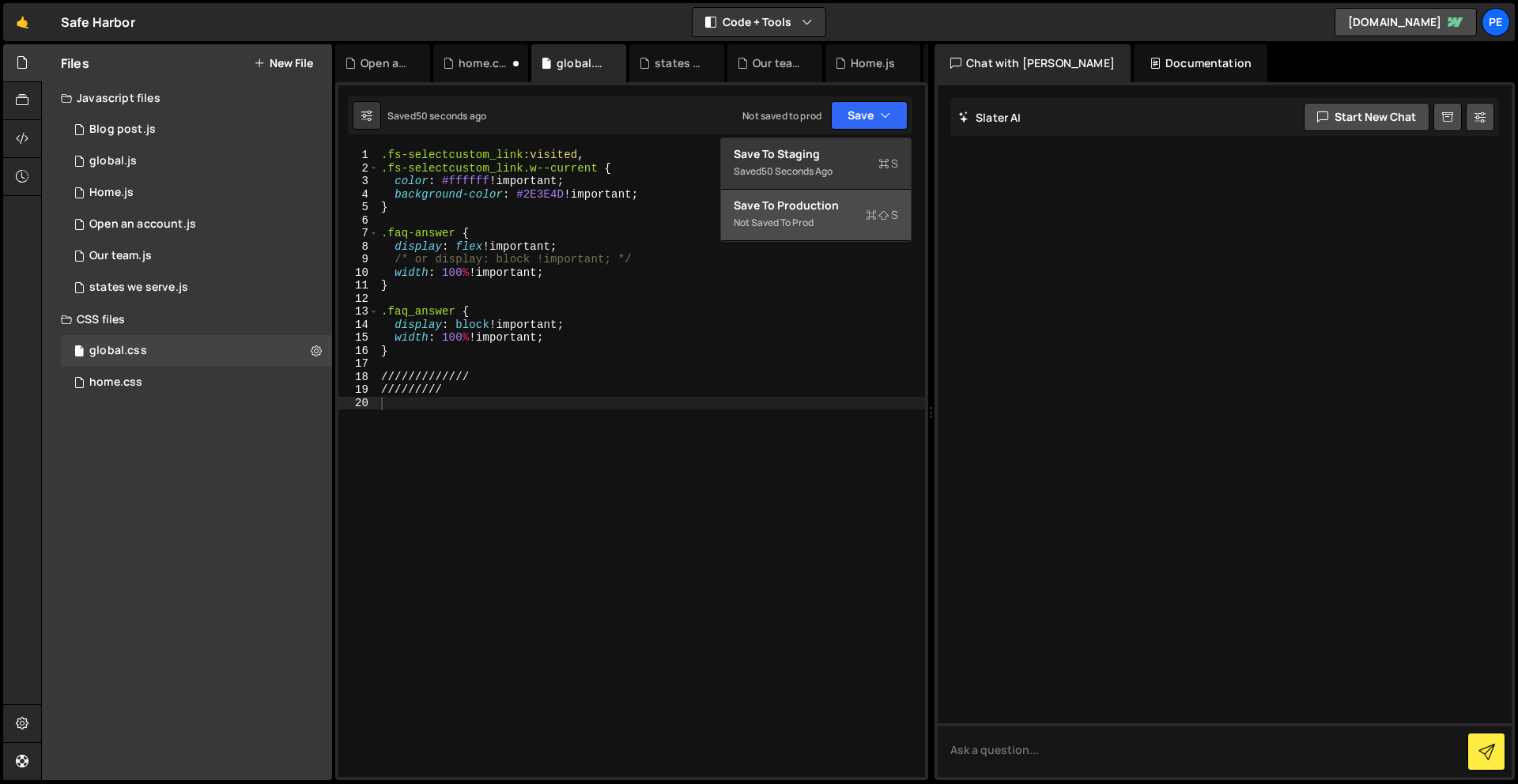
click at [849, 204] on div "Save to Production S" at bounding box center [816, 205] width 165 height 16
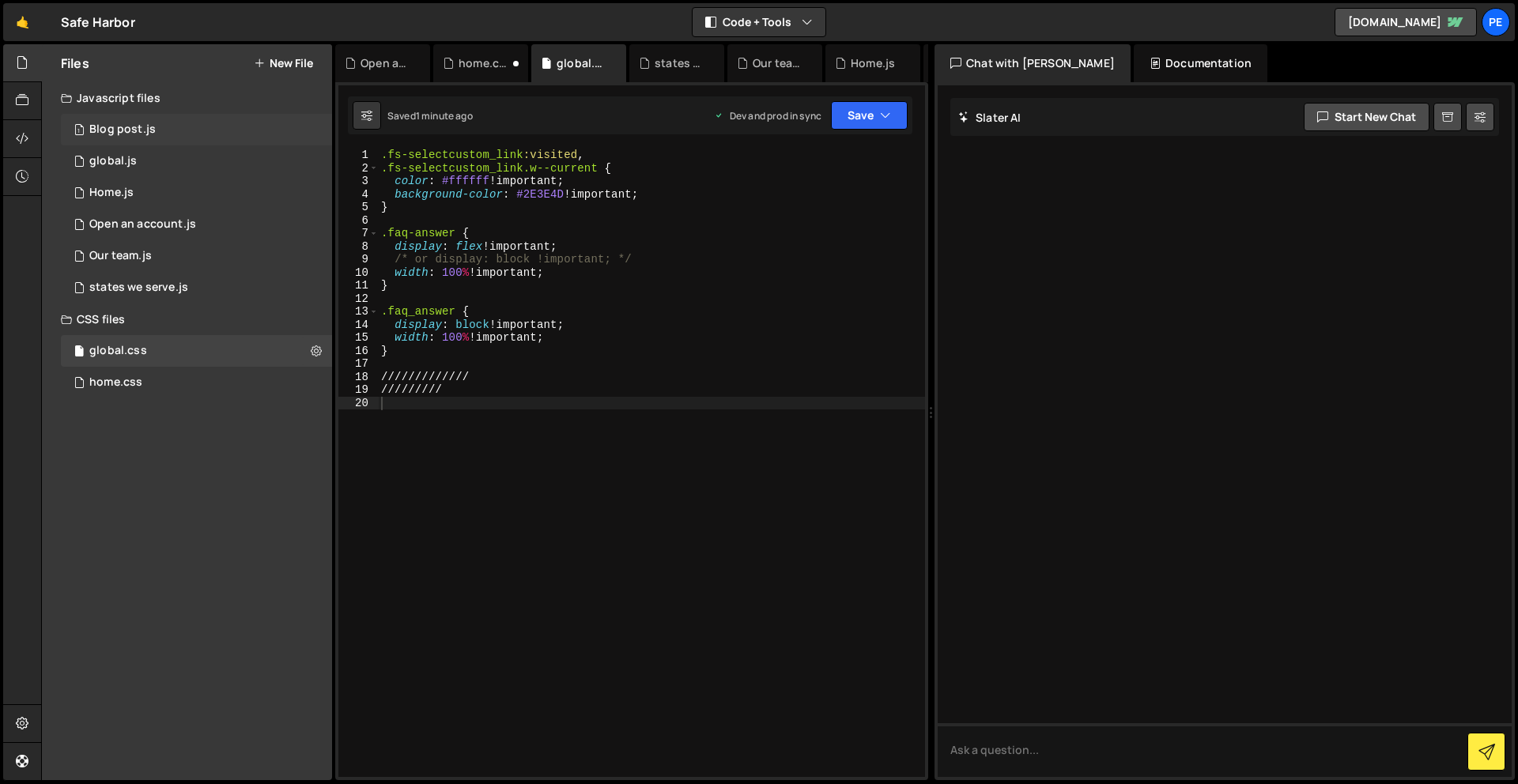
click at [298, 118] on div "1 Blog post.js 0" at bounding box center [196, 130] width 271 height 32
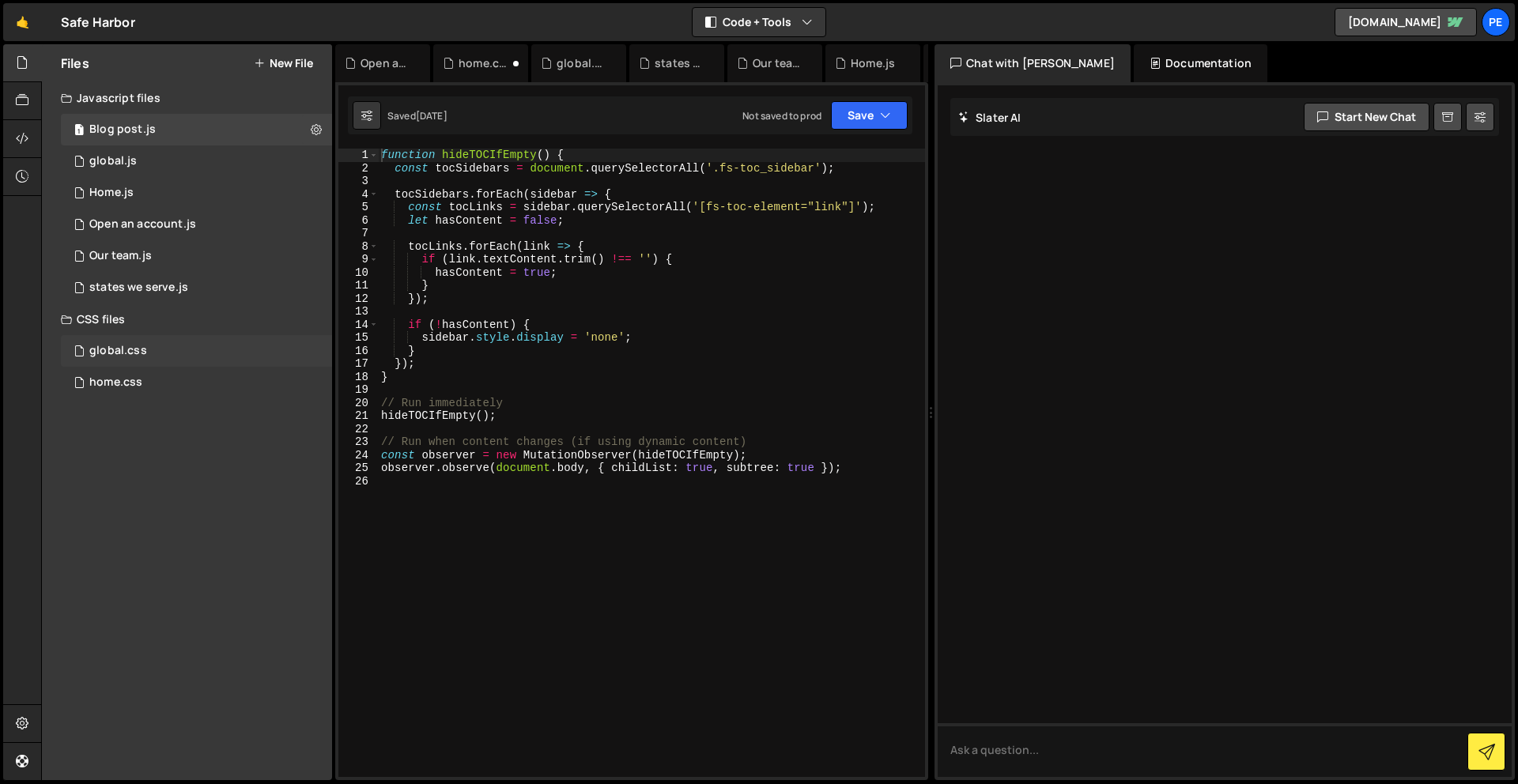
click at [310, 352] on div "global.css 0" at bounding box center [196, 351] width 271 height 32
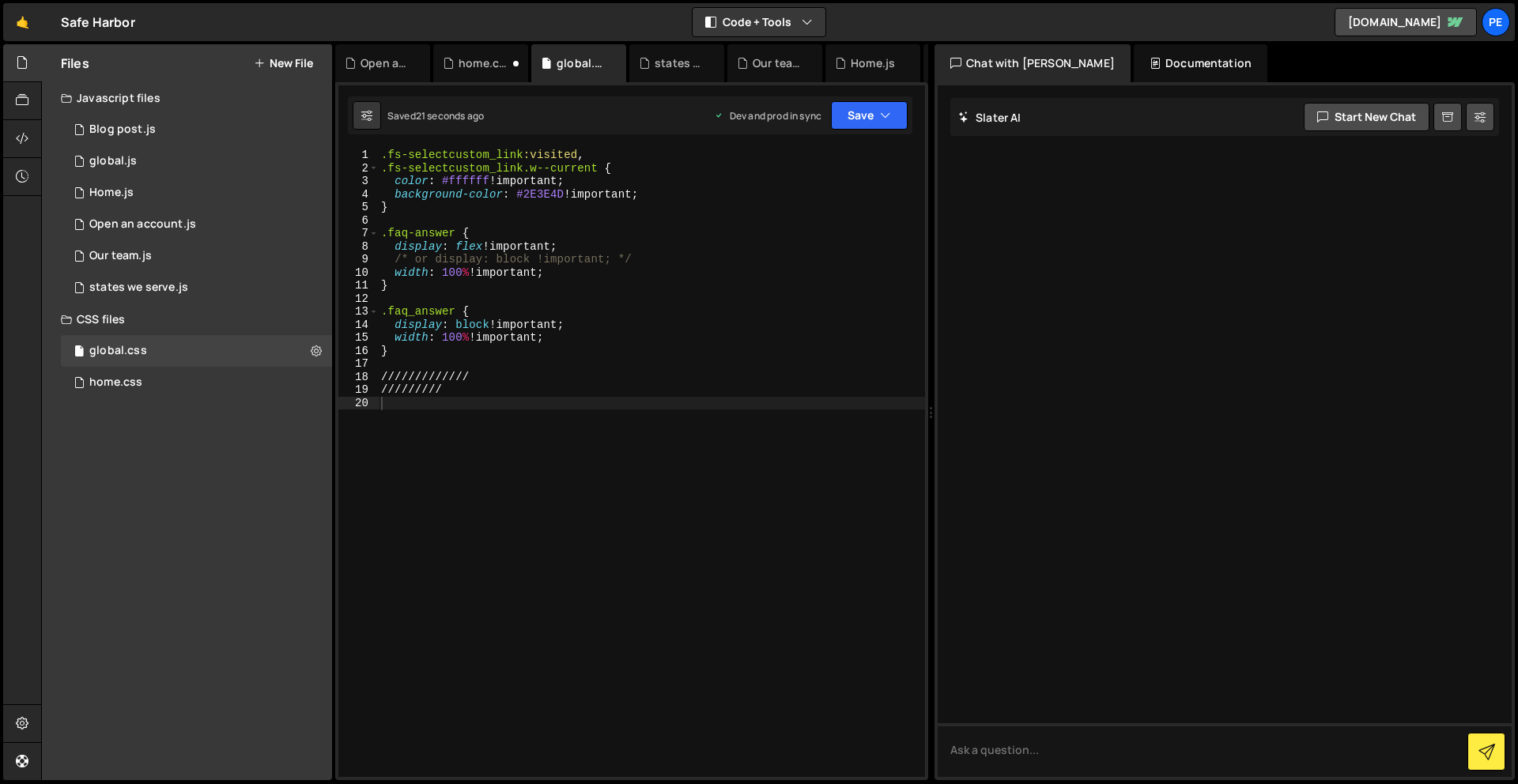
click at [485, 489] on div ".fs-selectcustom_link :visited , .fs-selectcustom_link.w--current { color : #ff…" at bounding box center [651, 476] width 547 height 654
click at [320, 221] on div "2 Open an account.js 0" at bounding box center [196, 224] width 271 height 32
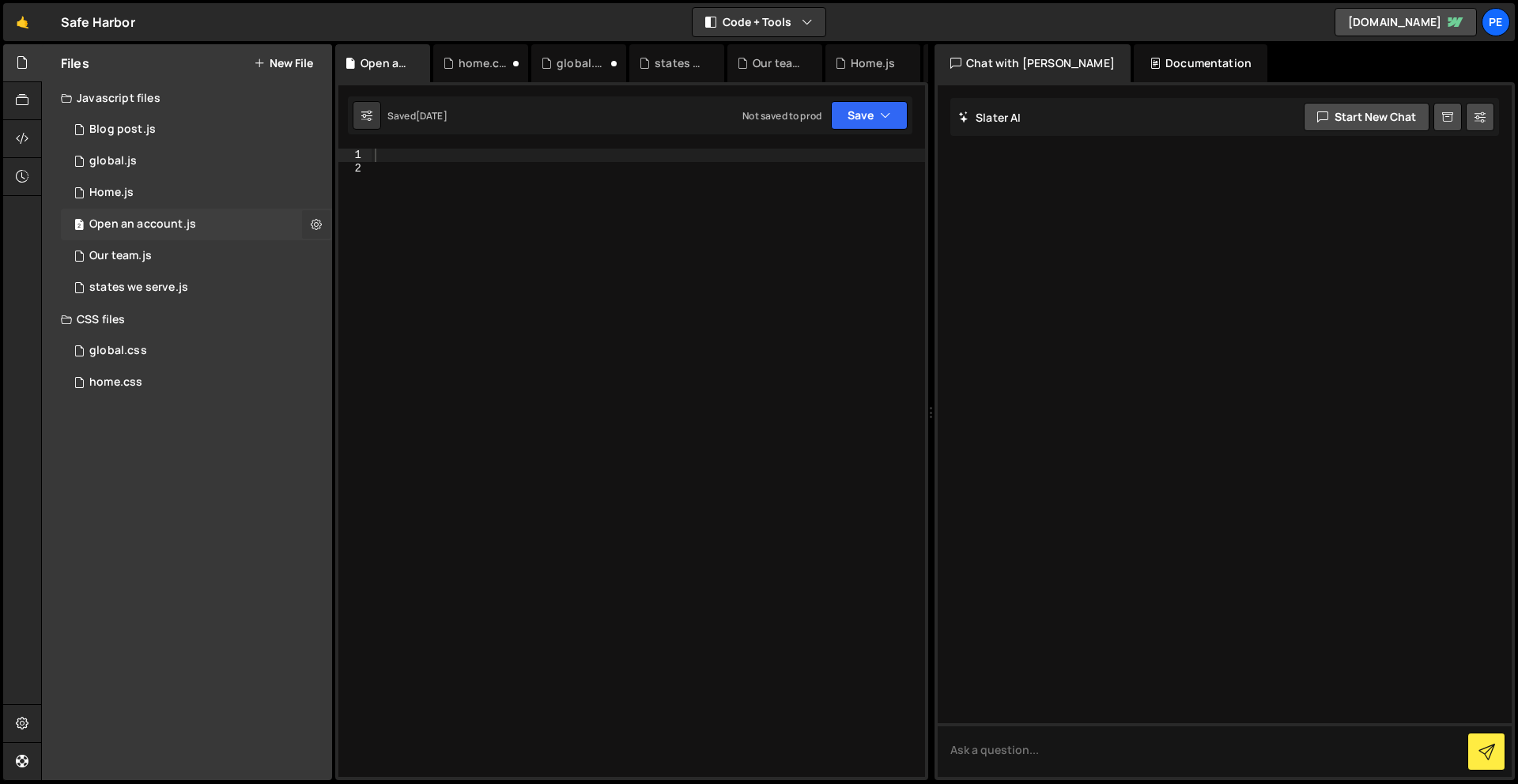
click at [313, 223] on icon at bounding box center [316, 224] width 11 height 15
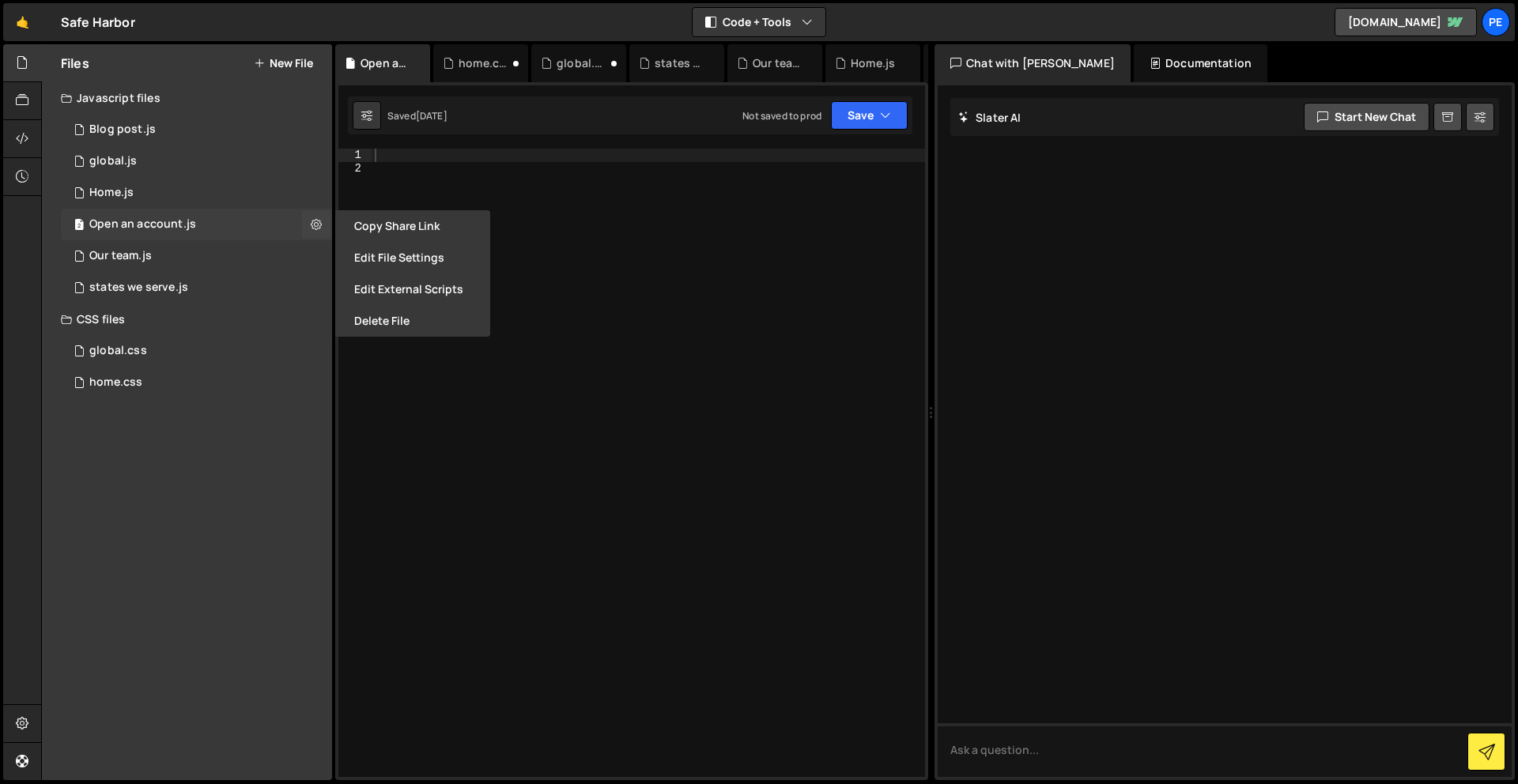
click at [120, 223] on div "Open an account.js" at bounding box center [143, 225] width 107 height 15
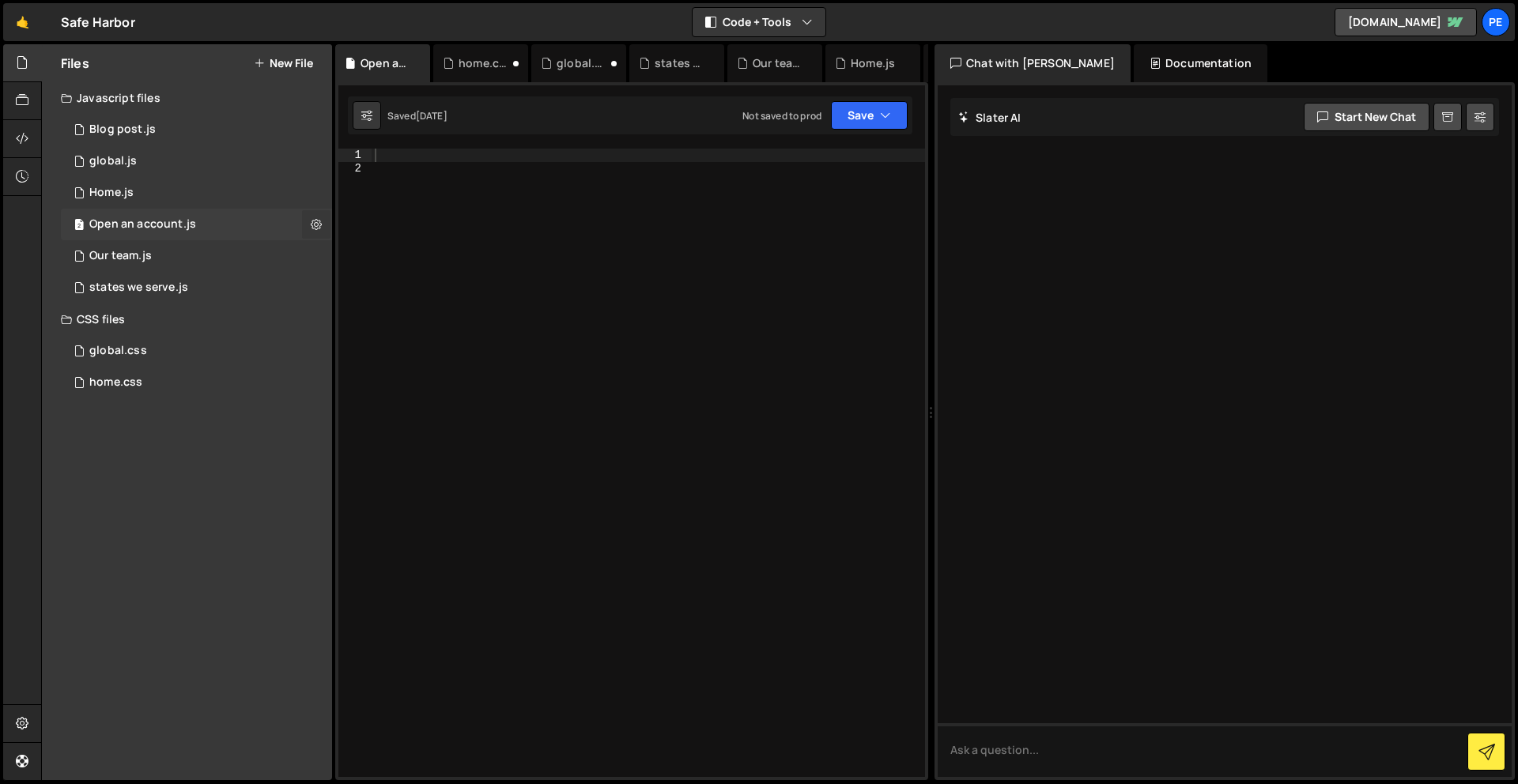
click at [311, 224] on icon at bounding box center [316, 224] width 11 height 15
type input "Open an account"
radio input "true"
checkbox input "true"
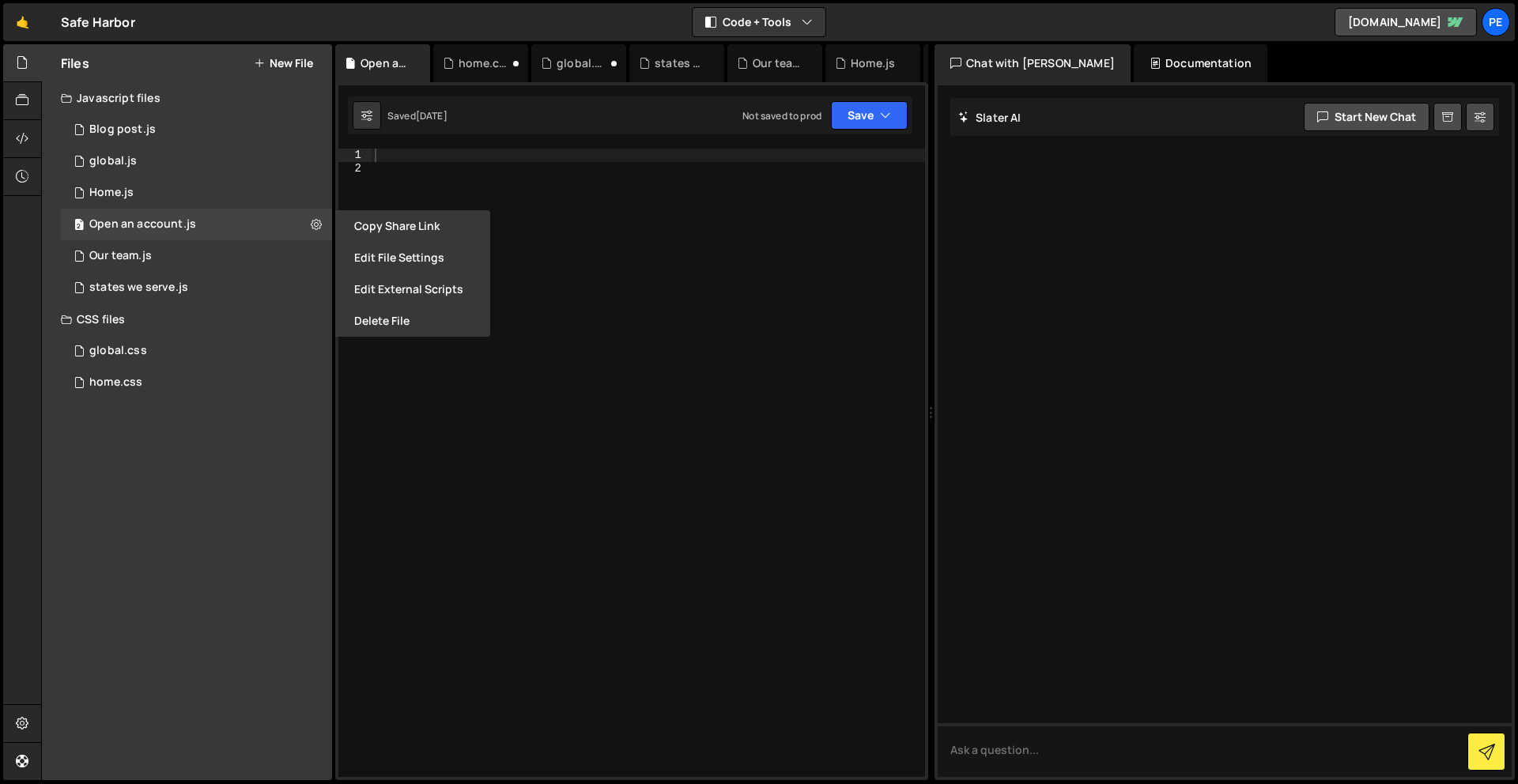
click at [216, 401] on div "Files New File Javascript files 1 Blog post.js 0 1 global.js 0 1 Home.js 0 2 1 1" at bounding box center [186, 411] width 290 height 736
click at [292, 63] on button "New File" at bounding box center [283, 63] width 59 height 13
checkbox input "false"
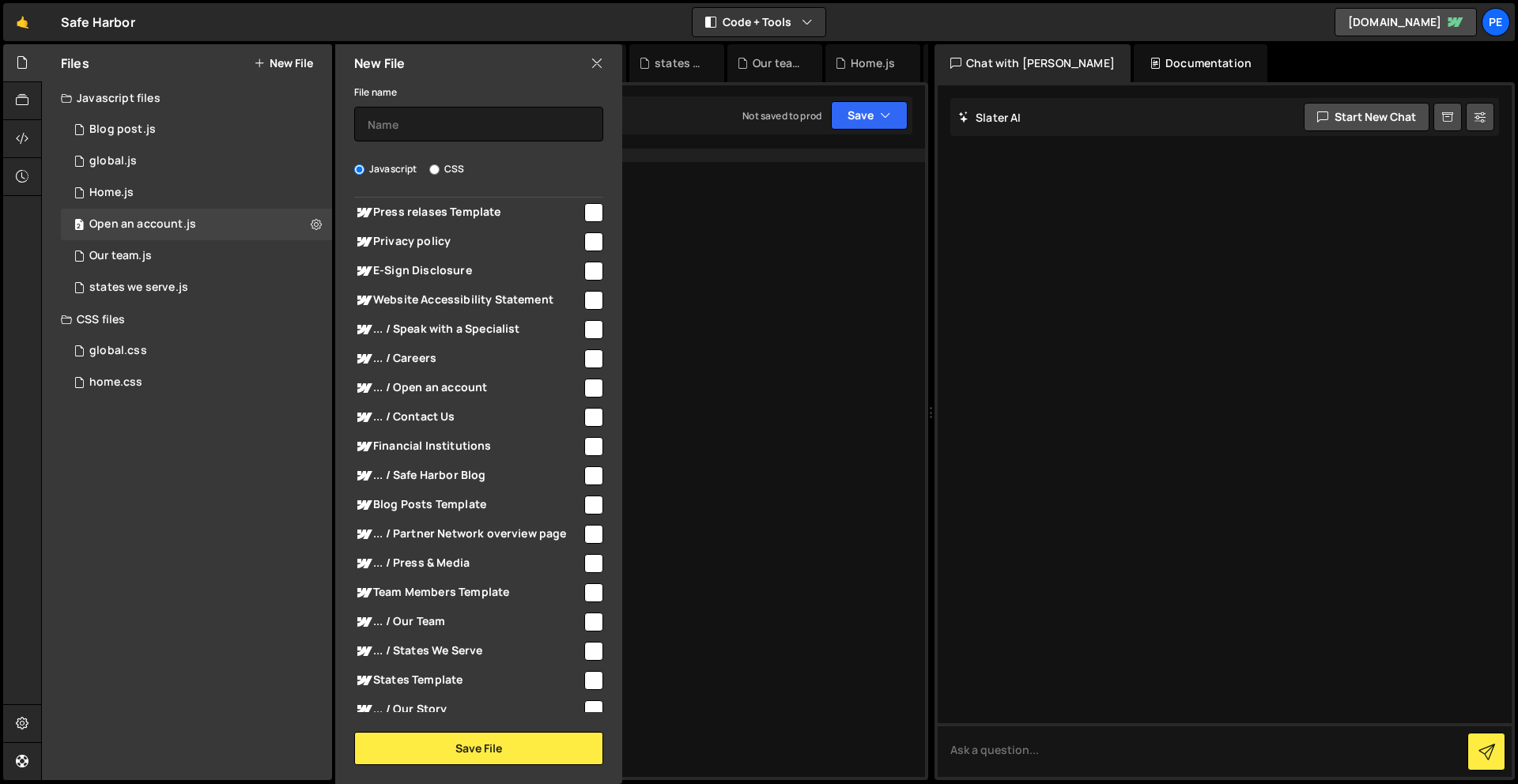
scroll to position [480, 0]
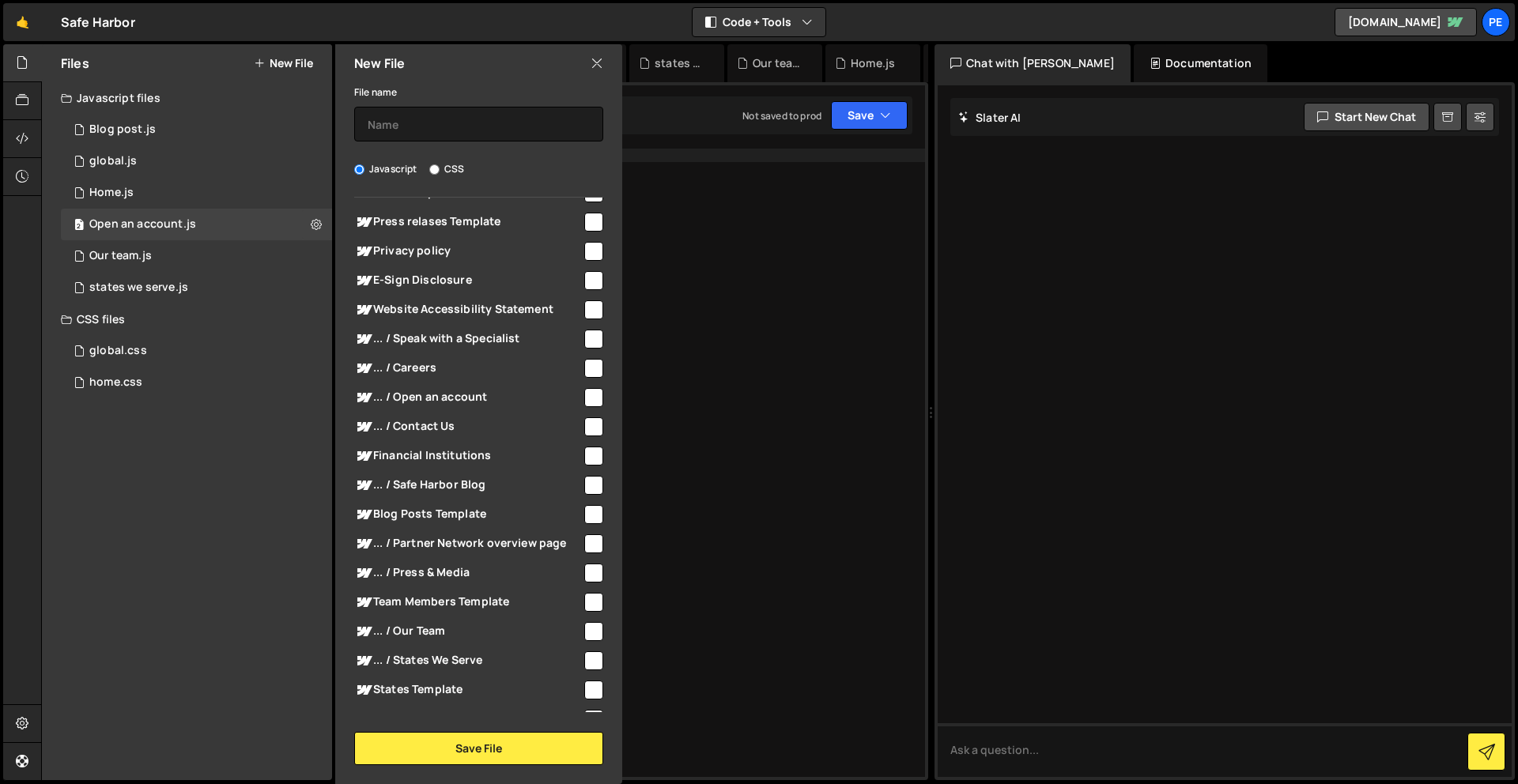
click at [592, 397] on input "checkbox" at bounding box center [593, 397] width 19 height 19
checkbox input "true"
click at [498, 110] on input "text" at bounding box center [478, 124] width 249 height 35
type input "Open"
click at [453, 161] on label "CSS" at bounding box center [447, 168] width 35 height 16
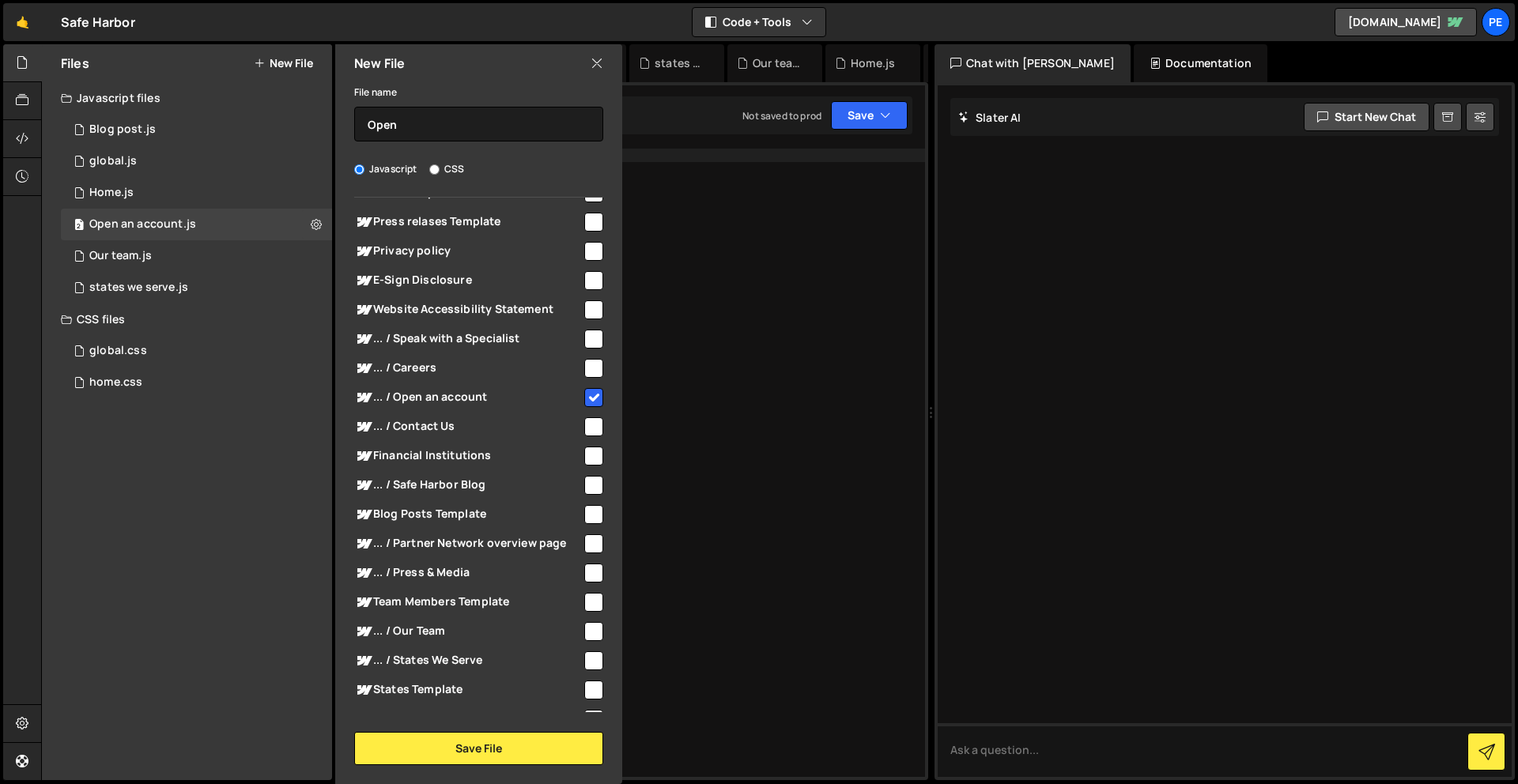
click at [440, 164] on input "CSS" at bounding box center [434, 169] width 10 height 10
radio input "true"
click at [452, 165] on label "CSS" at bounding box center [447, 168] width 35 height 16
click at [440, 165] on input "CSS" at bounding box center [434, 169] width 10 height 10
click at [486, 126] on input "Open" at bounding box center [478, 124] width 249 height 35
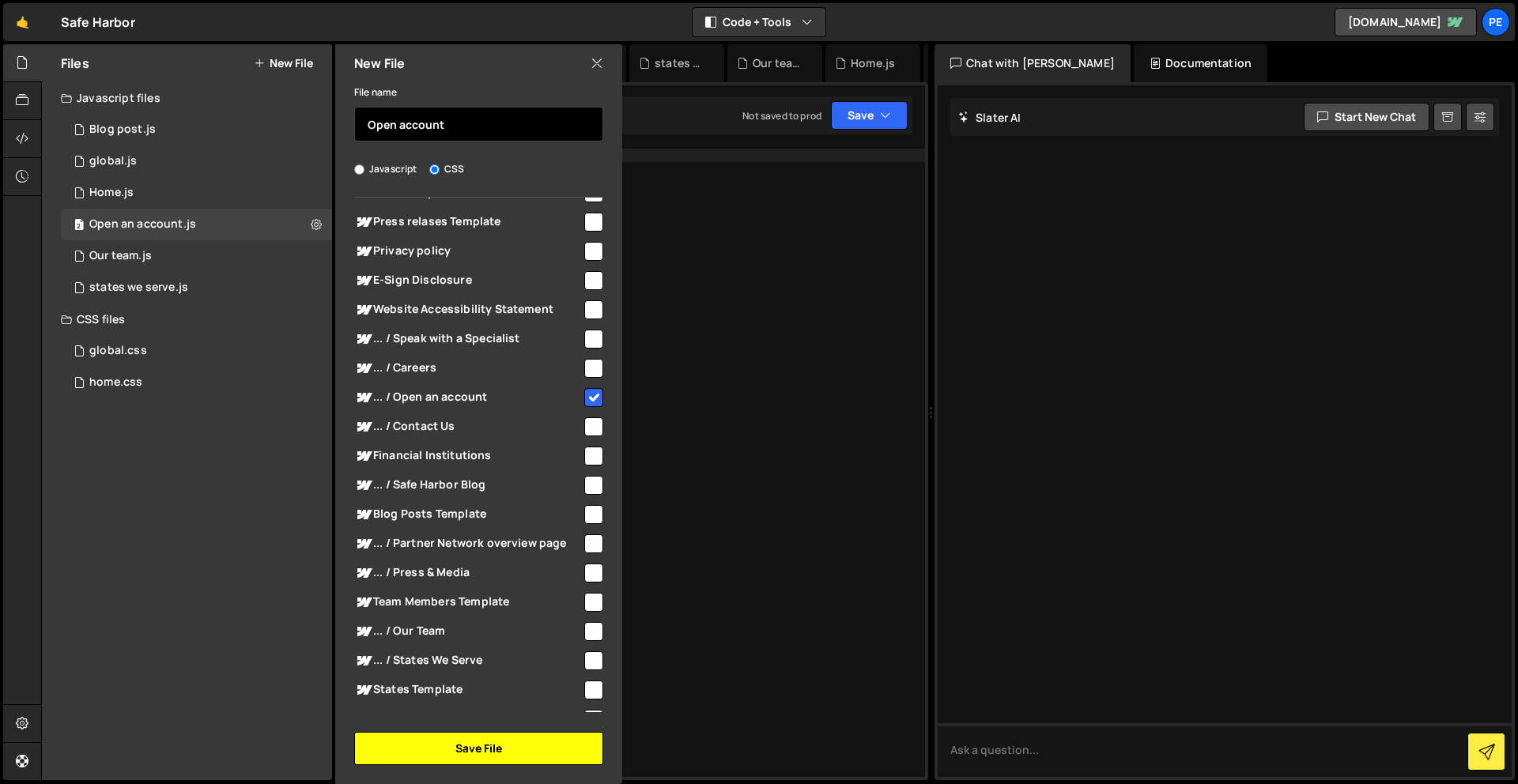
type input "Open account"
click at [531, 736] on button "Save File" at bounding box center [478, 748] width 249 height 33
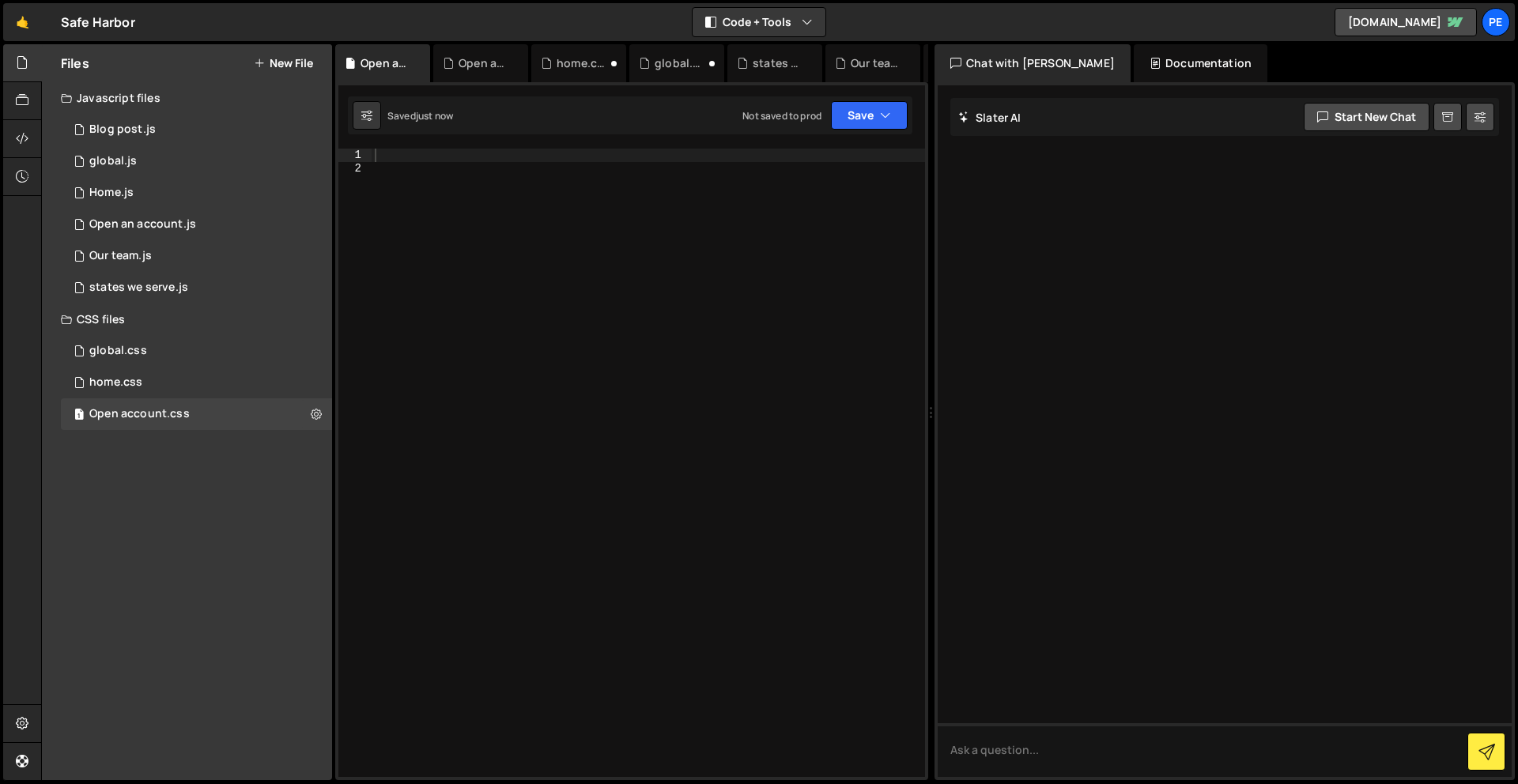
click at [676, 124] on div "Saved just now Not saved to prod Upgrade to Edit Save Save to Staging S Saved j…" at bounding box center [631, 116] width 565 height 38
click at [660, 161] on div at bounding box center [648, 476] width 553 height 654
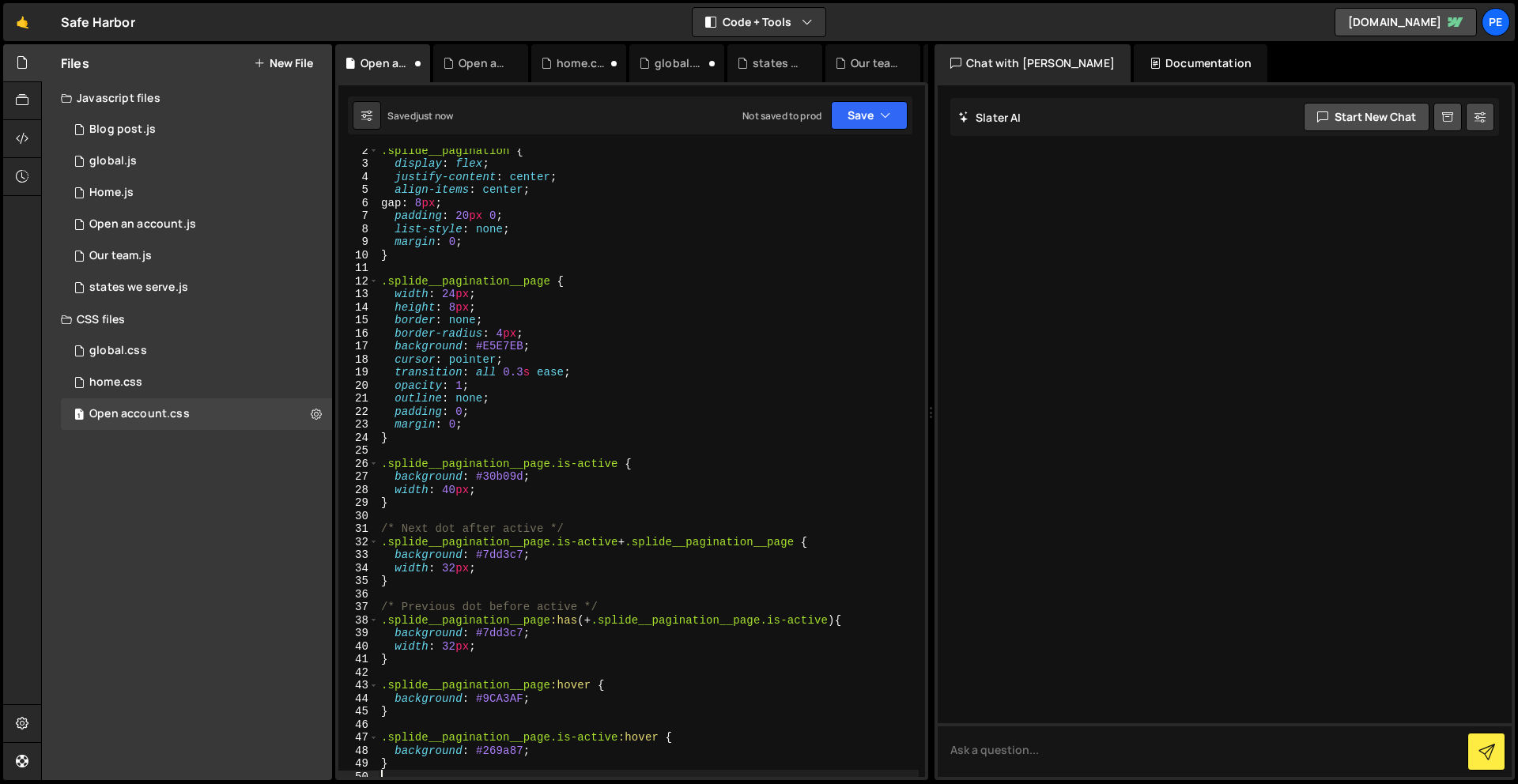
scroll to position [0, 0]
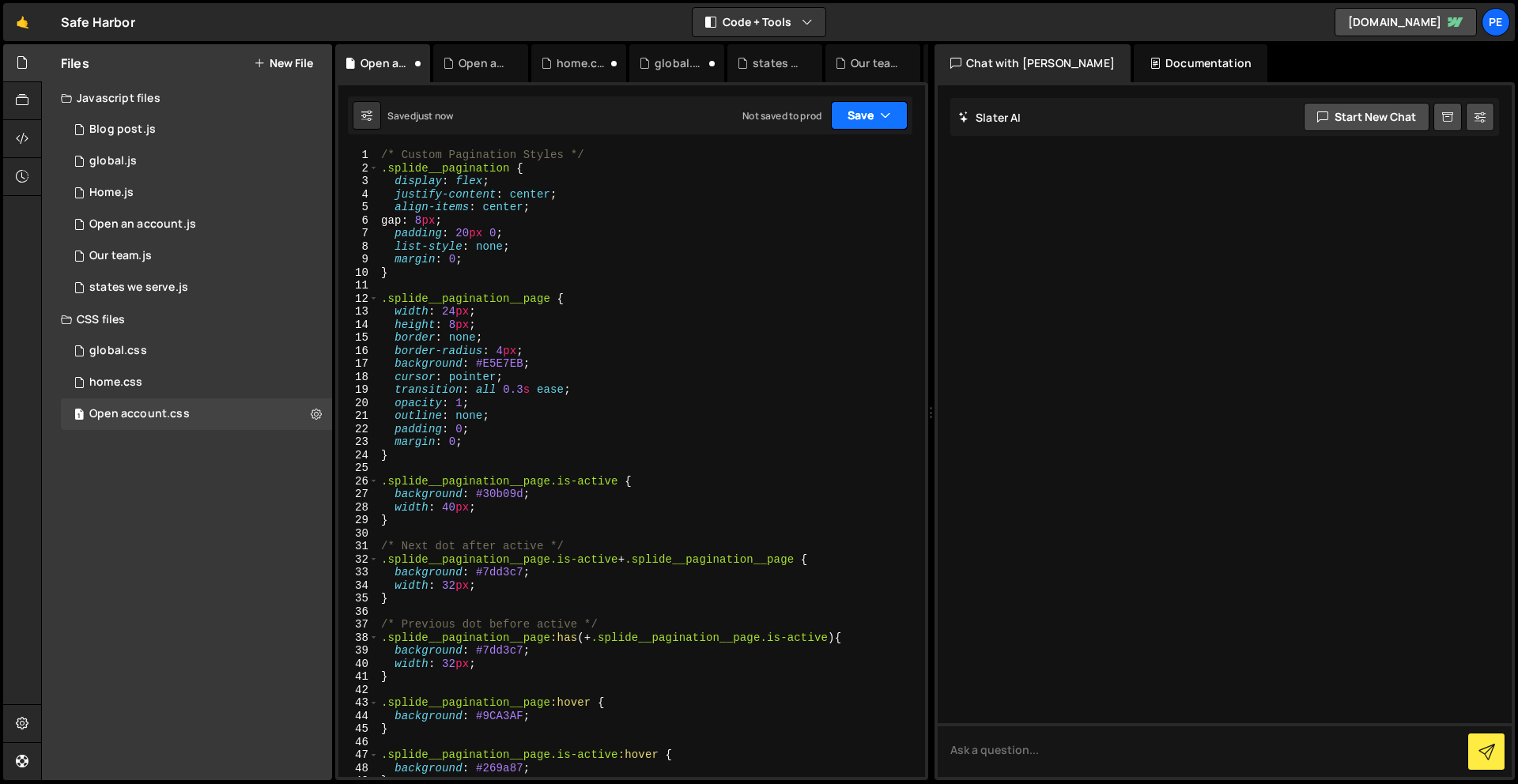
click at [855, 128] on button "Save" at bounding box center [869, 115] width 77 height 28
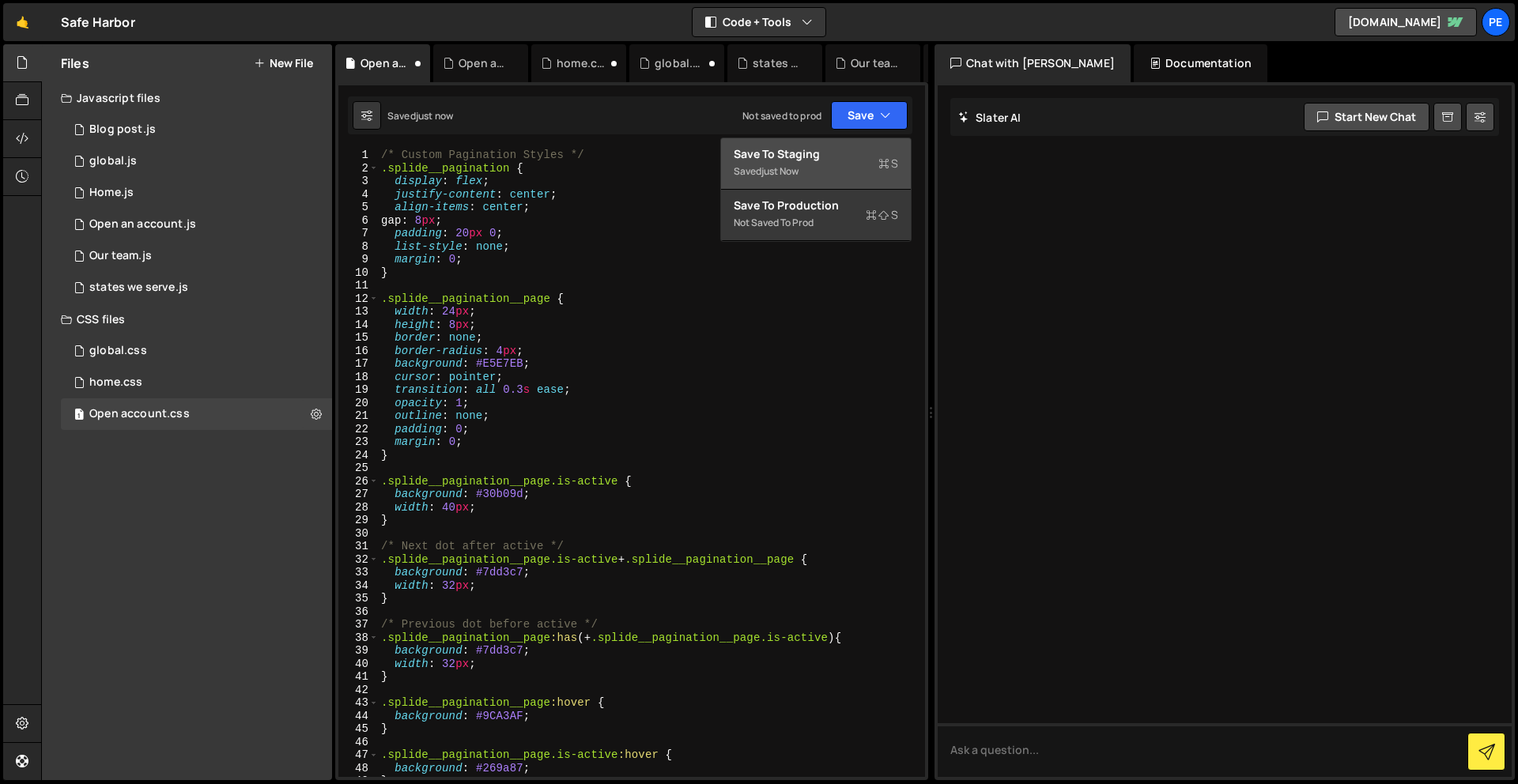
click at [847, 160] on div "Save to Staging S" at bounding box center [816, 154] width 165 height 16
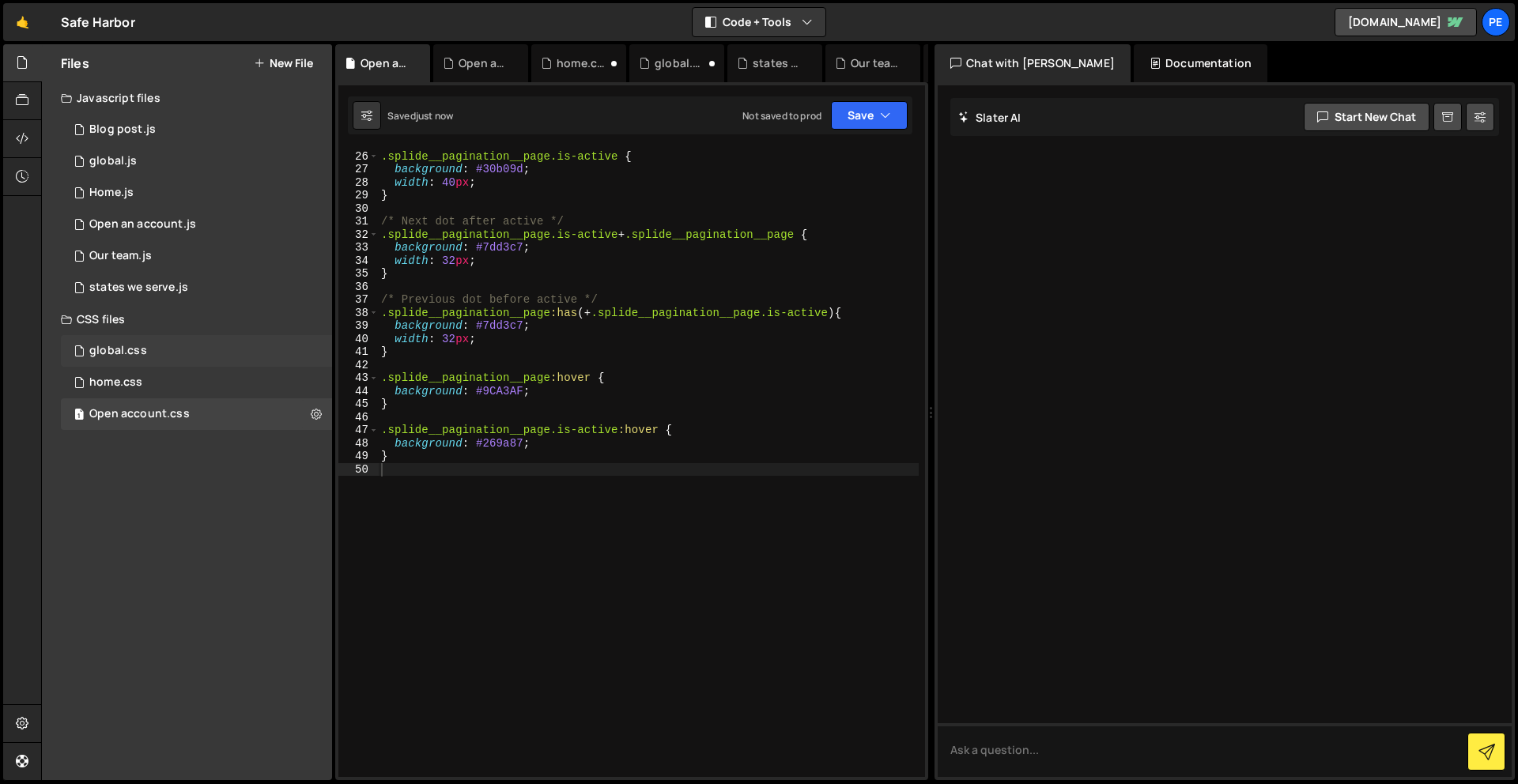
click at [184, 346] on div "global.css 0" at bounding box center [196, 351] width 271 height 32
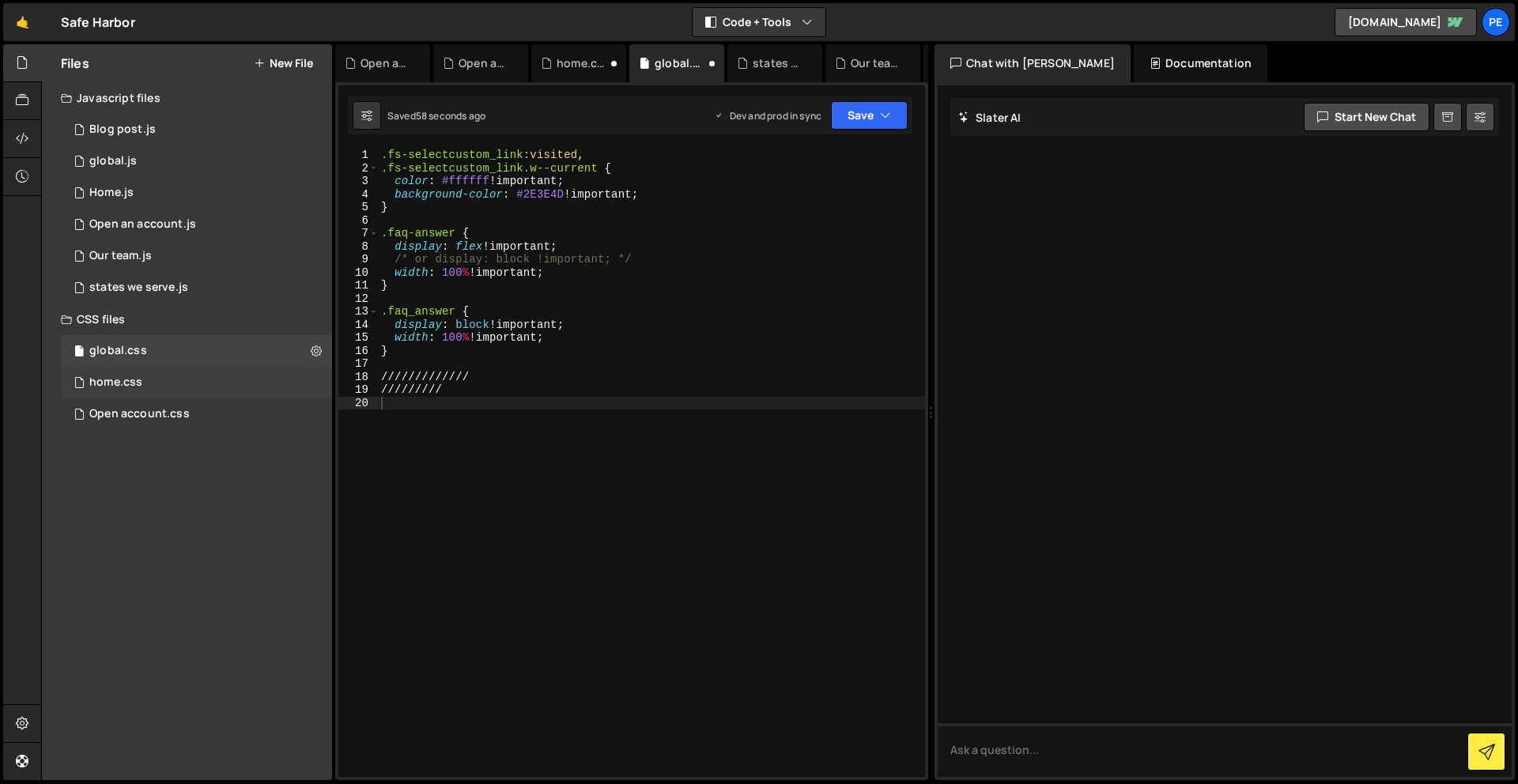
click at [177, 377] on div "home.css 0" at bounding box center [196, 382] width 271 height 32
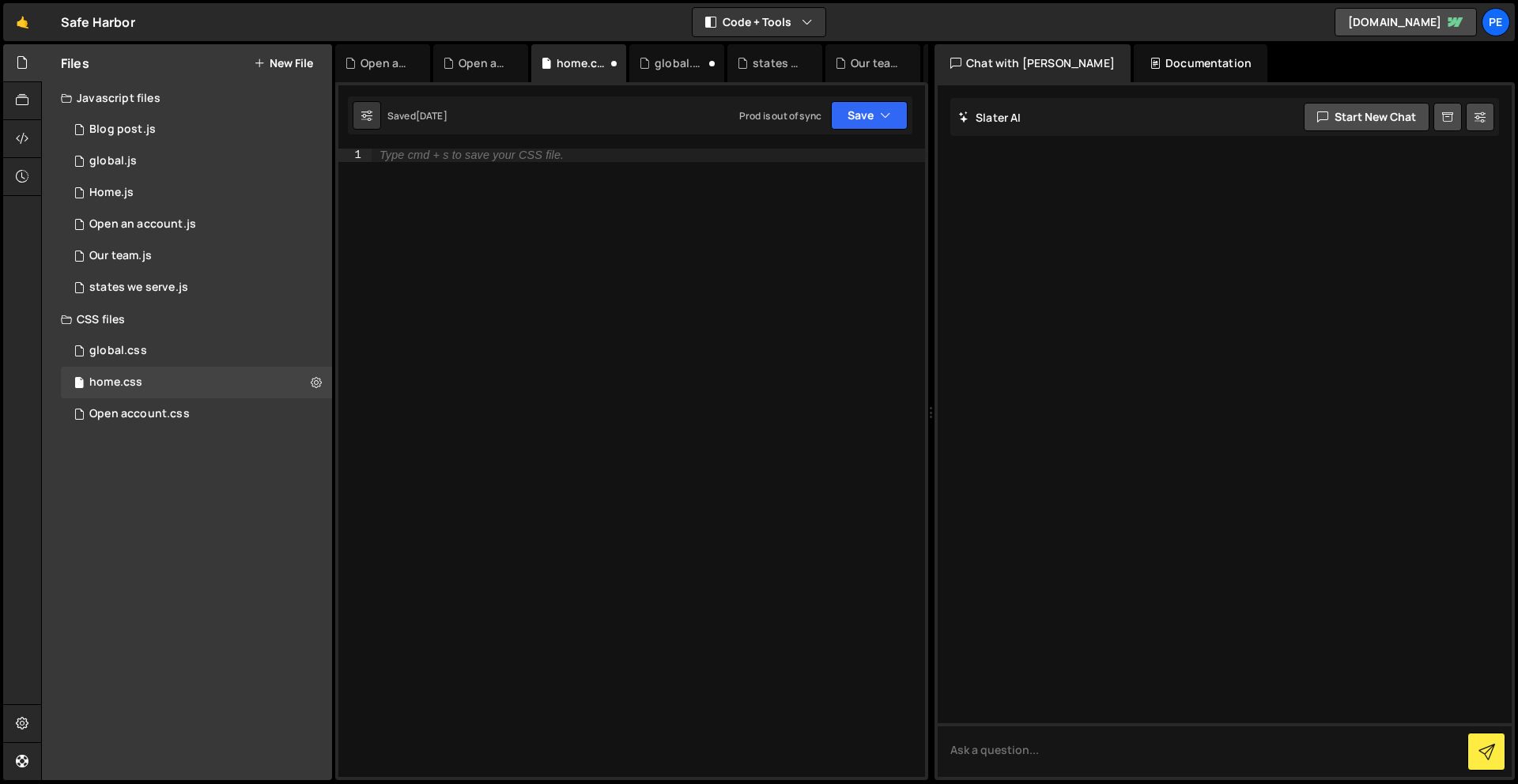
click at [474, 470] on div "Type cmd + s to save your CSS file." at bounding box center [648, 476] width 553 height 654
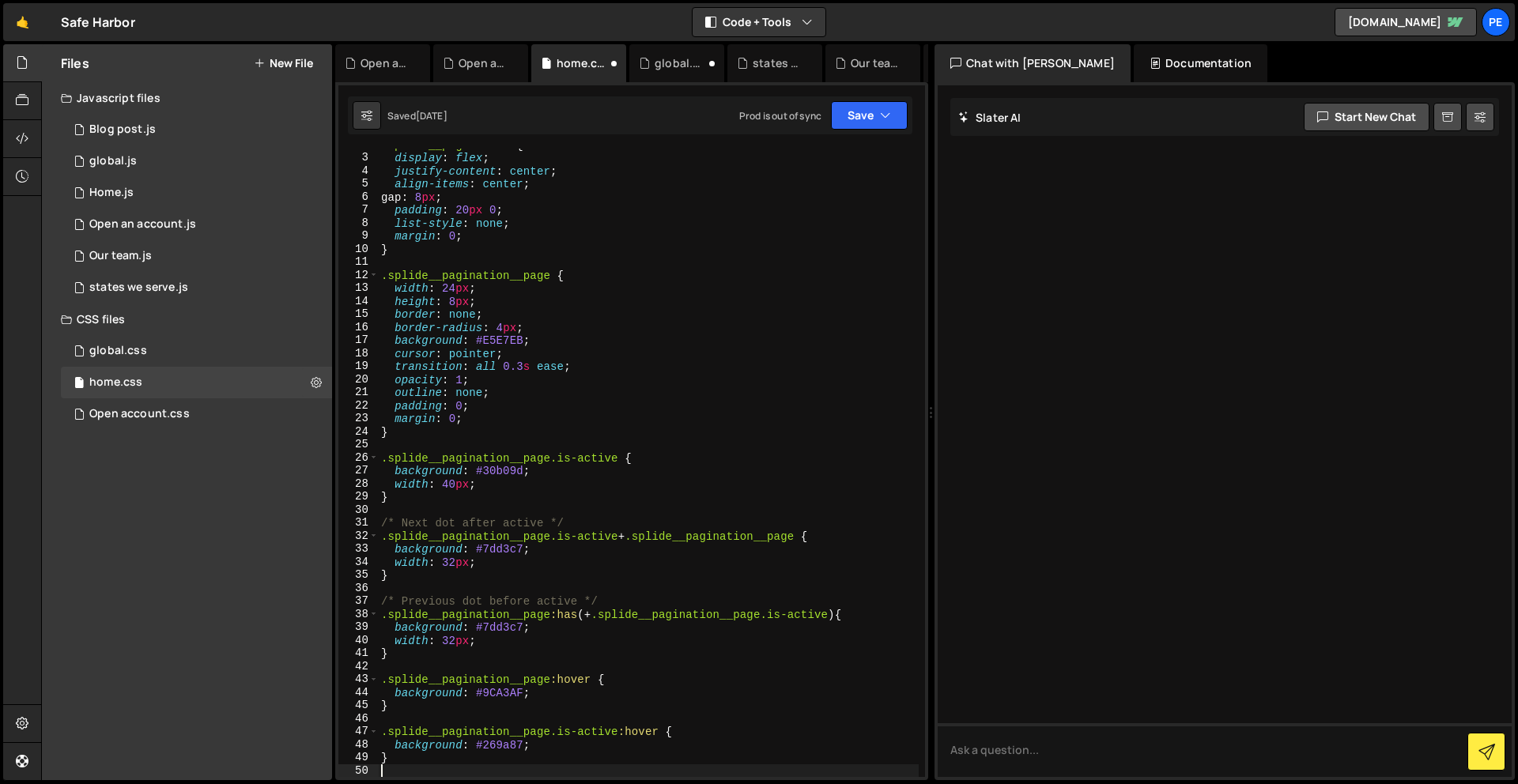
scroll to position [24, 0]
click at [845, 124] on button "Save" at bounding box center [869, 115] width 77 height 28
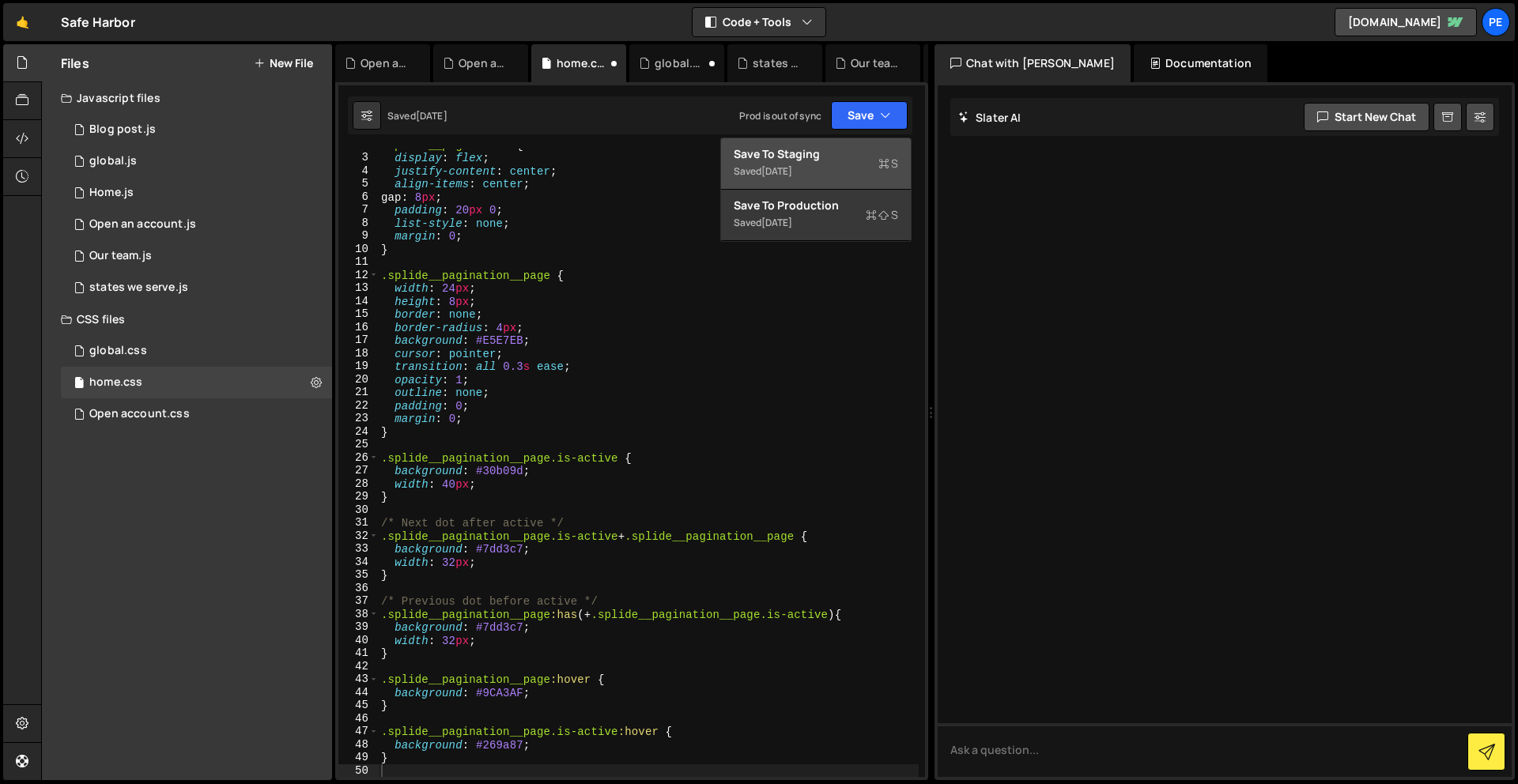
click at [830, 181] on button "Save to Staging S Saved [DATE]" at bounding box center [816, 164] width 190 height 51
